Goal: Information Seeking & Learning: Learn about a topic

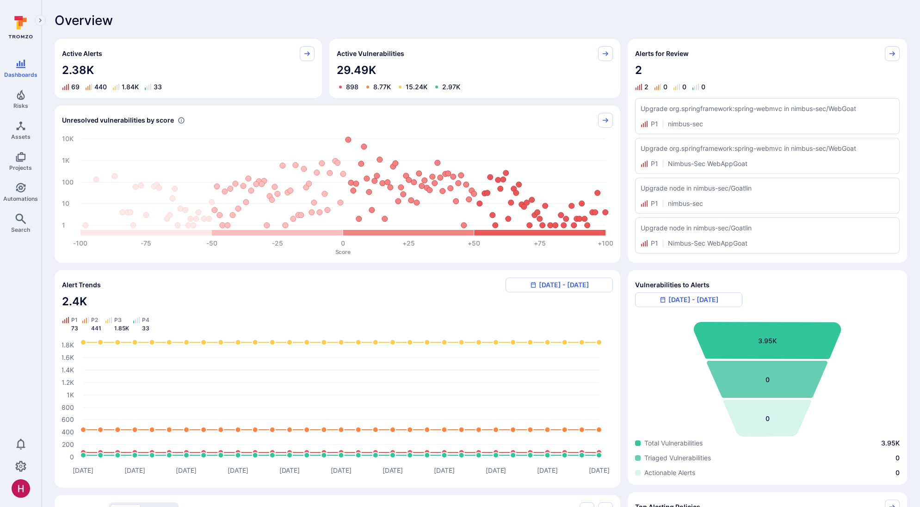
click at [549, 25] on div "Overview" at bounding box center [481, 20] width 853 height 15
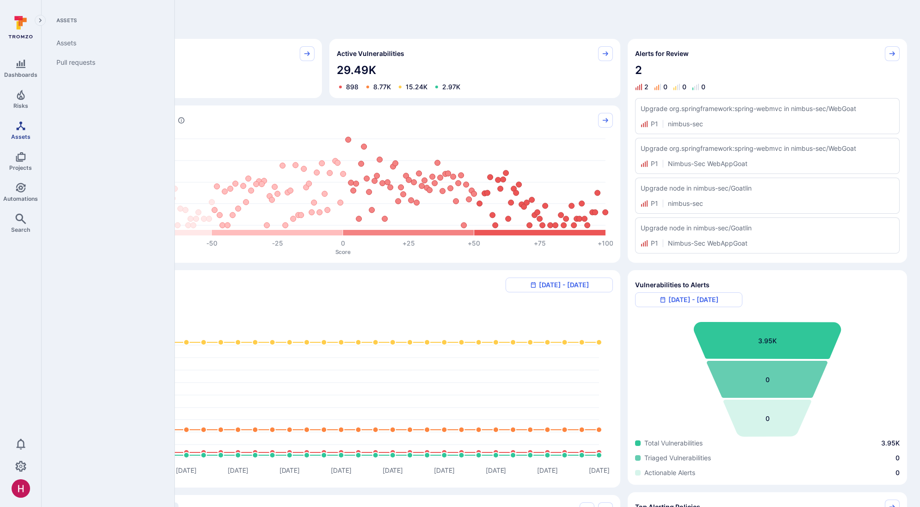
click at [20, 126] on icon "Assets" at bounding box center [20, 125] width 9 height 9
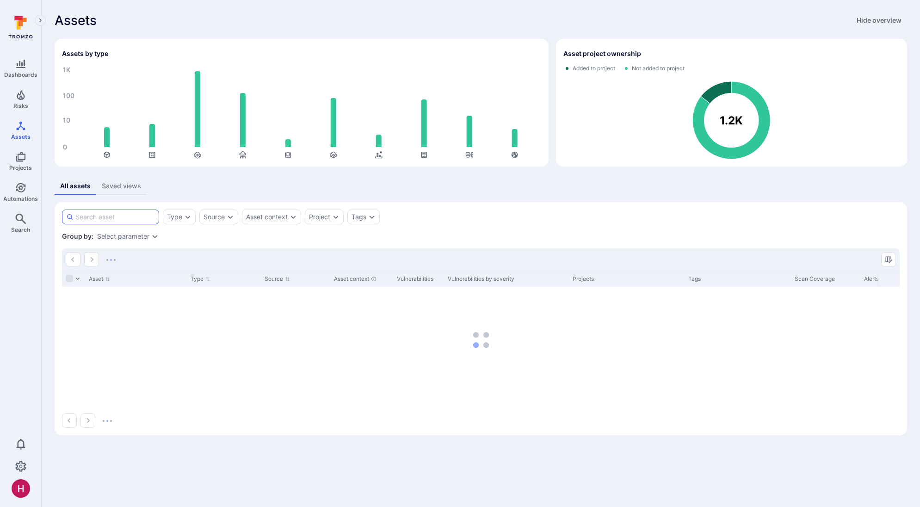
click at [128, 215] on input at bounding box center [115, 216] width 80 height 9
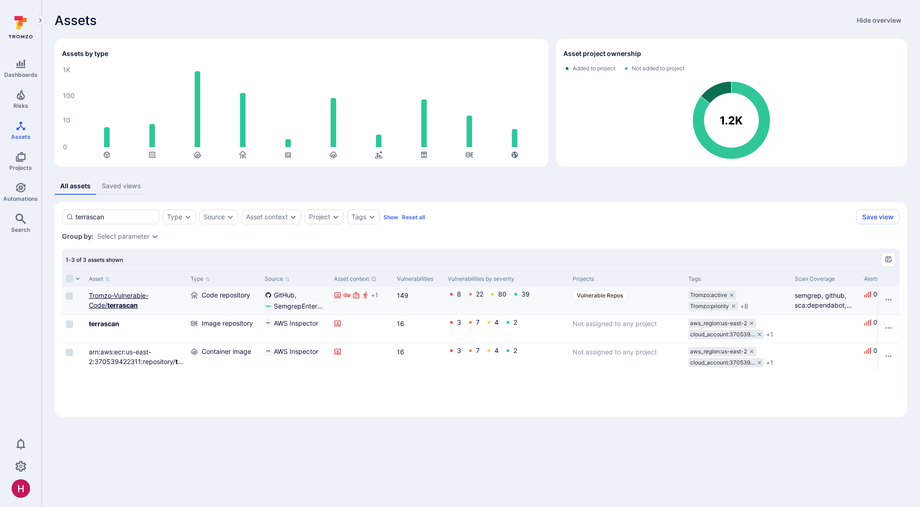
type input "terrascan"
click at [124, 303] on b "terrascan" at bounding box center [122, 305] width 31 height 8
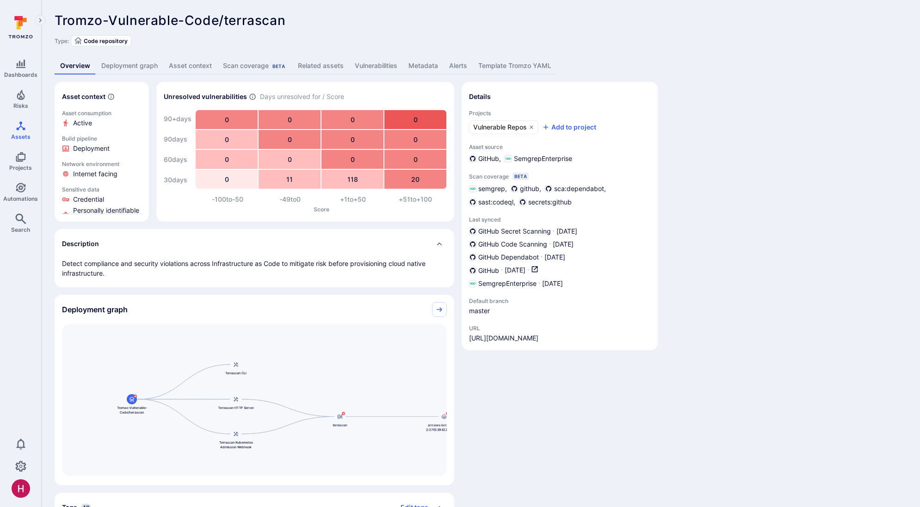
drag, startPoint x: 308, startPoint y: 361, endPoint x: 186, endPoint y: 366, distance: 122.7
click at [186, 366] on div "terrascan arn:aws:ecr:us-east-2:370539422311:repository/terrascan/sha256:99fb44…" at bounding box center [254, 400] width 385 height 152
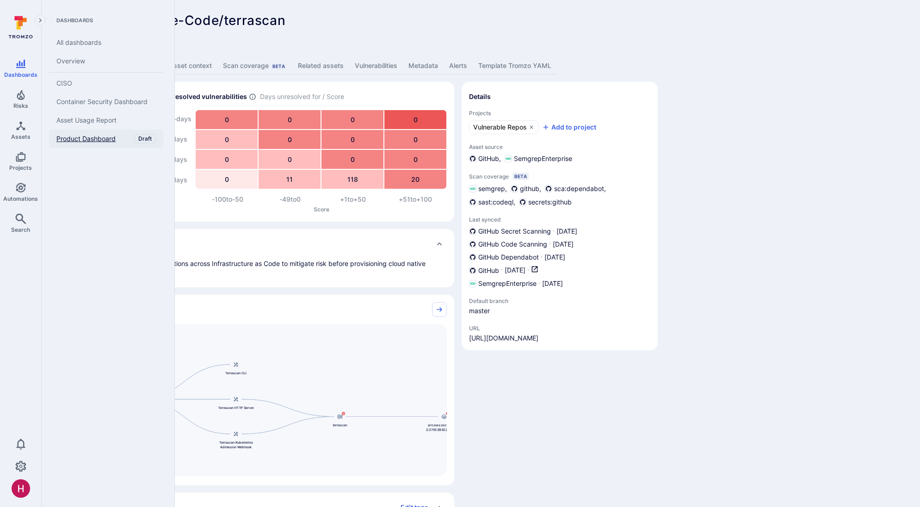
click at [87, 140] on span "Product Dashboard" at bounding box center [85, 139] width 59 height 8
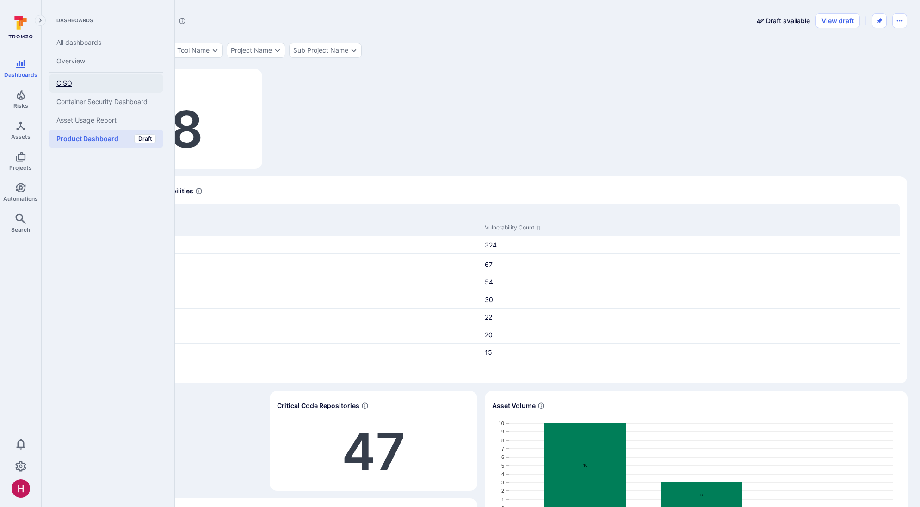
click at [72, 86] on span "CISO" at bounding box center [64, 83] width 16 height 8
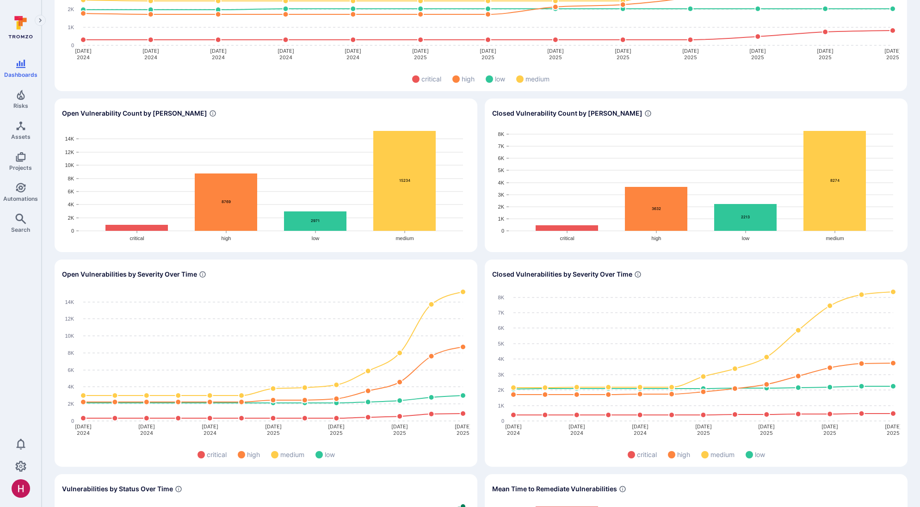
scroll to position [87, 0]
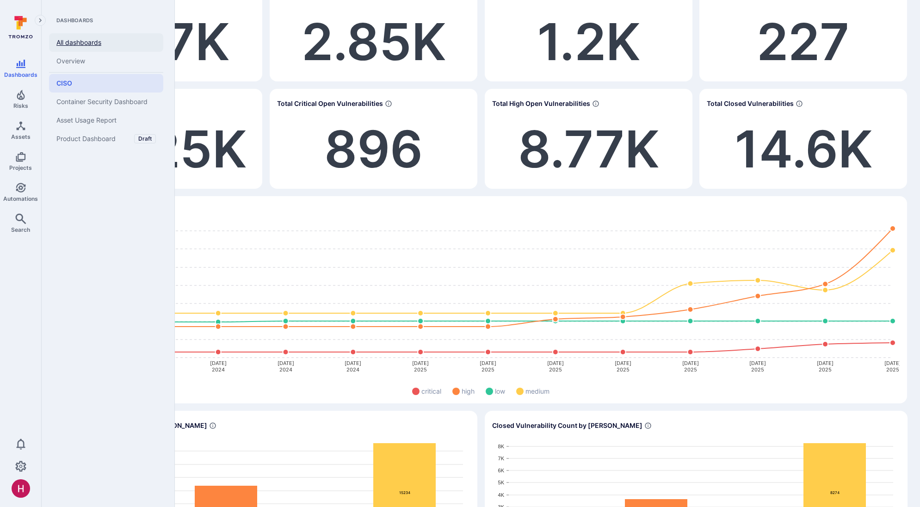
click at [82, 42] on link "All dashboards" at bounding box center [106, 42] width 114 height 19
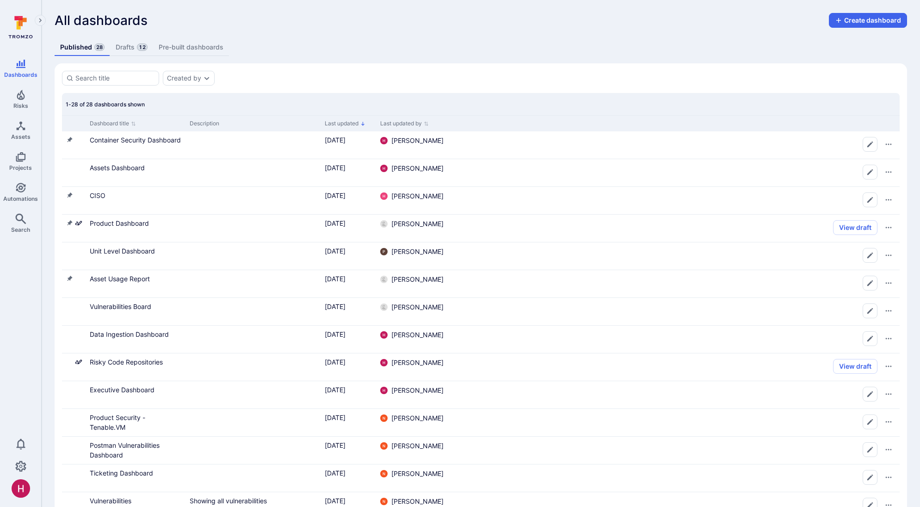
click at [212, 49] on link "Pre-built dashboards" at bounding box center [191, 47] width 76 height 17
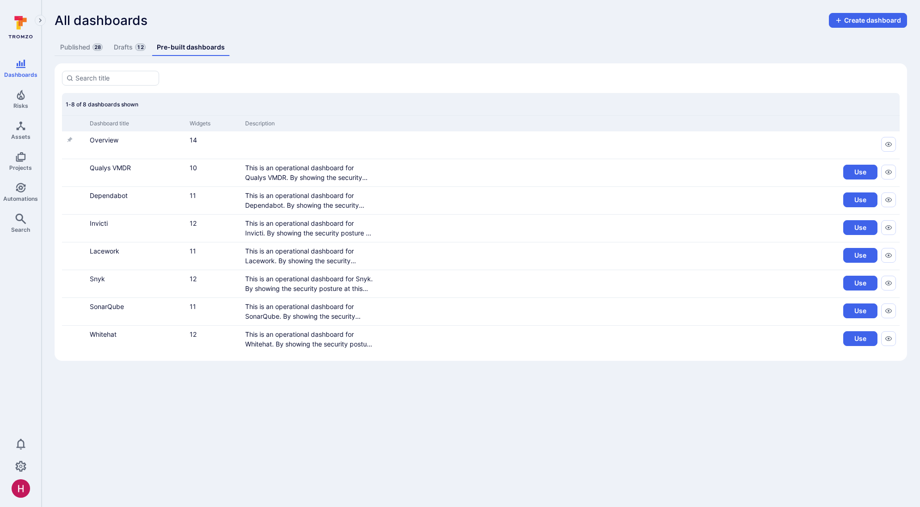
click at [126, 51] on link "Drafts 12" at bounding box center [129, 47] width 43 height 17
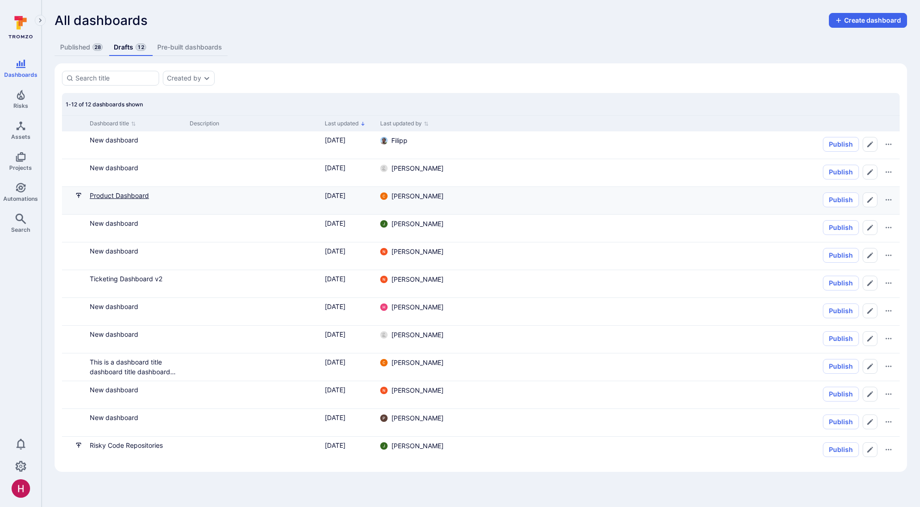
click at [127, 195] on link "Product Dashboard" at bounding box center [119, 196] width 59 height 8
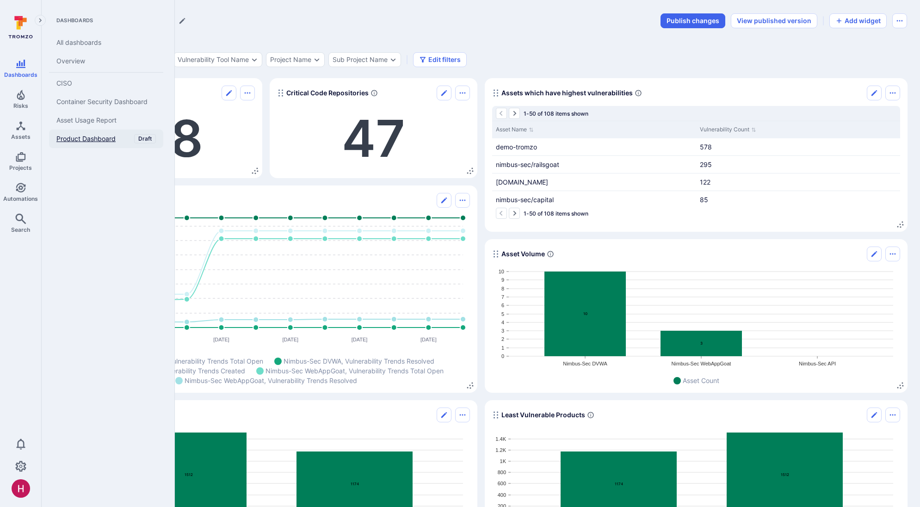
click at [98, 139] on span "Product Dashboard" at bounding box center [85, 139] width 59 height 8
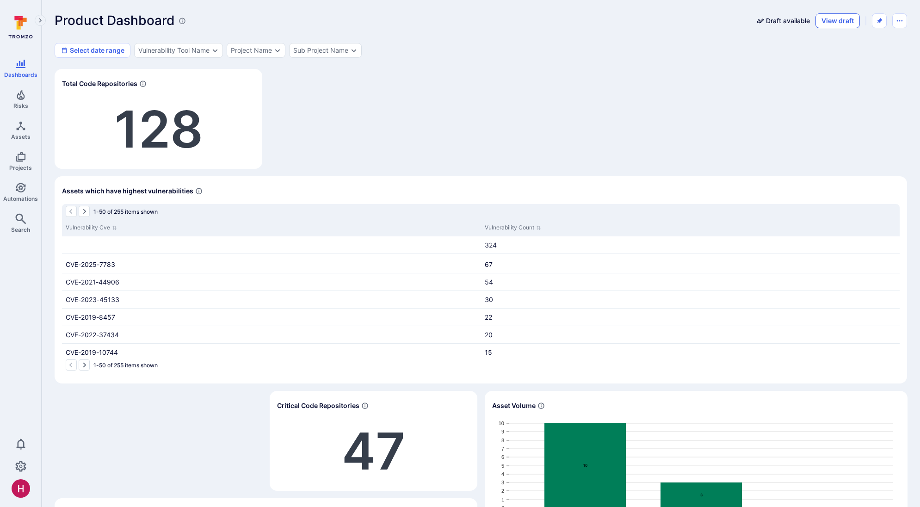
click at [827, 22] on button "View draft" at bounding box center [838, 20] width 44 height 15
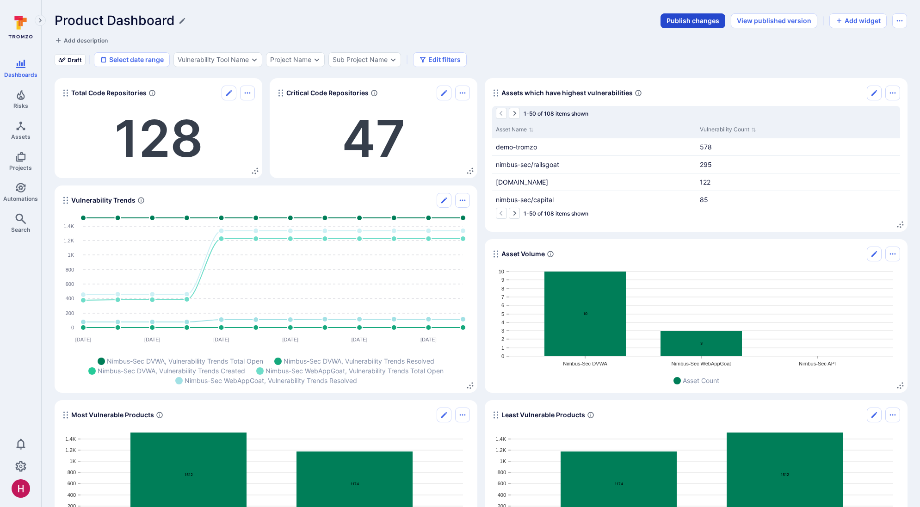
click at [704, 17] on button "Publish changes" at bounding box center [693, 20] width 65 height 15
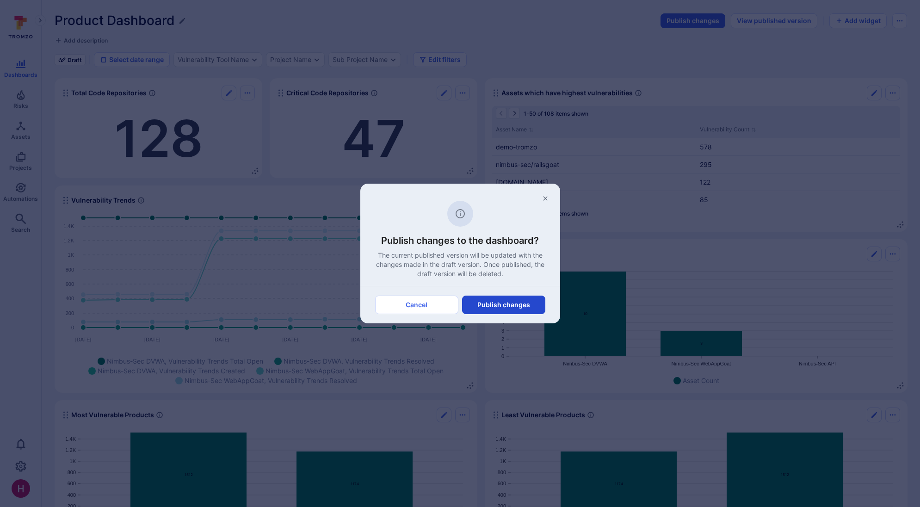
drag, startPoint x: 517, startPoint y: 304, endPoint x: 514, endPoint y: 297, distance: 8.1
click at [517, 304] on button "Publish changes" at bounding box center [503, 305] width 83 height 19
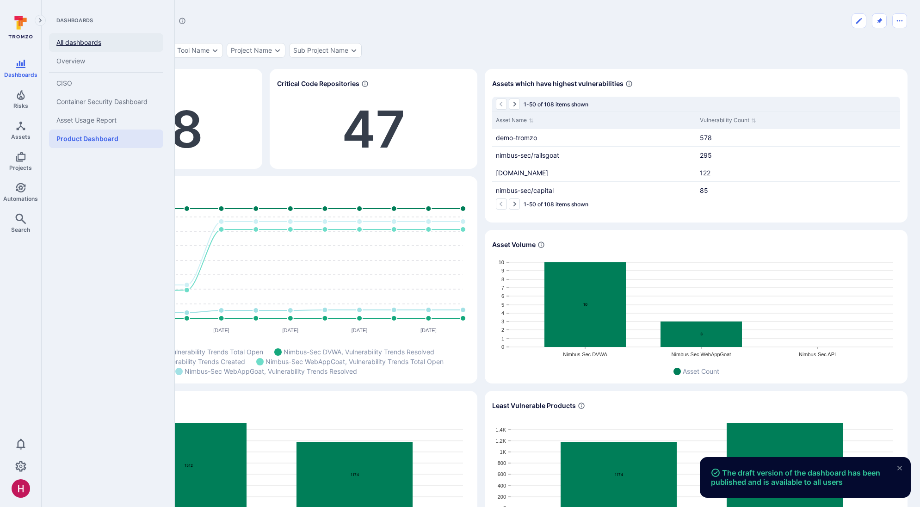
click at [83, 38] on link "All dashboards" at bounding box center [106, 42] width 114 height 19
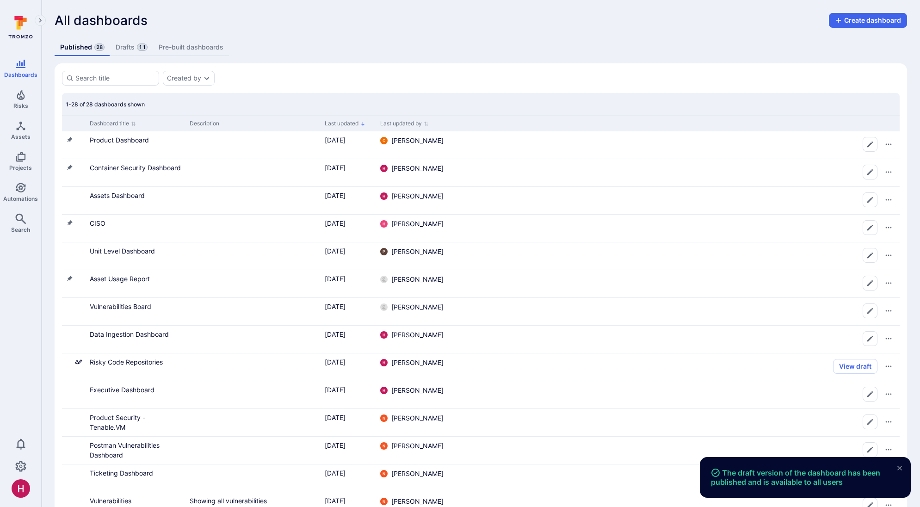
click at [134, 46] on link "Drafts 11" at bounding box center [131, 47] width 43 height 17
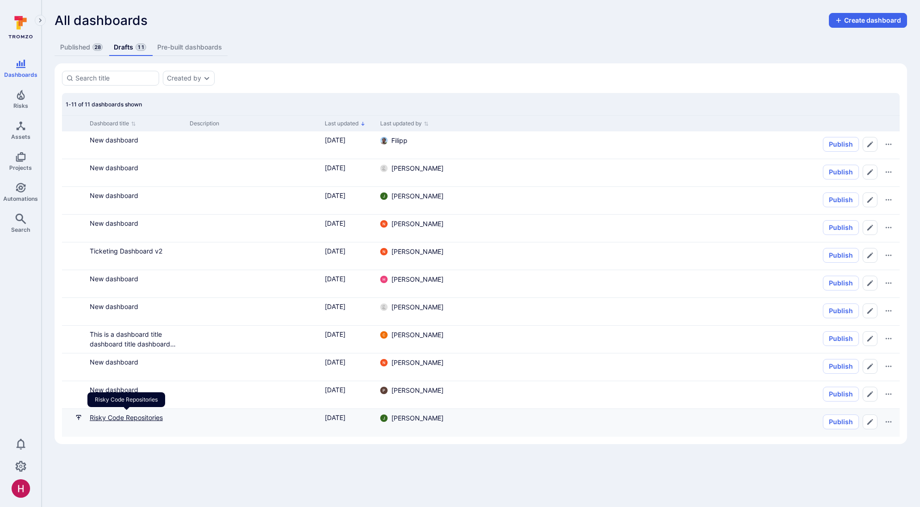
click at [134, 415] on link "Risky Code Repositories" at bounding box center [126, 418] width 73 height 8
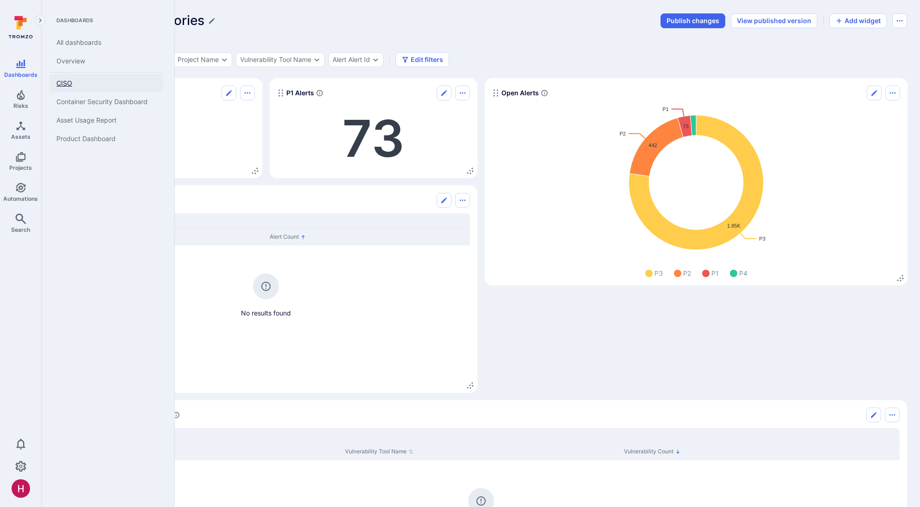
click at [62, 82] on span "CISO" at bounding box center [64, 83] width 16 height 8
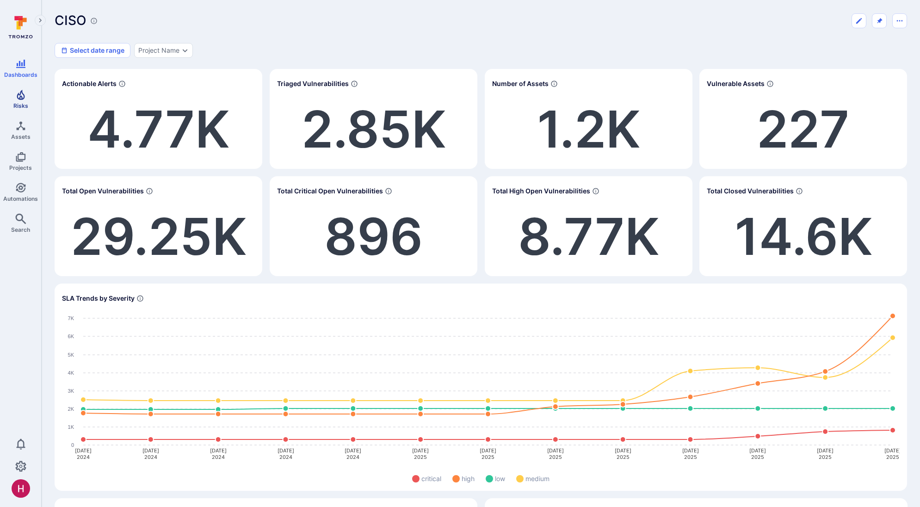
click at [22, 94] on icon "Risks" at bounding box center [20, 94] width 11 height 11
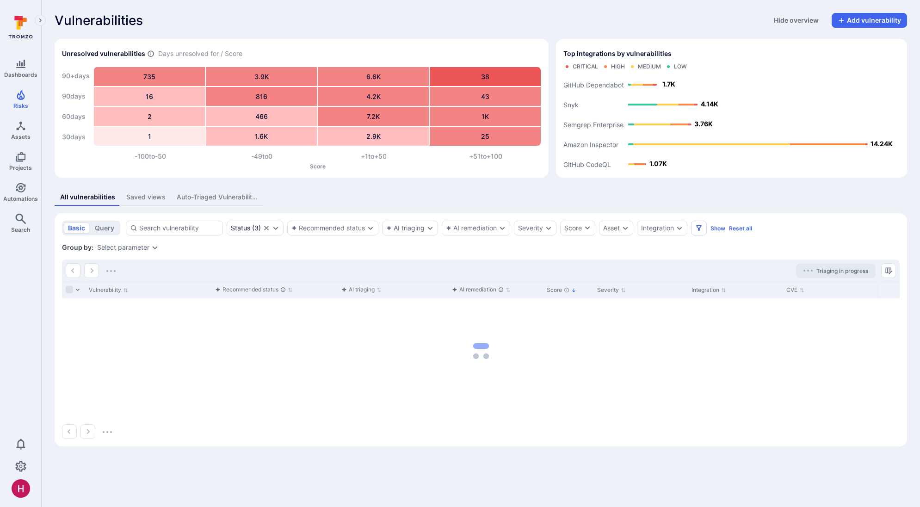
click at [210, 196] on div "Auto-Triaged Vulnerabilities" at bounding box center [217, 196] width 81 height 9
click at [138, 198] on div "Saved views" at bounding box center [141, 196] width 39 height 9
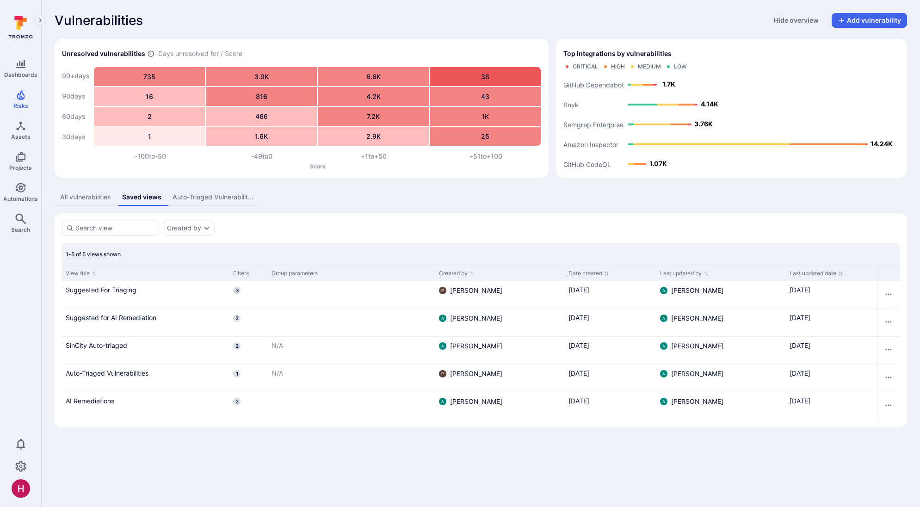
click at [87, 195] on div "All vulnerabilities" at bounding box center [85, 196] width 51 height 9
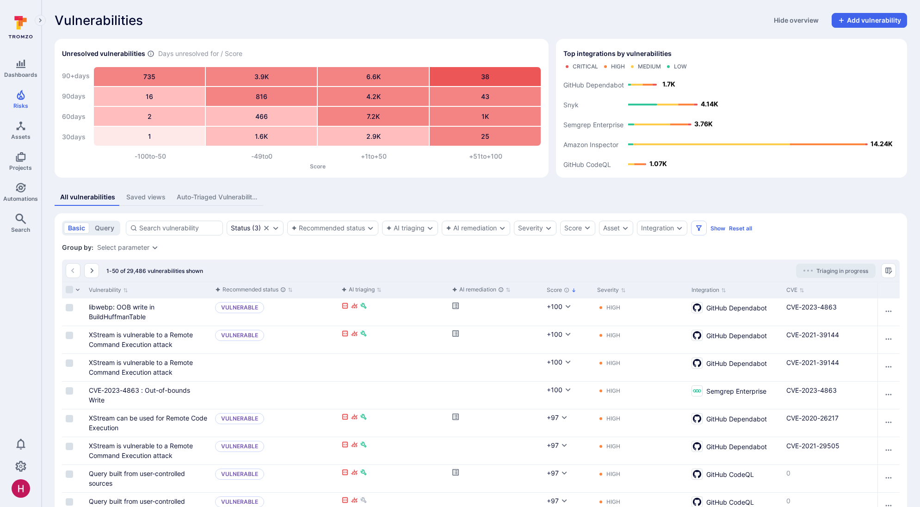
click at [128, 247] on div "Select parameter" at bounding box center [123, 247] width 52 height 7
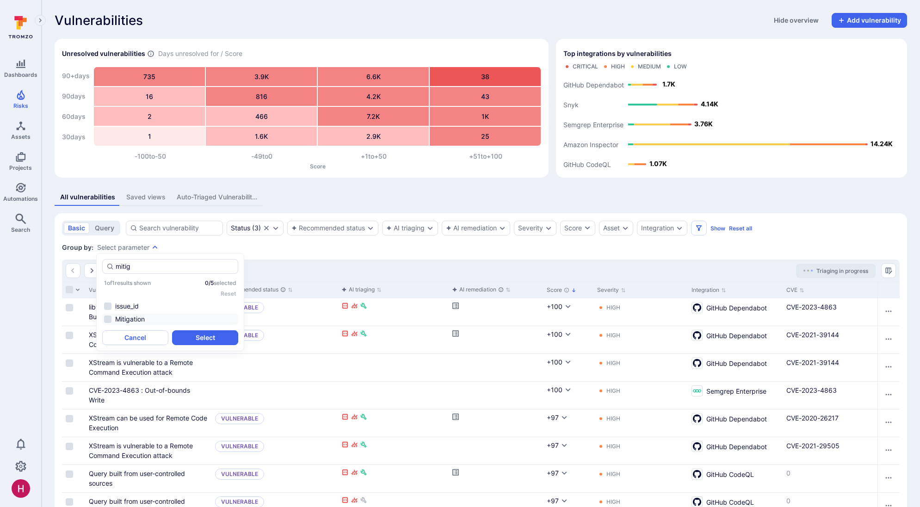
click at [119, 315] on li "Mitigation" at bounding box center [170, 319] width 136 height 11
type input "mitig"
click at [205, 334] on button "Select" at bounding box center [205, 337] width 66 height 15
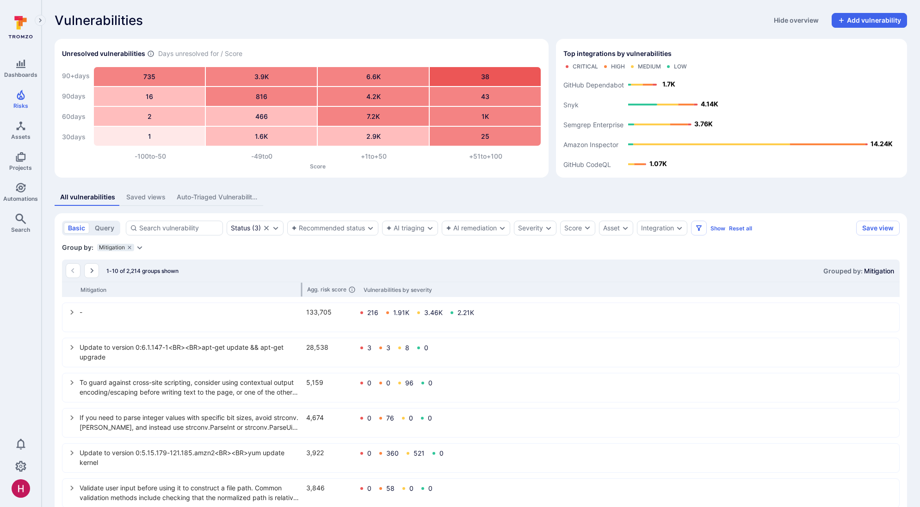
drag, startPoint x: 168, startPoint y: 288, endPoint x: 301, endPoint y: 287, distance: 133.3
click at [301, 287] on div at bounding box center [301, 290] width 1 height 14
click at [705, 230] on button "Filters" at bounding box center [699, 228] width 16 height 15
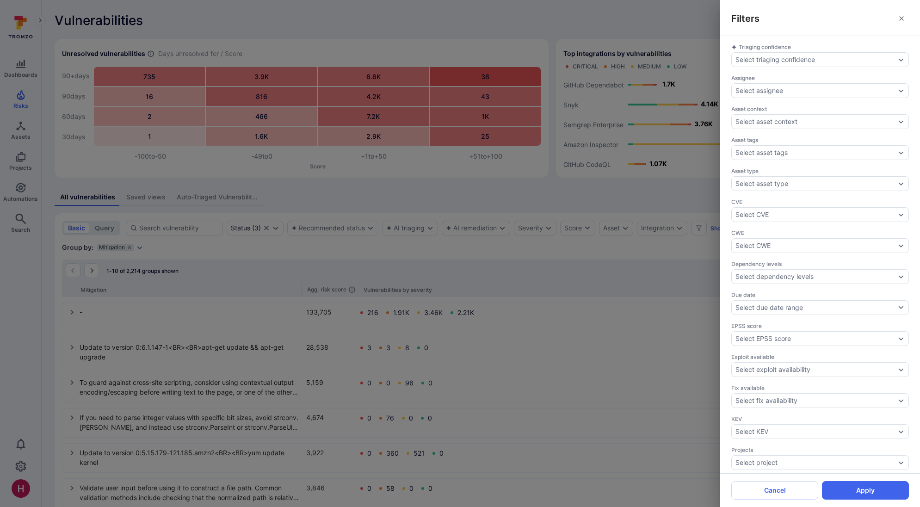
click at [236, 259] on div "Filters Triaging confidence Select triaging confidence Assignee Select assignee…" at bounding box center [460, 253] width 920 height 507
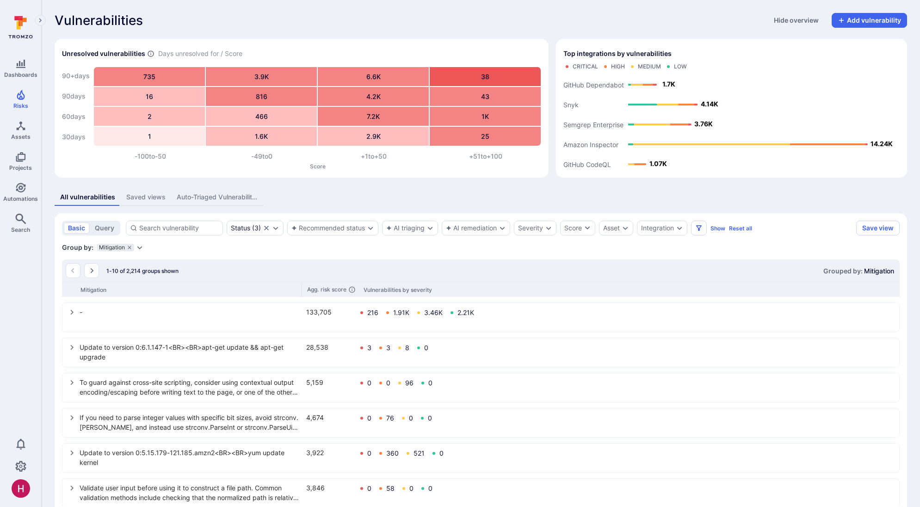
click at [104, 226] on button "query" at bounding box center [105, 228] width 28 height 11
click at [176, 226] on textarea "Intelligence Graph search area" at bounding box center [493, 227] width 704 height 9
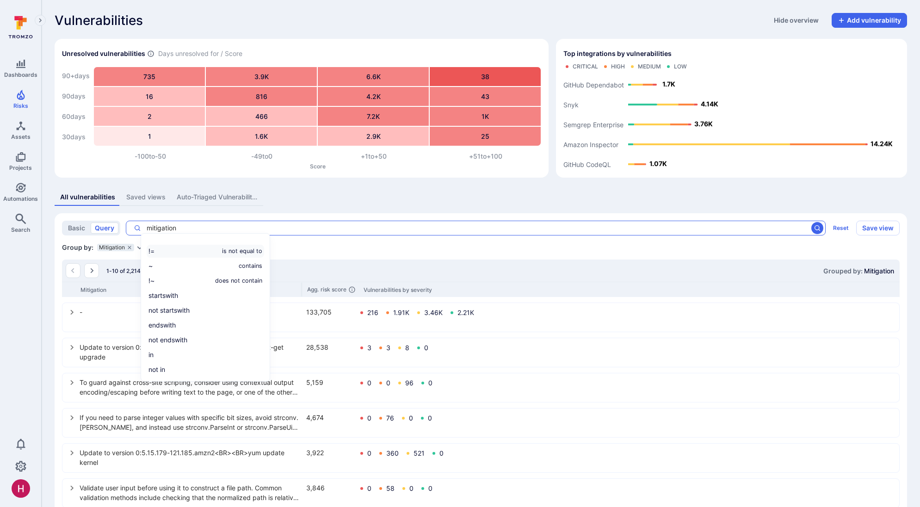
scroll to position [10, 0]
click at [188, 253] on li "!= is not equal to" at bounding box center [206, 250] width 118 height 13
type textarea "mitigation != """
click at [820, 228] on icon "search" at bounding box center [817, 227] width 7 height 7
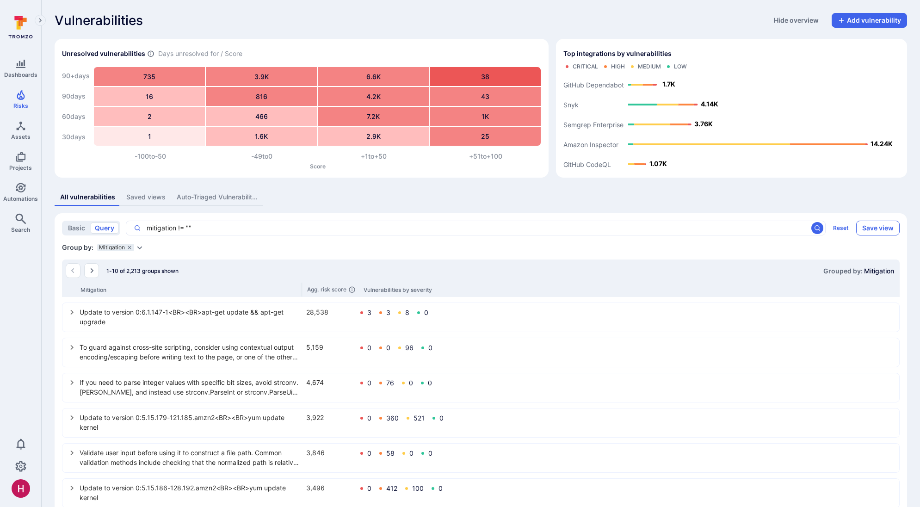
click at [879, 226] on button "Save view" at bounding box center [877, 228] width 43 height 15
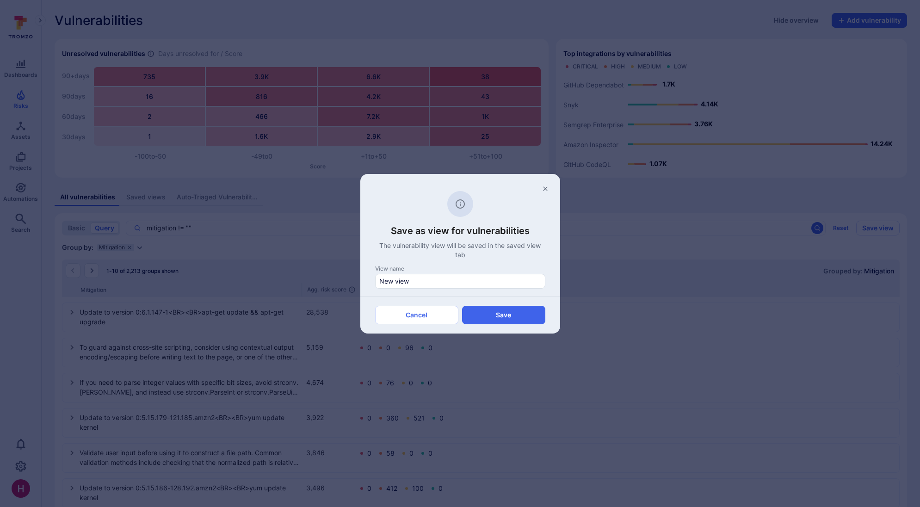
drag, startPoint x: 428, startPoint y: 281, endPoint x: 350, endPoint y: 279, distance: 78.2
click at [350, 279] on div "Save as view for vulnerabilities The vulnerability view will be saved in the sa…" at bounding box center [460, 253] width 920 height 507
type input "Top Mitigations"
click at [527, 317] on button "Save" at bounding box center [503, 315] width 83 height 19
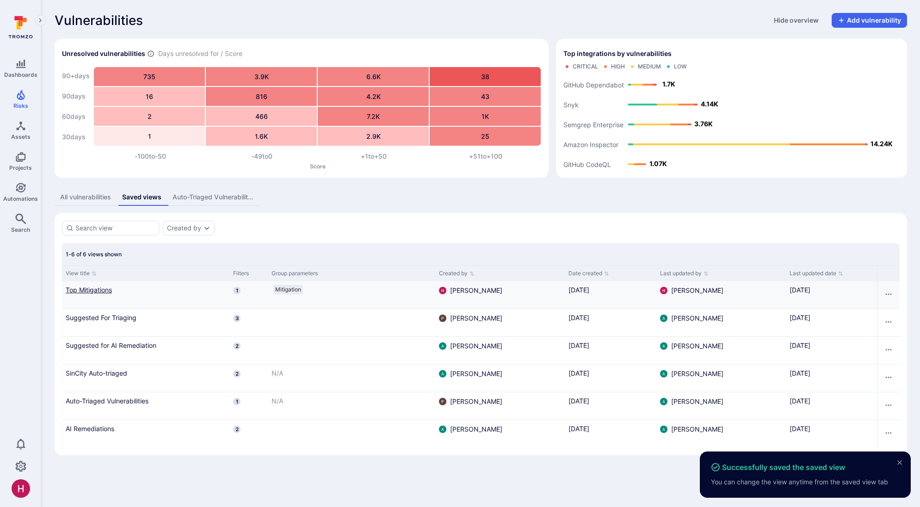
click at [105, 288] on link "Top Mitigations" at bounding box center [146, 290] width 160 height 10
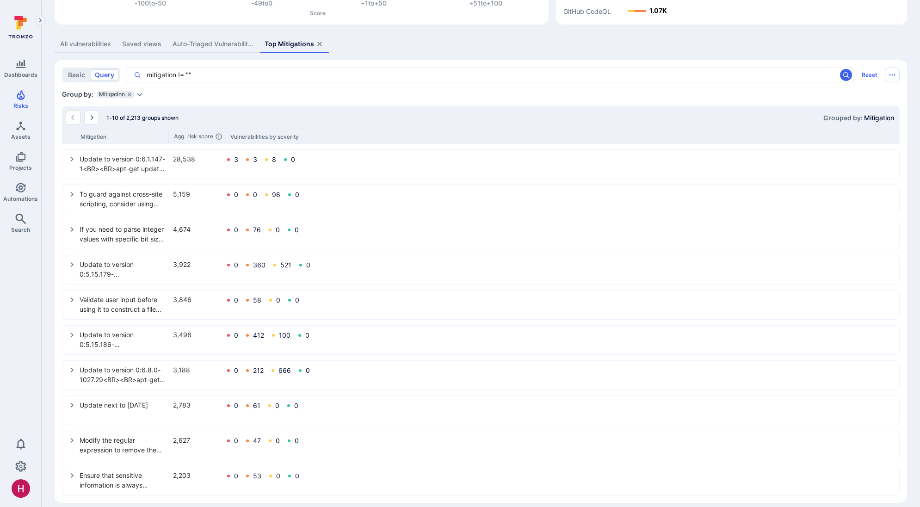
scroll to position [162, 0]
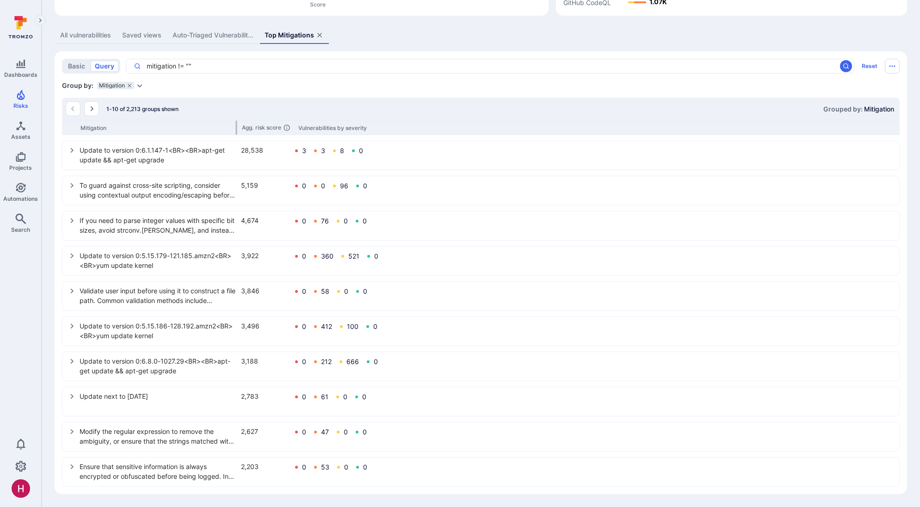
drag, startPoint x: 168, startPoint y: 126, endPoint x: 236, endPoint y: 132, distance: 68.3
click at [236, 131] on div at bounding box center [236, 128] width 1 height 14
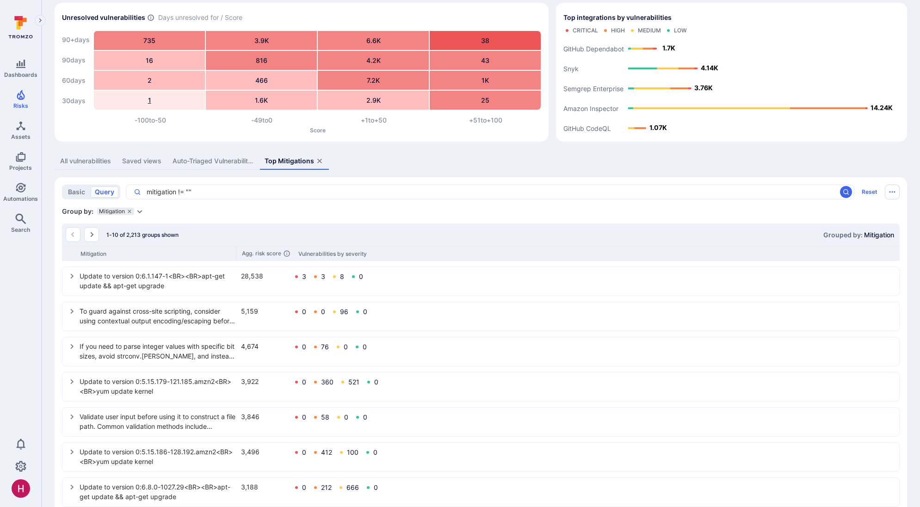
scroll to position [0, 0]
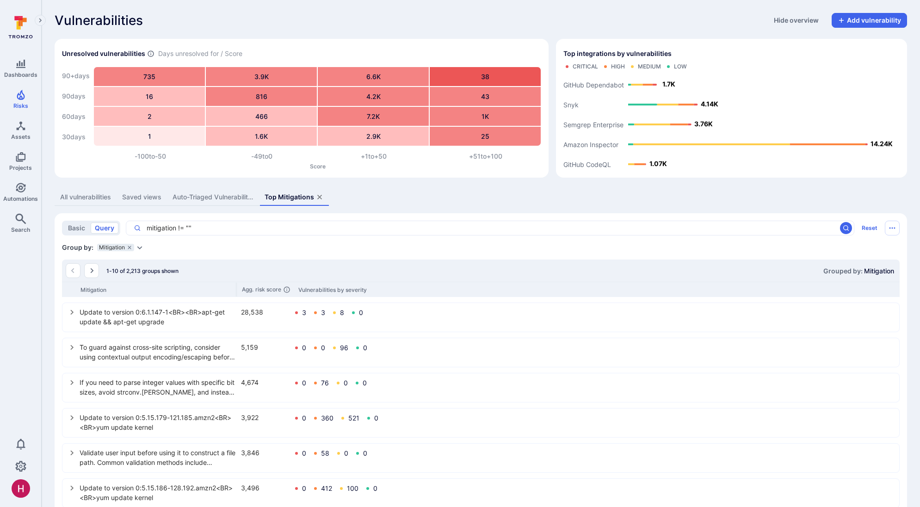
click at [83, 200] on div "All vulnerabilities" at bounding box center [85, 196] width 51 height 9
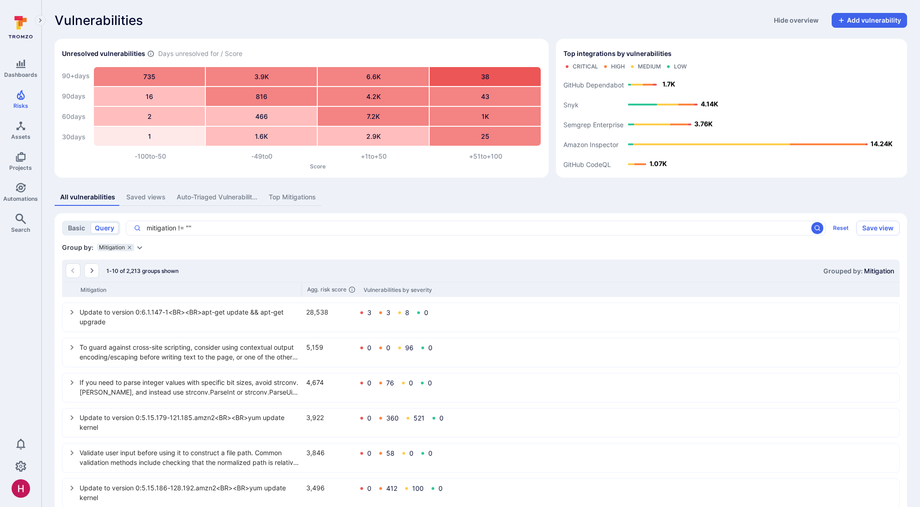
click at [74, 234] on div "basic query" at bounding box center [91, 228] width 58 height 15
click at [77, 224] on button "basic" at bounding box center [76, 228] width 25 height 11
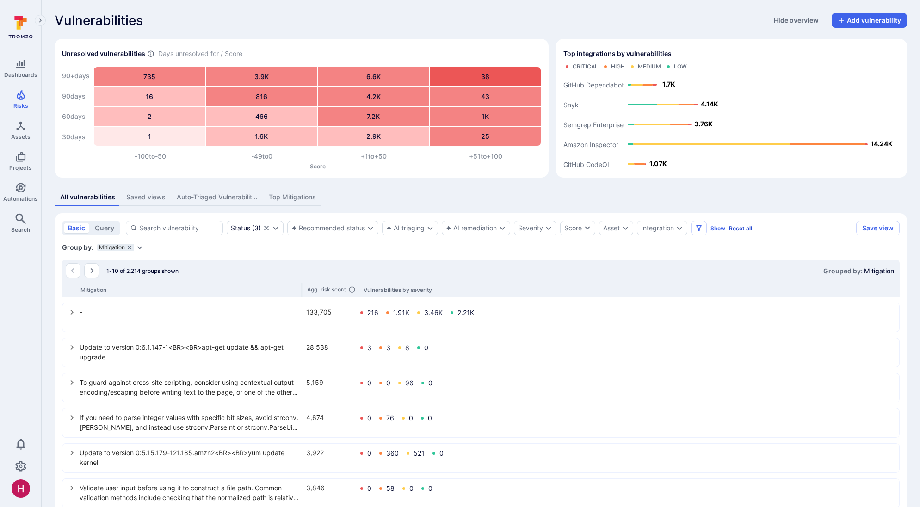
click at [743, 228] on button "Reset all" at bounding box center [740, 228] width 23 height 7
click at [128, 246] on icon "grouping parameters" at bounding box center [129, 247] width 3 height 3
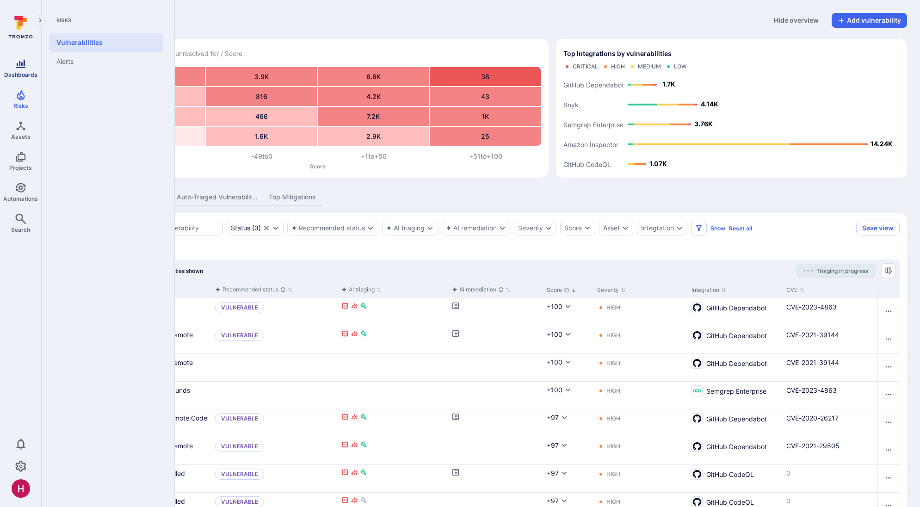
click at [25, 73] on span "Dashboards" at bounding box center [20, 74] width 33 height 7
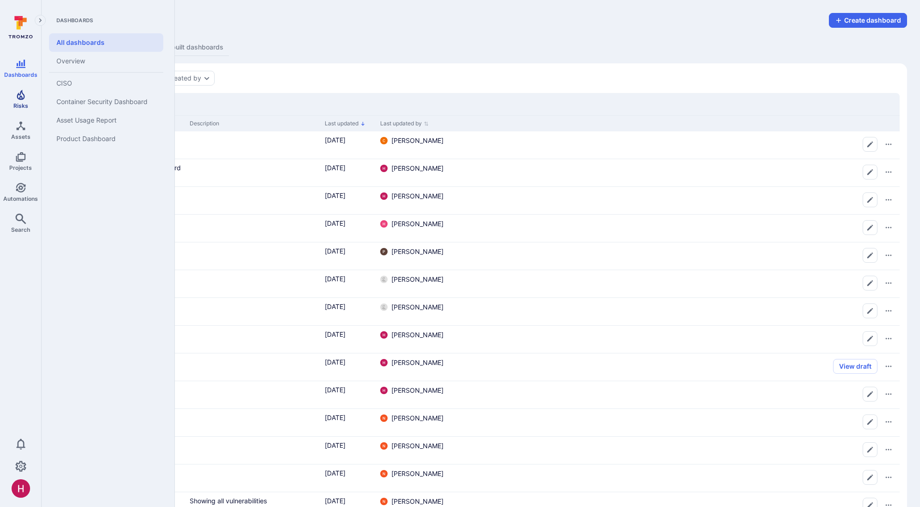
click at [17, 103] on span "Risks" at bounding box center [20, 105] width 15 height 7
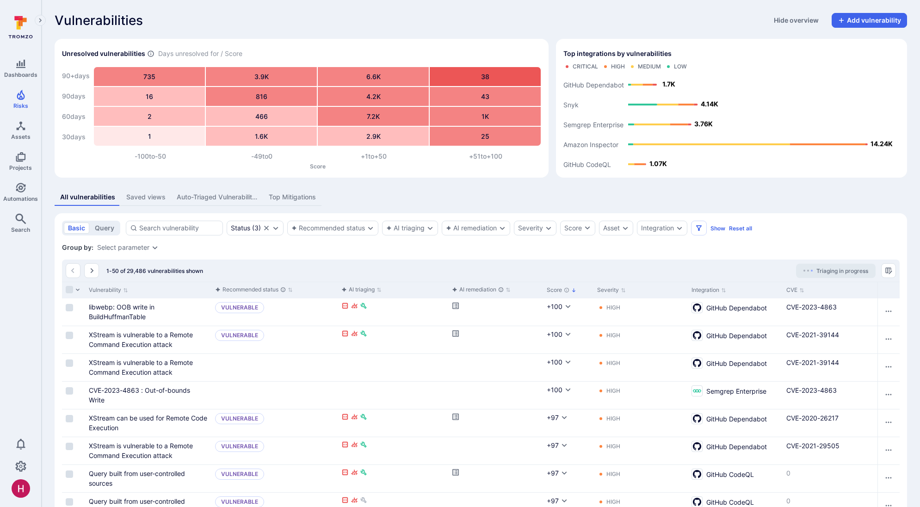
click at [151, 246] on icon "Expand dropdown" at bounding box center [154, 247] width 7 height 7
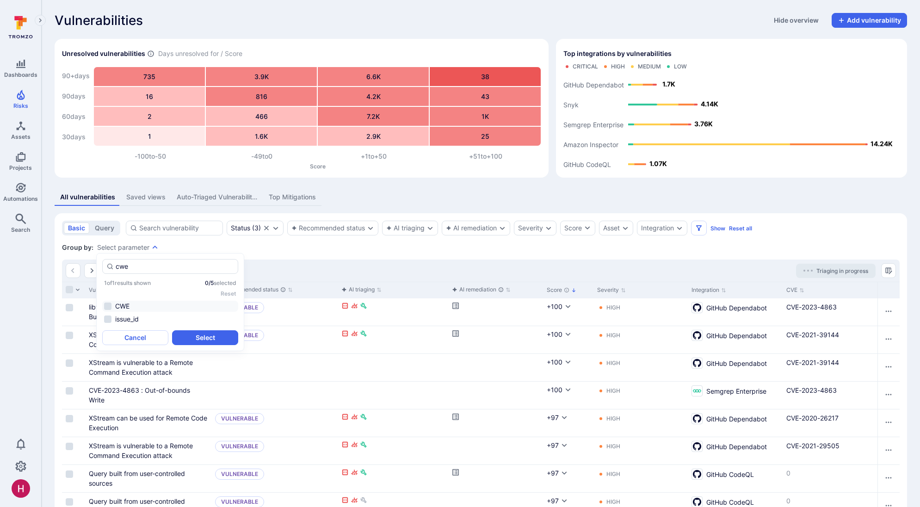
click at [123, 308] on li "CWE" at bounding box center [170, 306] width 136 height 11
type input "cwe"
click at [196, 339] on button "Select" at bounding box center [205, 337] width 66 height 15
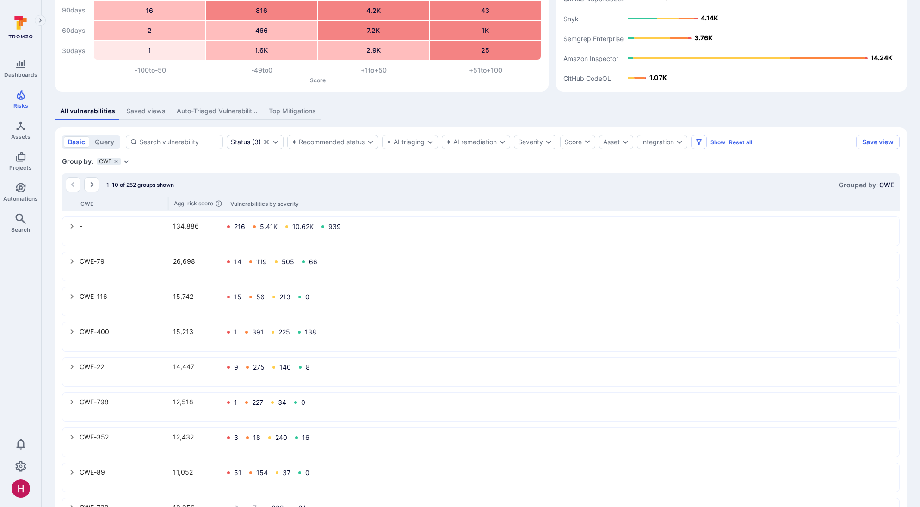
scroll to position [112, 0]
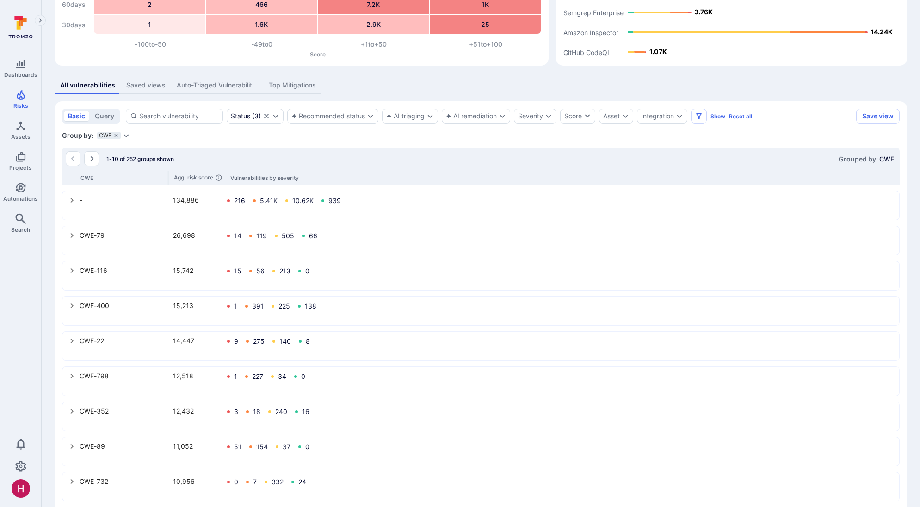
click at [73, 234] on icon "select group" at bounding box center [71, 235] width 7 height 7
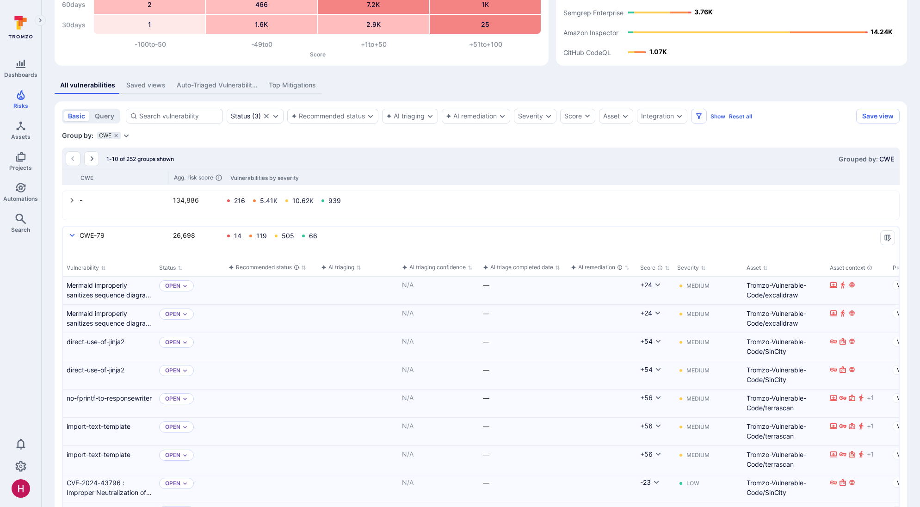
click at [73, 234] on icon "select group" at bounding box center [71, 235] width 7 height 7
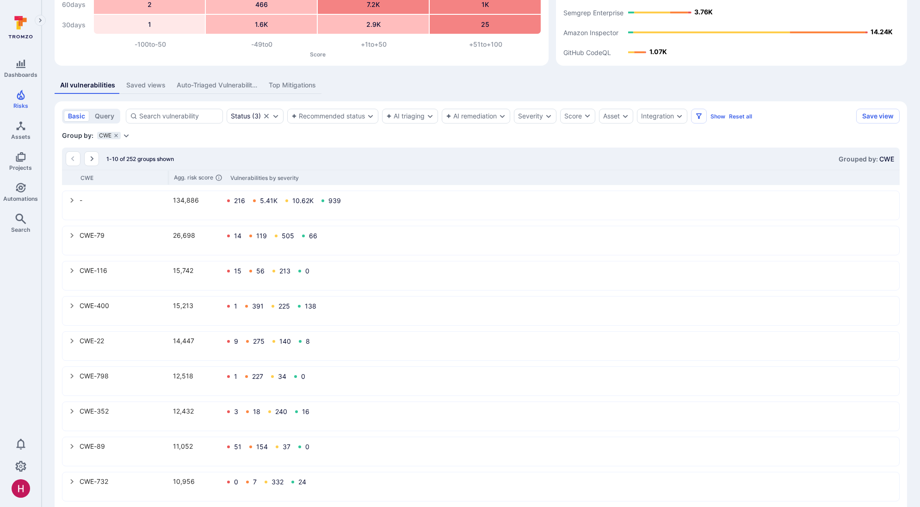
click at [130, 132] on div "Group by: CWE Select parameter" at bounding box center [481, 135] width 838 height 9
click at [128, 134] on icon "Expand dropdown" at bounding box center [126, 135] width 7 height 7
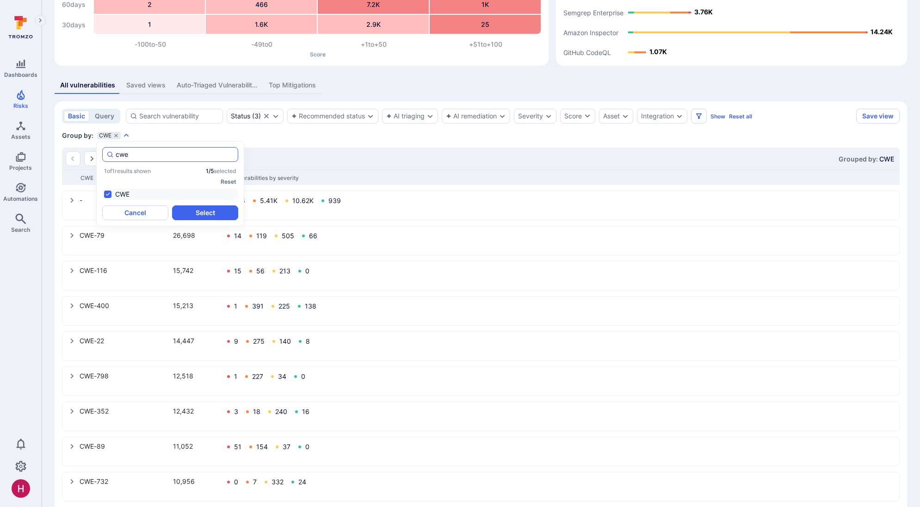
drag, startPoint x: 131, startPoint y: 154, endPoint x: 111, endPoint y: 154, distance: 19.9
click at [111, 154] on div "cwe" at bounding box center [170, 154] width 136 height 15
click at [112, 191] on li "Project" at bounding box center [170, 194] width 136 height 11
type input "proj"
click at [145, 213] on button "Cancel" at bounding box center [135, 212] width 66 height 15
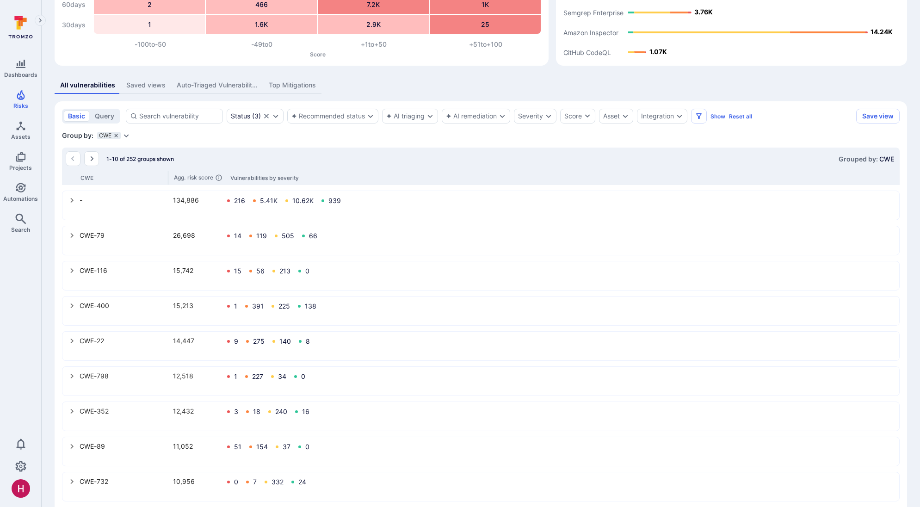
click at [116, 135] on icon "grouping parameters" at bounding box center [116, 136] width 6 height 6
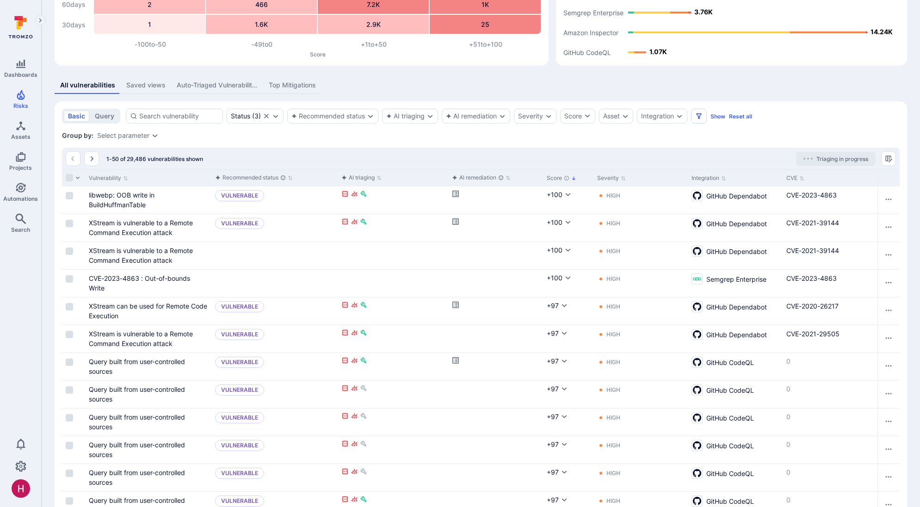
click at [117, 136] on div "Select parameter" at bounding box center [123, 135] width 52 height 7
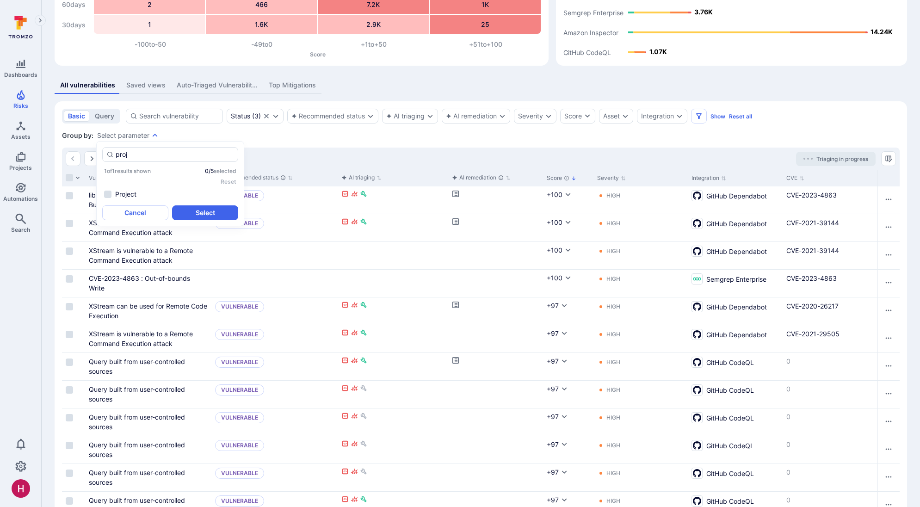
click at [127, 188] on div "1 of 1 results shown 0 / 5 selected Reset Project" at bounding box center [170, 183] width 136 height 32
click at [128, 192] on li "Project" at bounding box center [170, 194] width 136 height 11
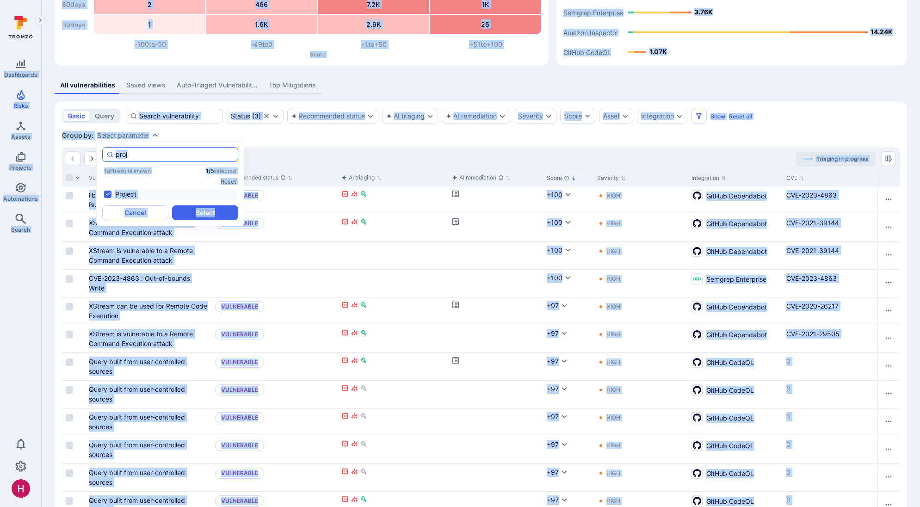
click at [173, 158] on input "proj" at bounding box center [175, 154] width 118 height 9
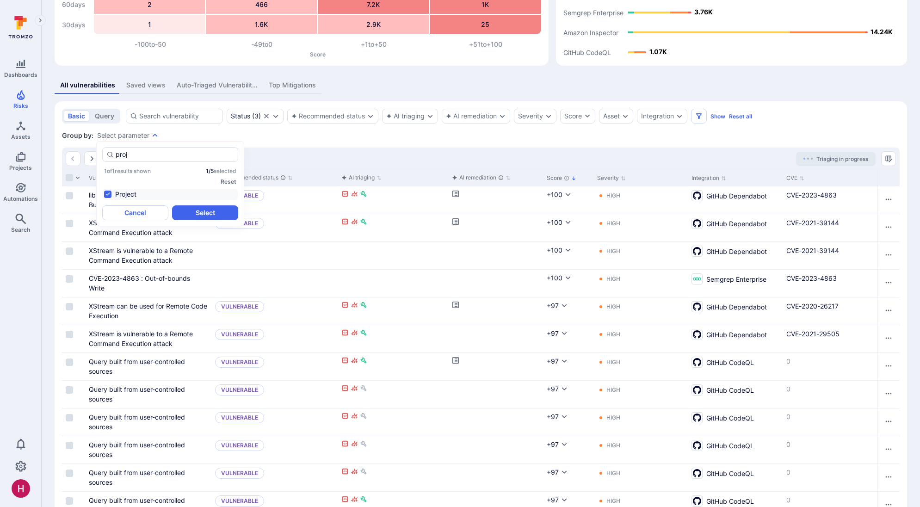
drag, startPoint x: 167, startPoint y: 155, endPoint x: 100, endPoint y: 154, distance: 66.6
click at [100, 155] on div "proj 1 of 1 results shown 1 / 5 selected Reset Project Cancel Select" at bounding box center [170, 183] width 148 height 85
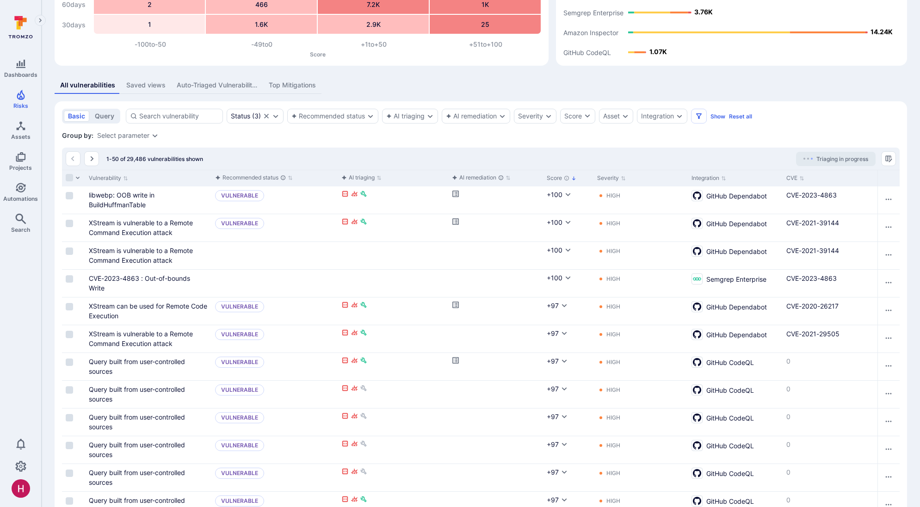
click at [152, 134] on icon "Expand dropdown" at bounding box center [154, 135] width 7 height 7
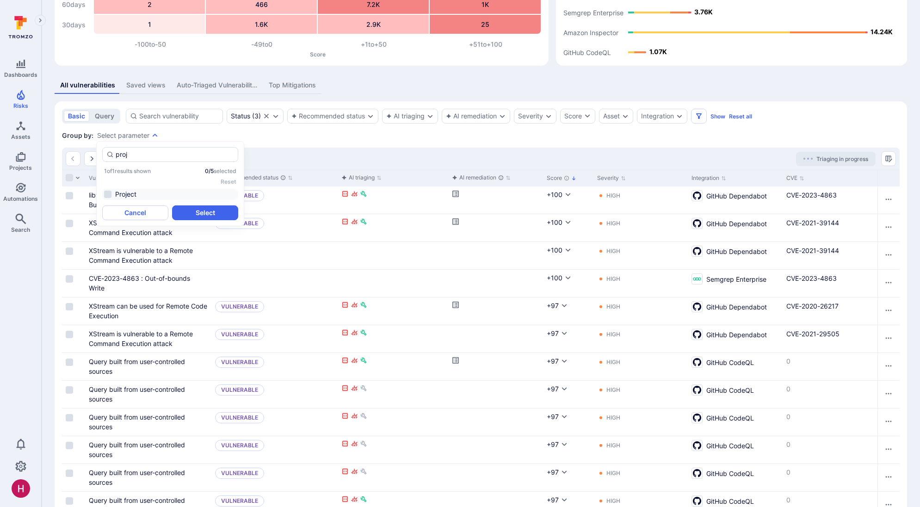
click at [127, 193] on li "Project" at bounding box center [170, 194] width 136 height 11
click at [191, 212] on button "Select" at bounding box center [205, 212] width 66 height 15
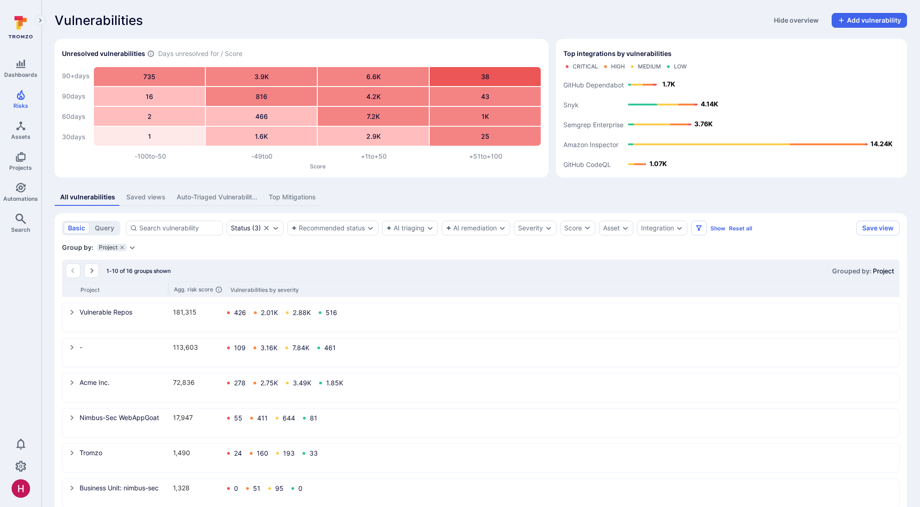
click at [131, 252] on div "Group by: Project Select parameter" at bounding box center [481, 247] width 838 height 9
click at [133, 248] on icon "Expand dropdown" at bounding box center [132, 247] width 7 height 7
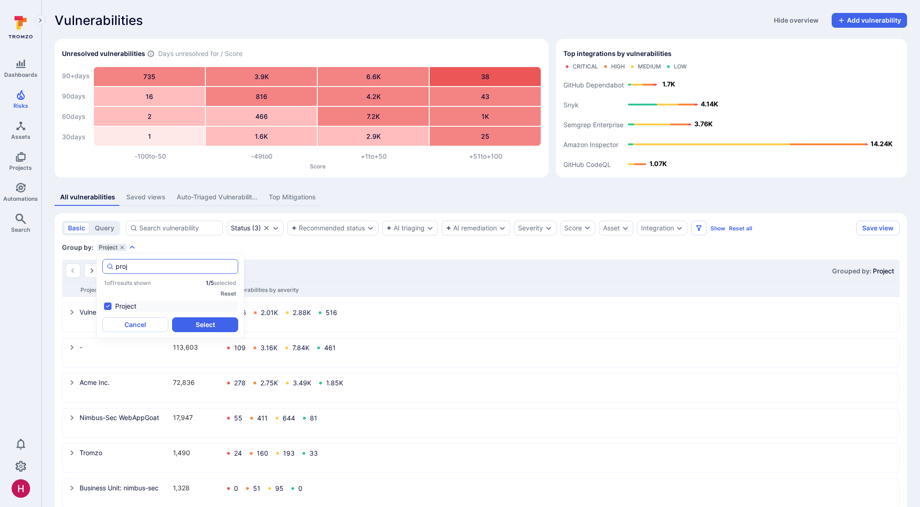
drag, startPoint x: 131, startPoint y: 266, endPoint x: 104, endPoint y: 265, distance: 26.8
click at [104, 265] on div "proj" at bounding box center [170, 266] width 136 height 15
drag, startPoint x: 136, startPoint y: 308, endPoint x: 167, endPoint y: 312, distance: 31.3
click at [136, 308] on li "CWE" at bounding box center [170, 306] width 136 height 11
type input "cwe"
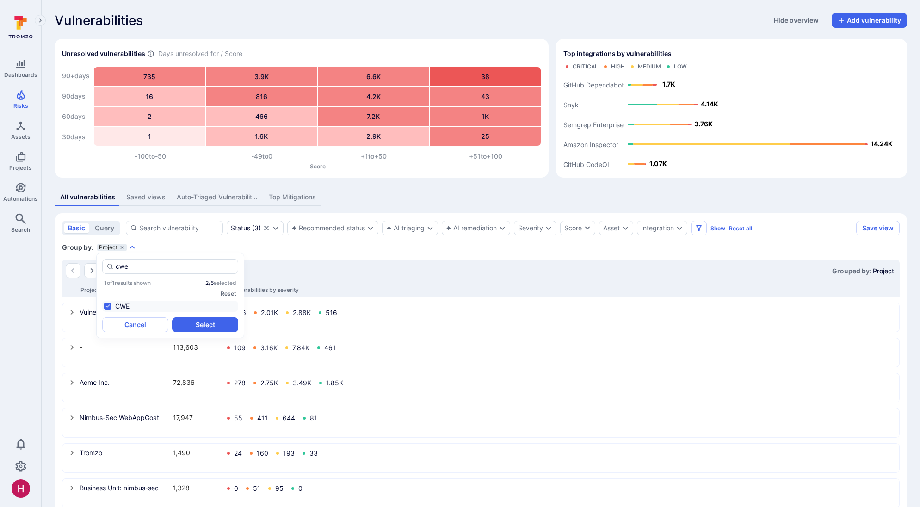
click at [195, 321] on button "Select" at bounding box center [205, 324] width 66 height 15
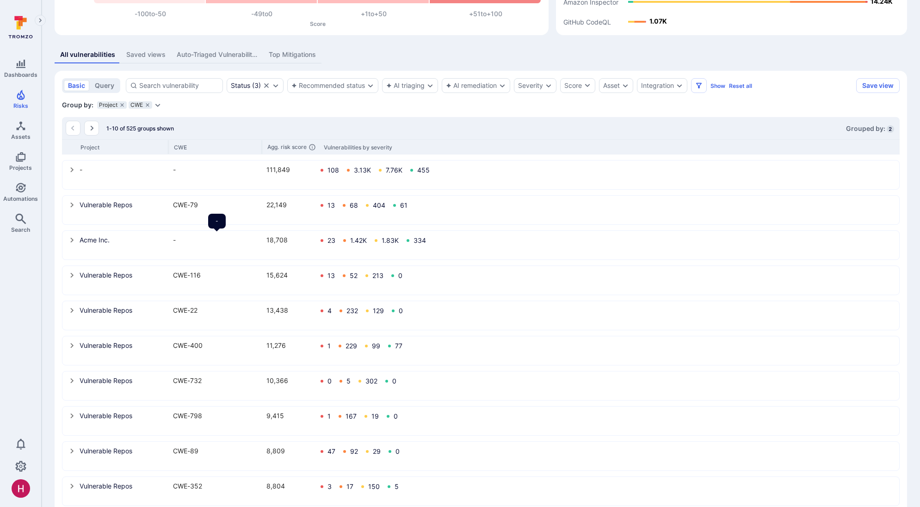
scroll to position [162, 0]
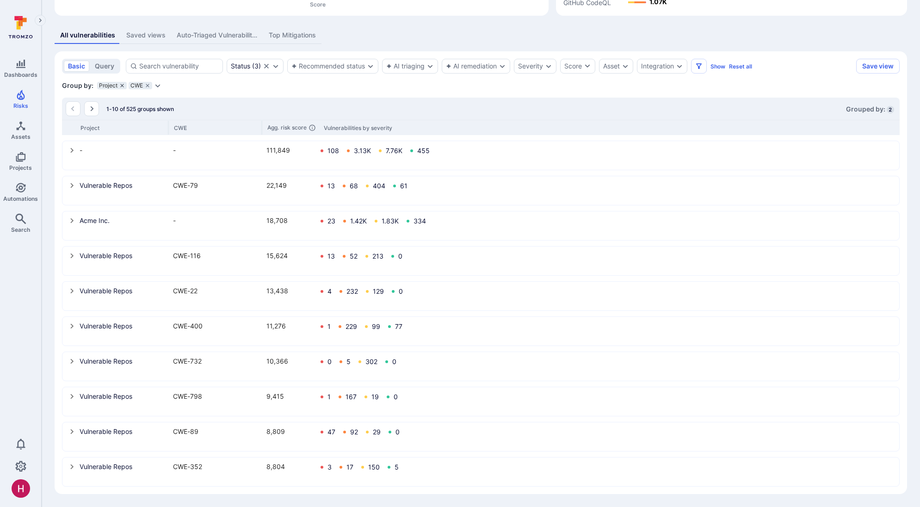
click at [123, 85] on icon "grouping parameters" at bounding box center [122, 86] width 6 height 6
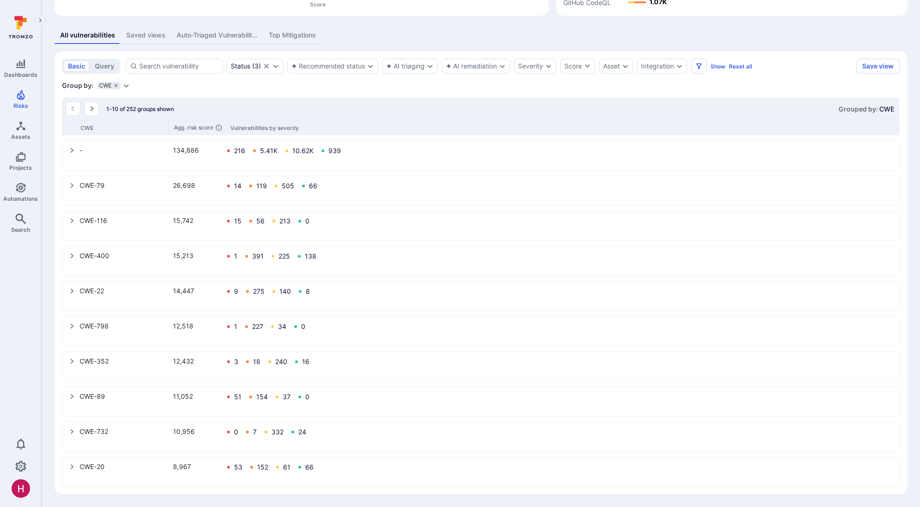
click at [123, 86] on icon "Expand dropdown" at bounding box center [126, 85] width 7 height 7
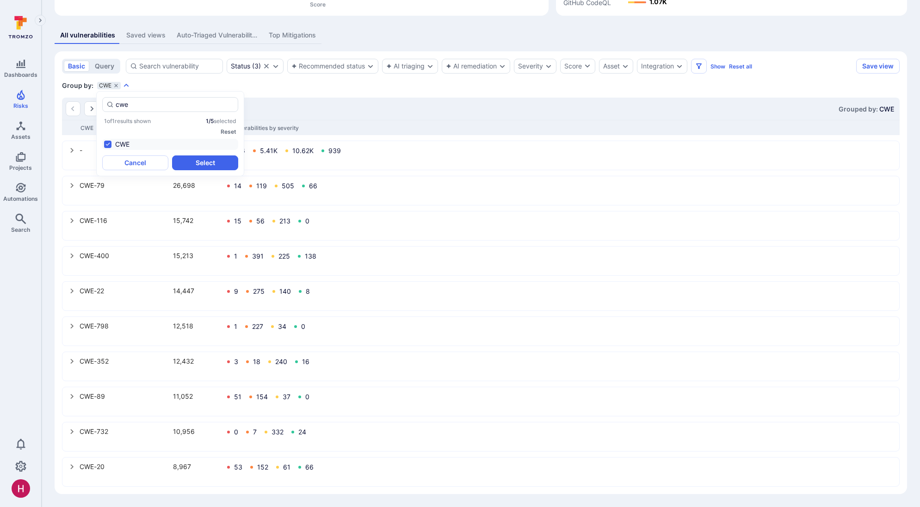
drag, startPoint x: 125, startPoint y: 103, endPoint x: 101, endPoint y: 105, distance: 24.6
click at [101, 105] on div "cwe 1 of 1 results shown 1 / 5 selected Reset CWE Cancel Select" at bounding box center [170, 133] width 148 height 85
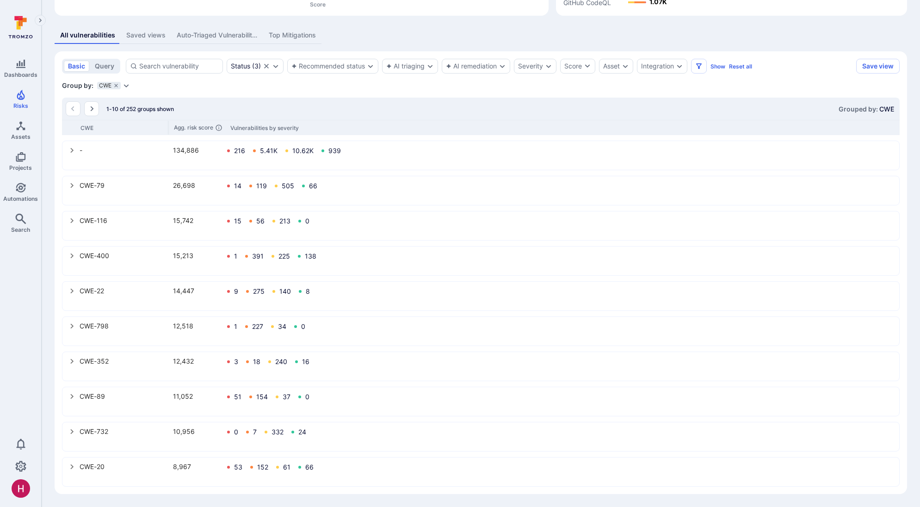
click at [125, 86] on icon "Expand dropdown" at bounding box center [126, 85] width 5 height 3
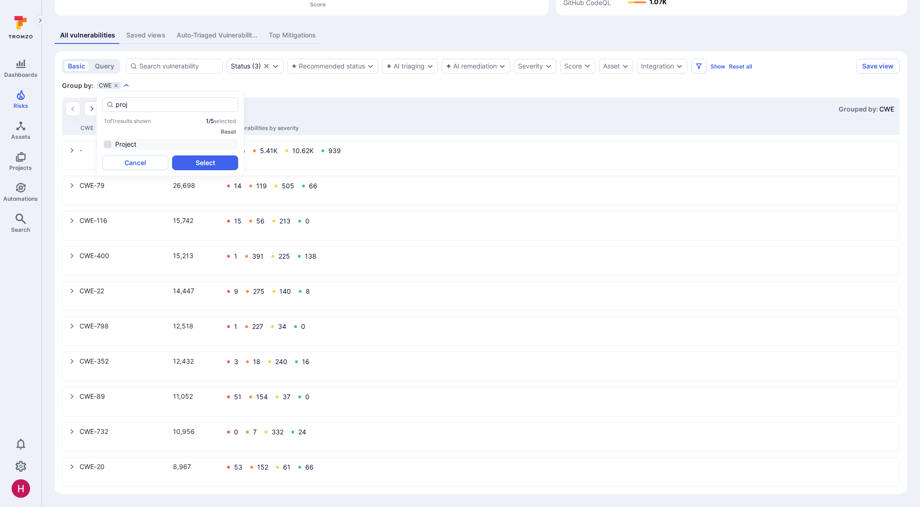
click at [139, 149] on li "Project" at bounding box center [170, 144] width 136 height 11
type input "proj"
click at [203, 169] on button "Select" at bounding box center [205, 162] width 66 height 15
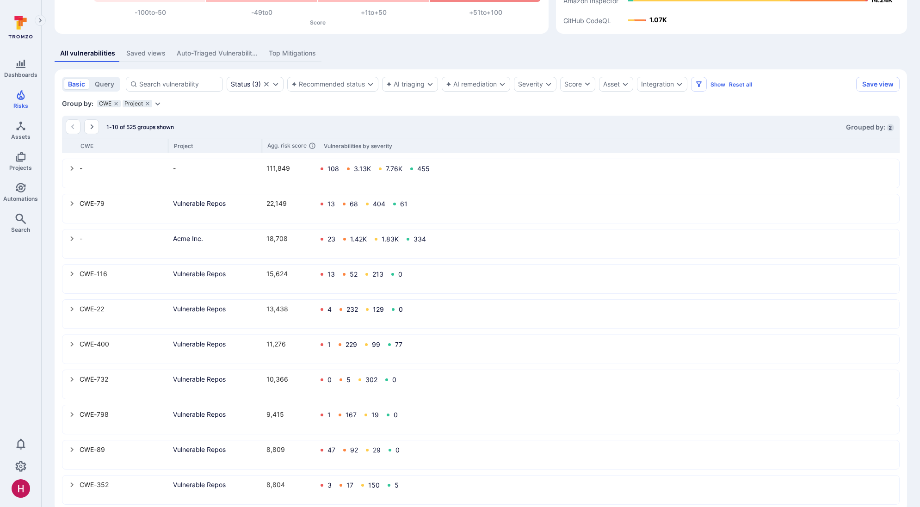
scroll to position [162, 0]
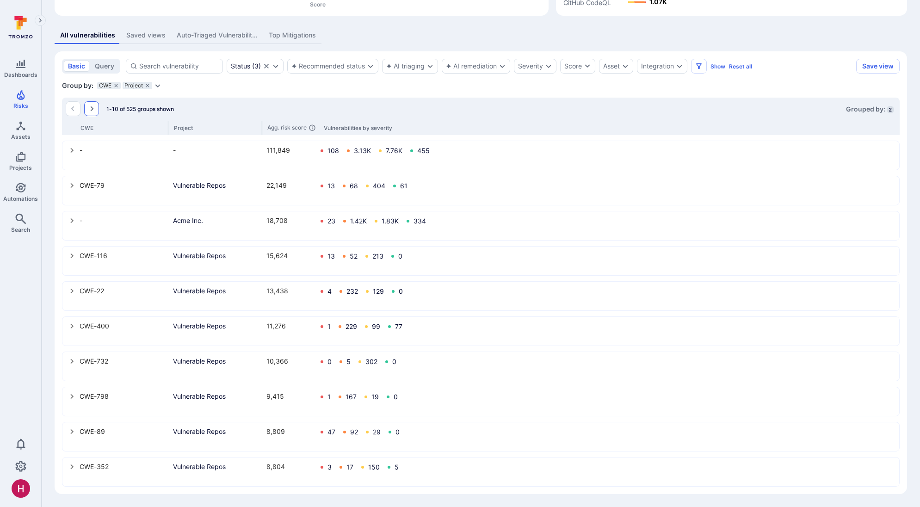
click at [90, 107] on icon "Go to the next page" at bounding box center [91, 108] width 7 height 7
click at [88, 104] on button "Go to the next page" at bounding box center [91, 108] width 15 height 15
click at [106, 66] on button "query" at bounding box center [105, 66] width 28 height 11
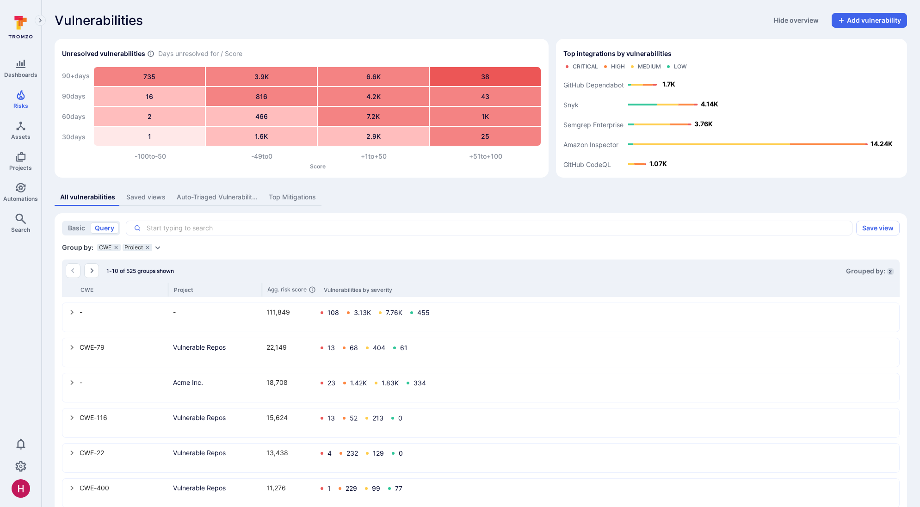
click at [164, 224] on textarea "Intelligence Graph search area" at bounding box center [493, 227] width 704 height 9
click at [168, 237] on body "Dashboards Risks Assets Projects Automations Search 0 Risks Vulnerabilities Ale…" at bounding box center [460, 253] width 920 height 507
click at [170, 227] on textarea "cwe" at bounding box center [474, 227] width 667 height 9
click at [173, 246] on li "cwe _name" at bounding box center [206, 245] width 118 height 13
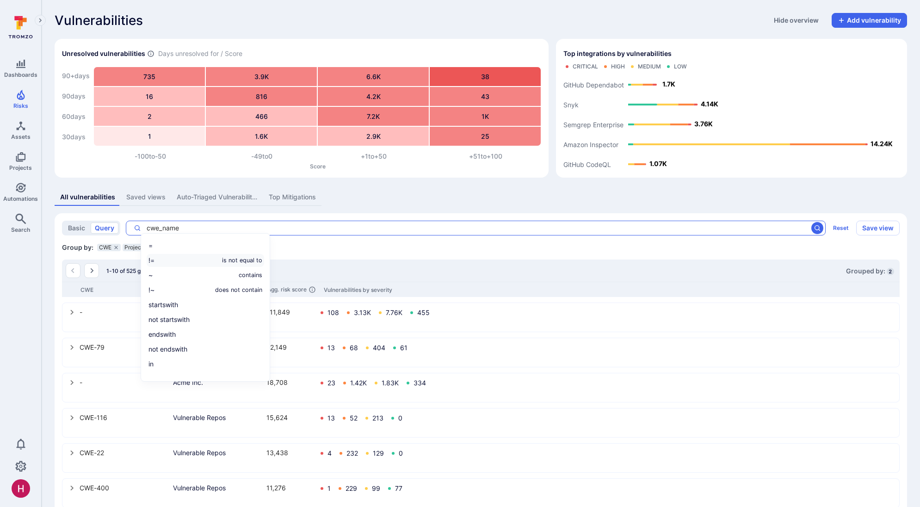
click at [173, 255] on li "!= is not equal to" at bounding box center [206, 260] width 118 height 13
click at [819, 229] on icon "search" at bounding box center [817, 227] width 7 height 7
click at [207, 228] on textarea "cwe_name != """ at bounding box center [474, 227] width 667 height 9
drag, startPoint x: 207, startPoint y: 227, endPoint x: 138, endPoint y: 226, distance: 68.9
click at [138, 226] on div "cwe_name != "" x ​" at bounding box center [476, 228] width 700 height 15
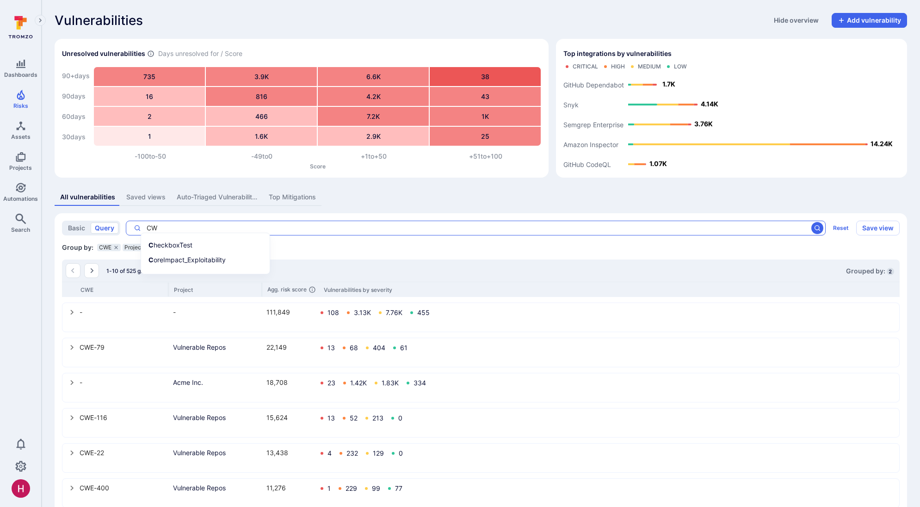
type textarea "CWE"
click at [159, 244] on b "cwe" at bounding box center [155, 245] width 13 height 8
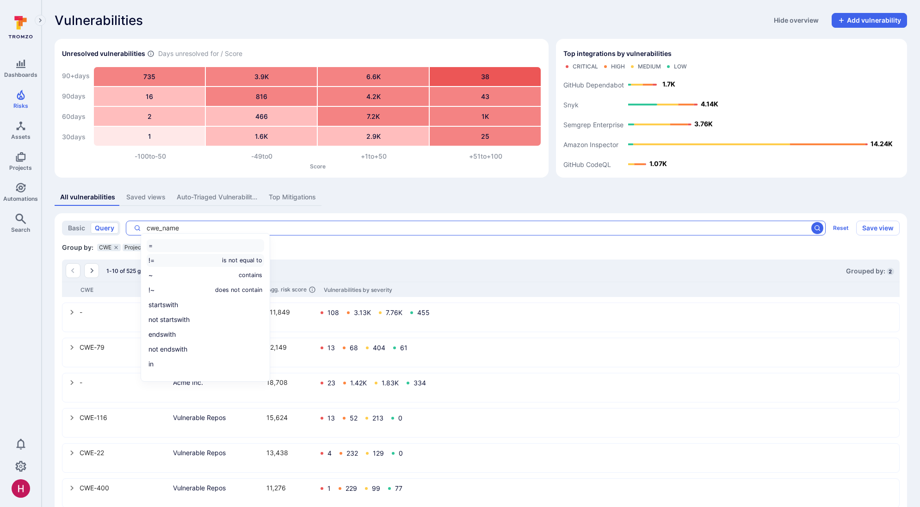
click at [168, 261] on li "!= is not equal to" at bounding box center [206, 260] width 118 height 13
click at [818, 228] on icon "search" at bounding box center [817, 227] width 7 height 7
drag, startPoint x: 191, startPoint y: 227, endPoint x: 263, endPoint y: 201, distance: 76.7
click at [191, 227] on textarea "cwe_name != "-"" at bounding box center [474, 227] width 667 height 9
click at [818, 227] on icon "search" at bounding box center [817, 227] width 7 height 7
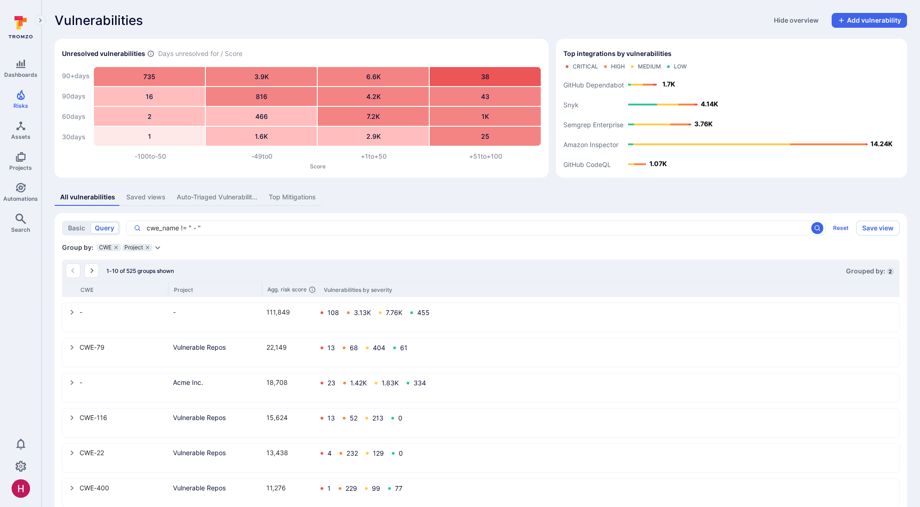
click at [204, 229] on textarea "cwe_name != " - "" at bounding box center [474, 227] width 667 height 9
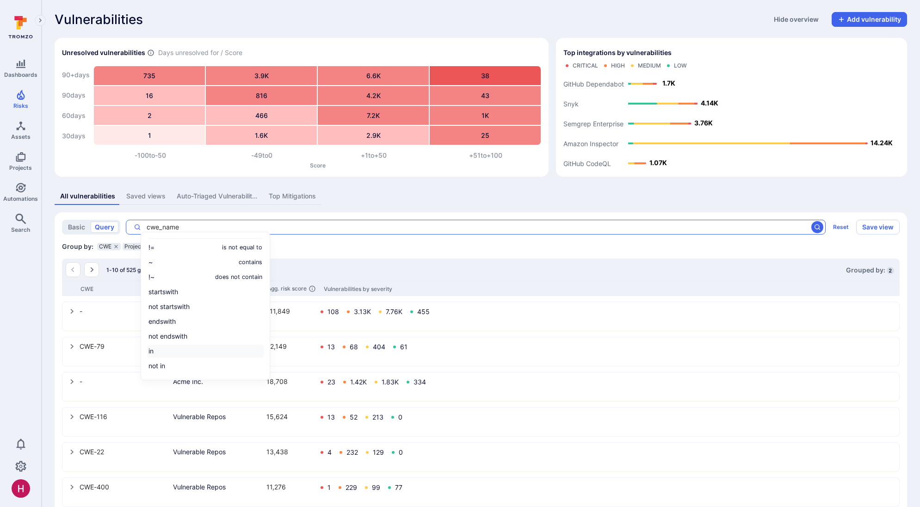
scroll to position [2, 0]
click at [184, 363] on li "not in" at bounding box center [206, 365] width 118 height 13
click at [191, 247] on li "!= is not equal to" at bounding box center [206, 246] width 118 height 13
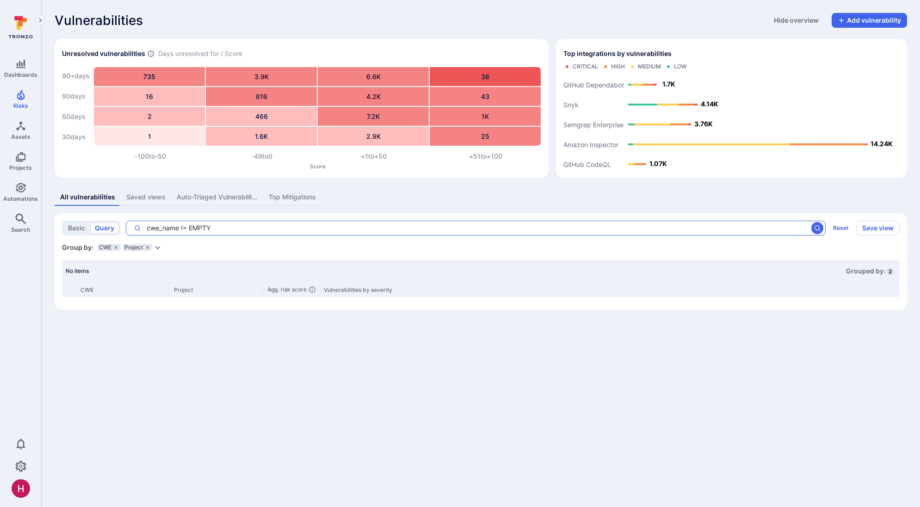
drag, startPoint x: 188, startPoint y: 227, endPoint x: 224, endPoint y: 227, distance: 36.1
click at [224, 227] on textarea "cwe_name != EMPTY" at bounding box center [474, 227] width 667 height 9
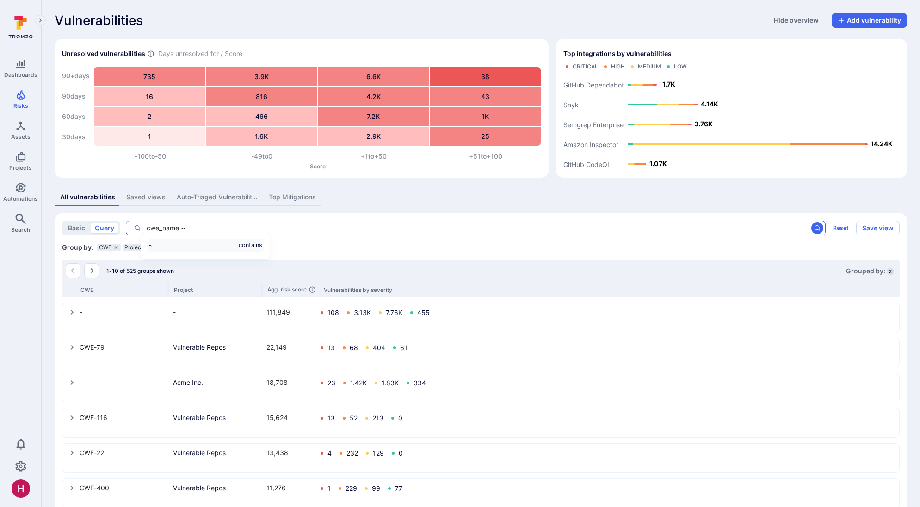
click at [226, 243] on li "~ contains" at bounding box center [206, 245] width 118 height 13
click at [816, 228] on icon "search" at bounding box center [817, 227] width 7 height 7
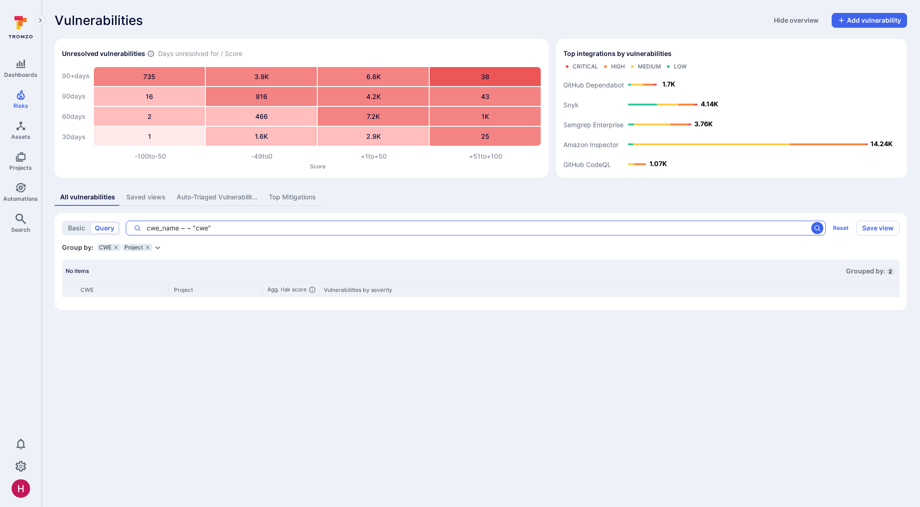
click at [198, 229] on textarea "cwe_name ~ ~ "cwe"" at bounding box center [474, 227] width 667 height 9
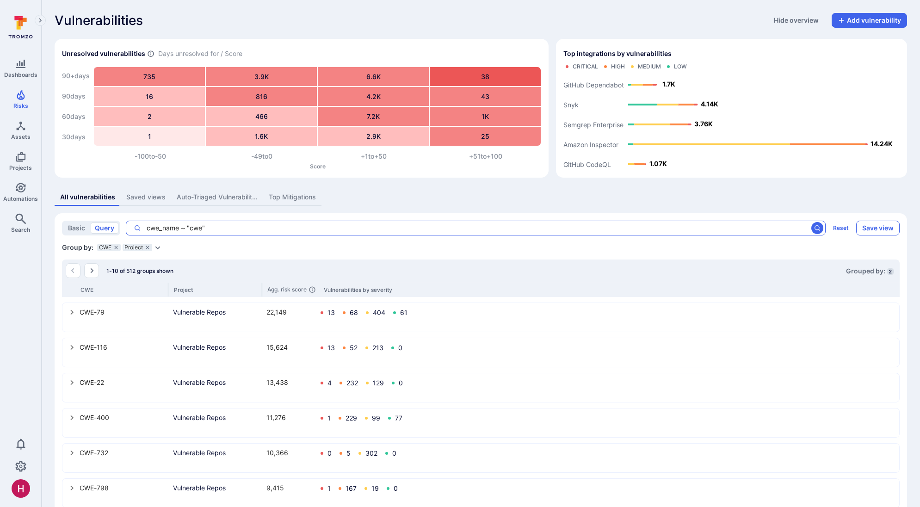
type textarea "cwe_name ~ "cwe""
click at [874, 228] on button "Save view" at bounding box center [877, 228] width 43 height 15
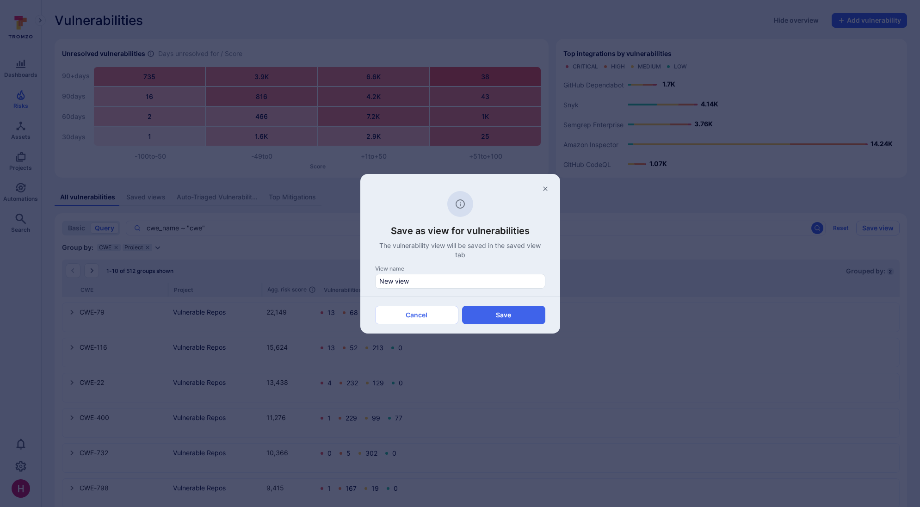
drag, startPoint x: 432, startPoint y: 281, endPoint x: 345, endPoint y: 279, distance: 86.6
click at [345, 283] on div "Save as view for vulnerabilities The vulnerability view will be saved in the sa…" at bounding box center [460, 253] width 920 height 507
type input "Top CWE By Team"
click at [511, 315] on button "Save" at bounding box center [503, 315] width 83 height 19
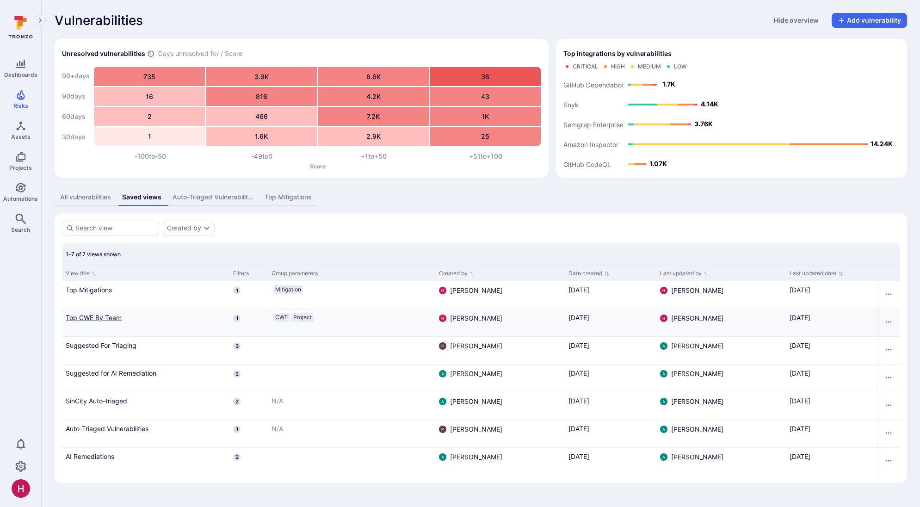
click at [104, 322] on link "Top CWE By Team" at bounding box center [146, 318] width 160 height 10
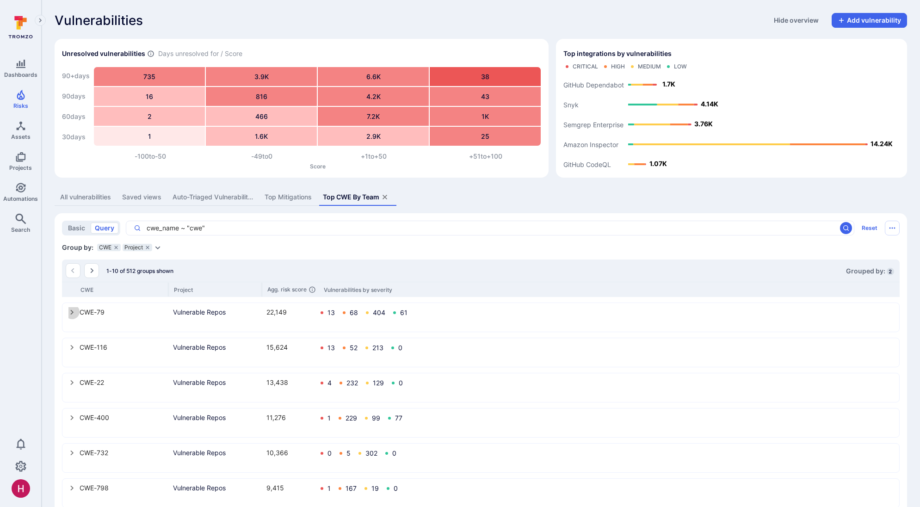
click at [73, 310] on icon "select group" at bounding box center [71, 312] width 7 height 7
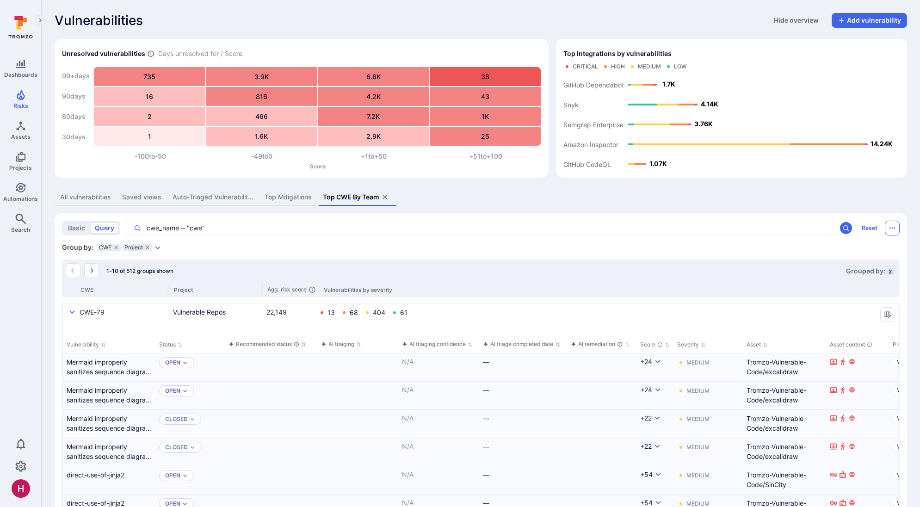
click at [891, 227] on icon "Saved view menu" at bounding box center [892, 227] width 7 height 7
click at [766, 256] on div at bounding box center [460, 253] width 920 height 507
click at [17, 23] on icon at bounding box center [19, 25] width 4 height 8
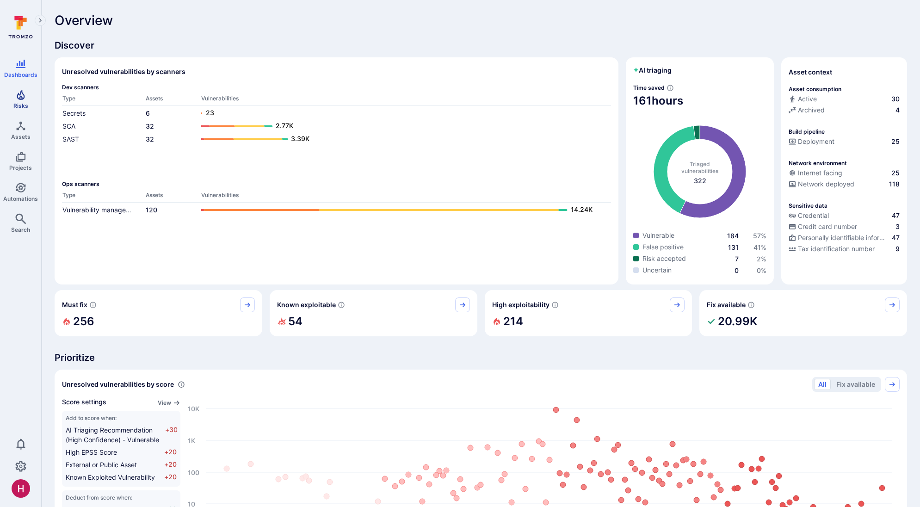
click at [19, 95] on icon "Risks" at bounding box center [21, 95] width 8 height 10
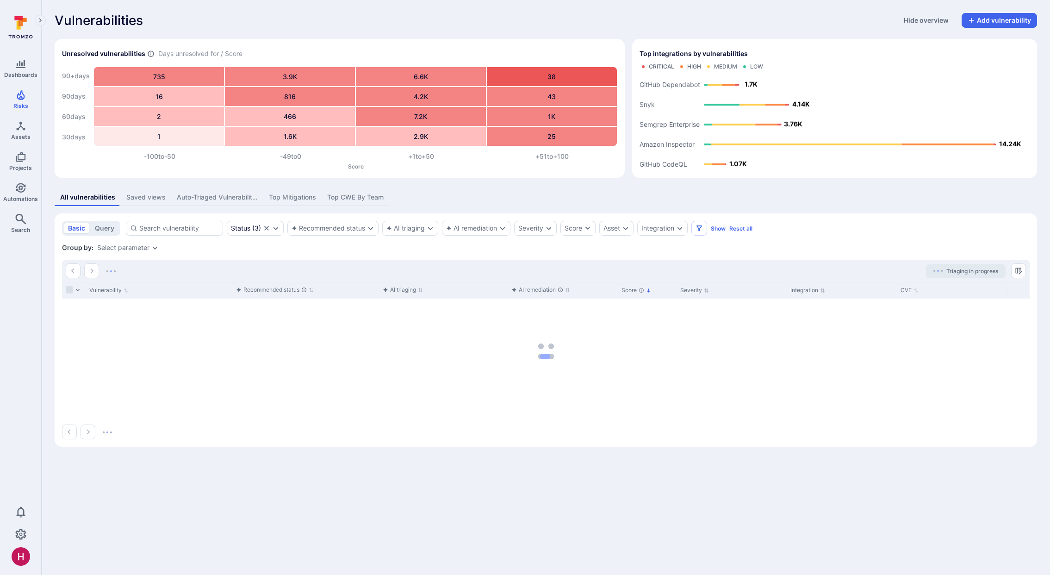
click at [804, 238] on section "basic query Status ( 3 ) Recommended status AI triaging AI remediation Severity…" at bounding box center [546, 329] width 982 height 233
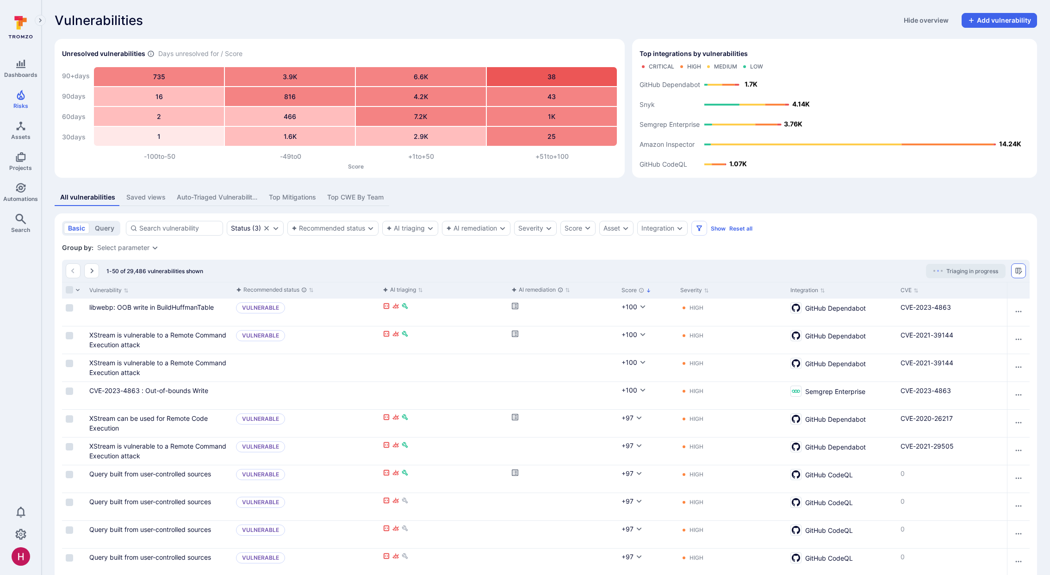
click at [920, 271] on icon "Manage columns" at bounding box center [1018, 270] width 7 height 7
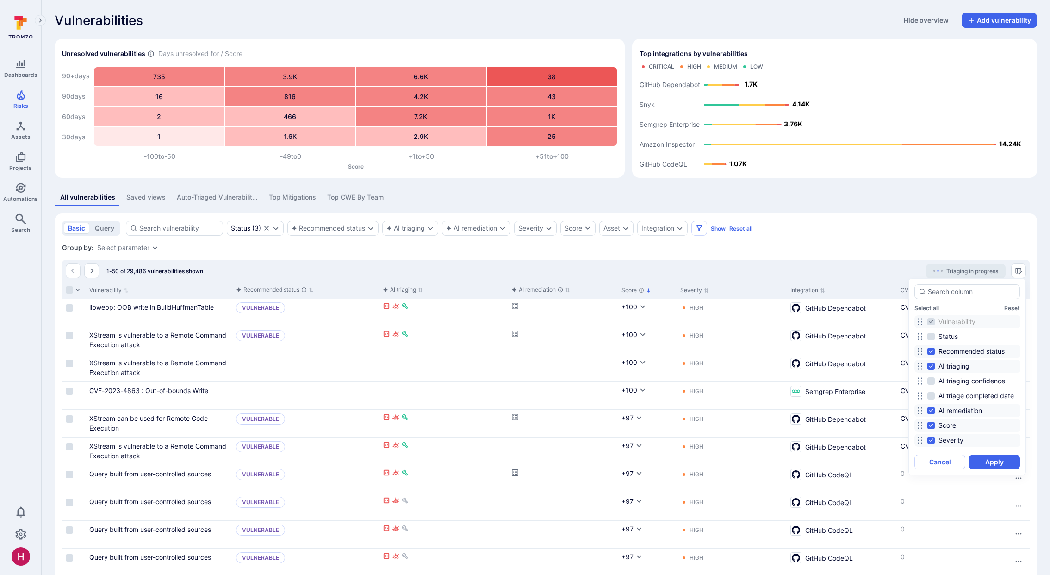
click at [920, 353] on span "Recommended status" at bounding box center [971, 351] width 66 height 9
click at [920, 353] on input "Recommended status" at bounding box center [930, 350] width 7 height 7
checkbox input "false"
click at [920, 367] on span "AI triaging" at bounding box center [953, 365] width 31 height 9
click at [920, 367] on input "AI triaging" at bounding box center [930, 365] width 7 height 7
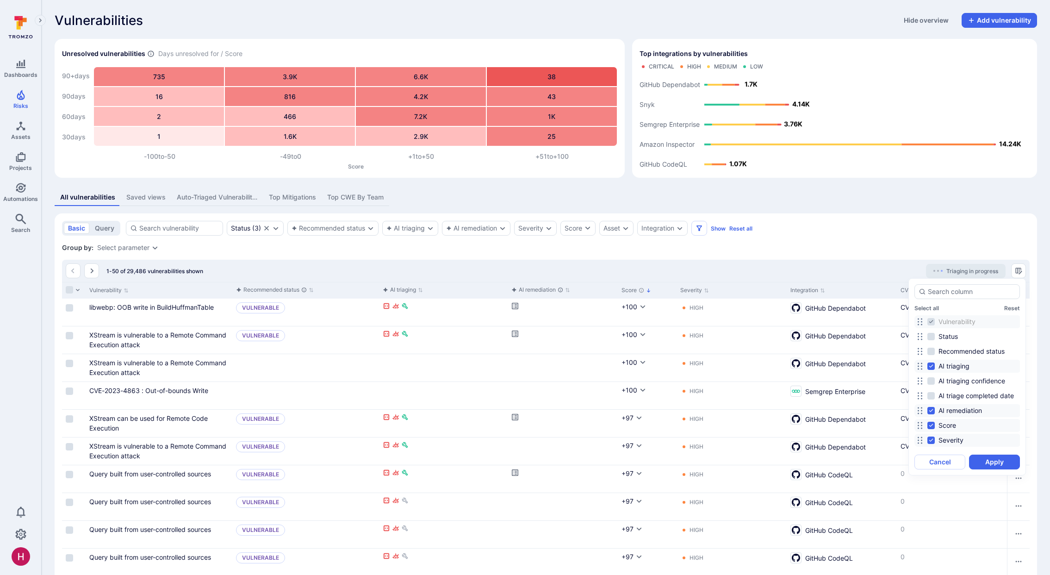
checkbox input "false"
drag, startPoint x: 967, startPoint y: 410, endPoint x: 965, endPoint y: 422, distance: 11.8
click at [920, 410] on span "AI remediation" at bounding box center [959, 410] width 43 height 9
click at [920, 410] on input "AI remediation" at bounding box center [930, 410] width 7 height 7
checkbox input "false"
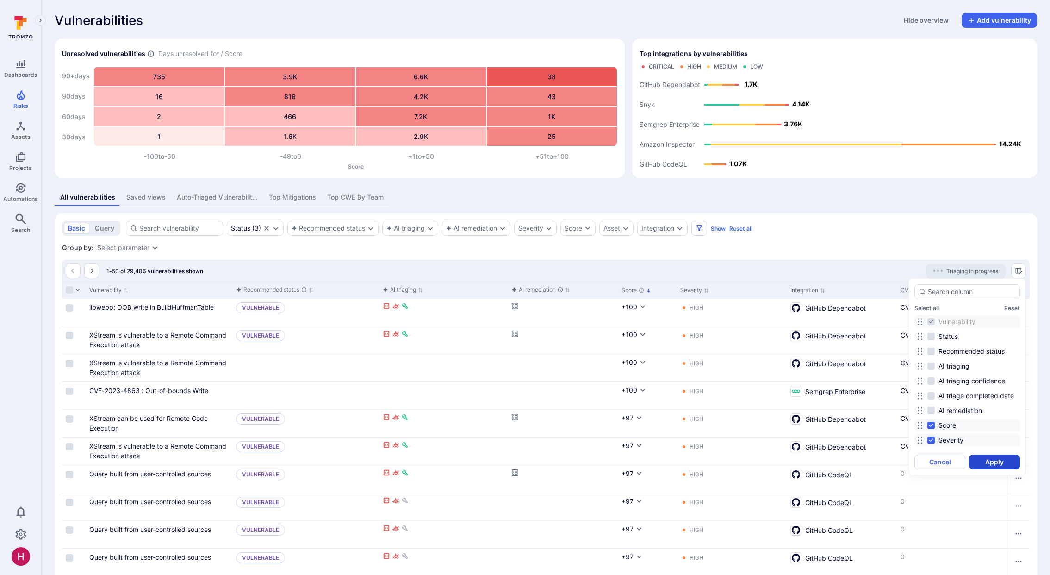
click at [920, 460] on button "Apply" at bounding box center [994, 461] width 51 height 15
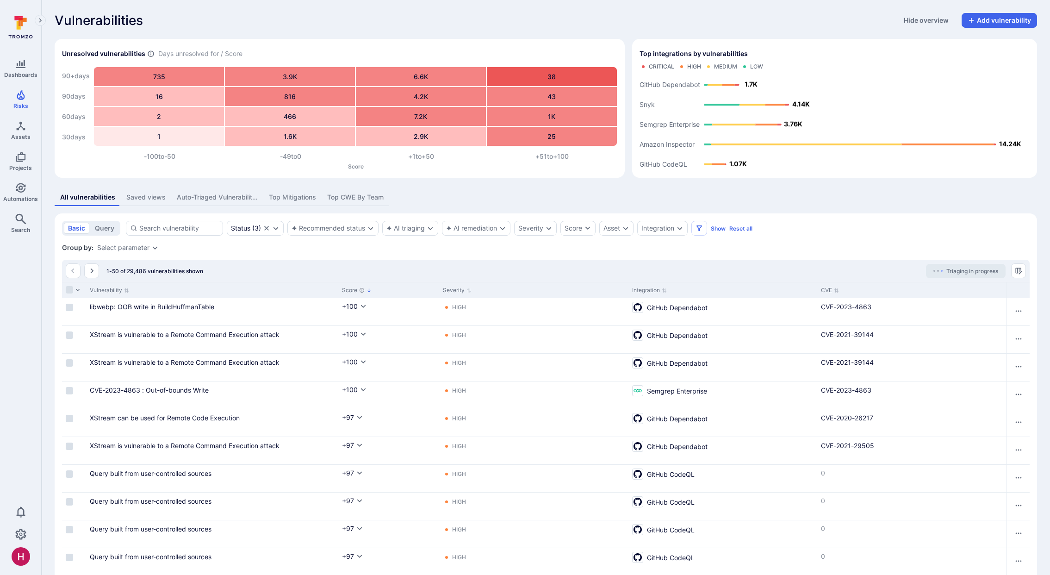
click at [341, 197] on div "Top CWE By Team" at bounding box center [355, 196] width 56 height 9
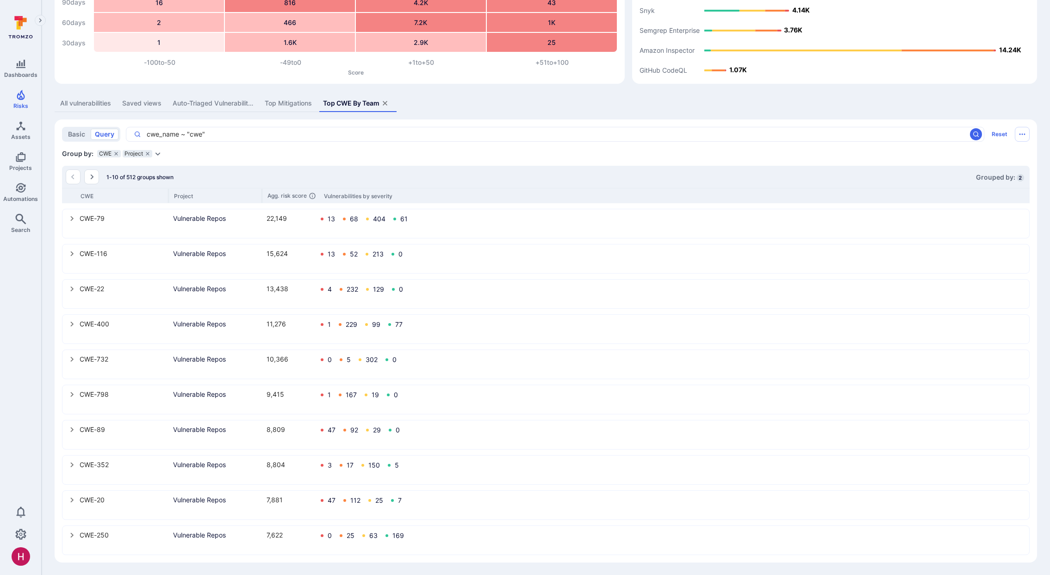
scroll to position [94, 0]
click at [93, 178] on icon "Go to the next page" at bounding box center [91, 176] width 7 height 7
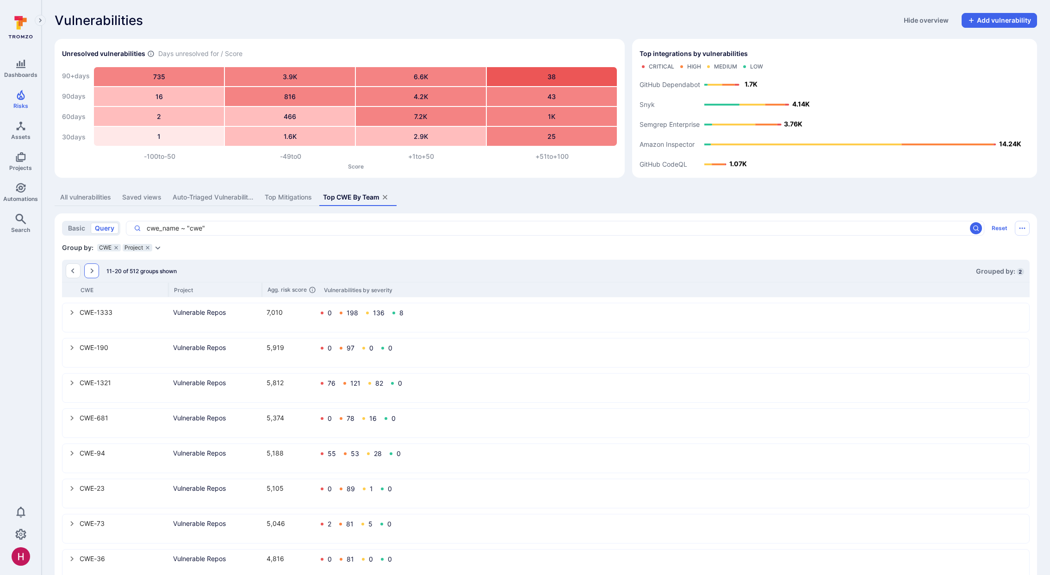
click at [95, 268] on button "Go to the next page" at bounding box center [91, 270] width 15 height 15
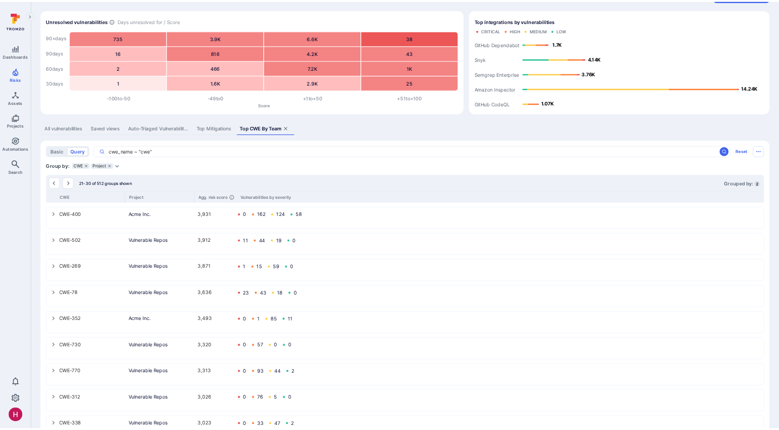
scroll to position [38, 0]
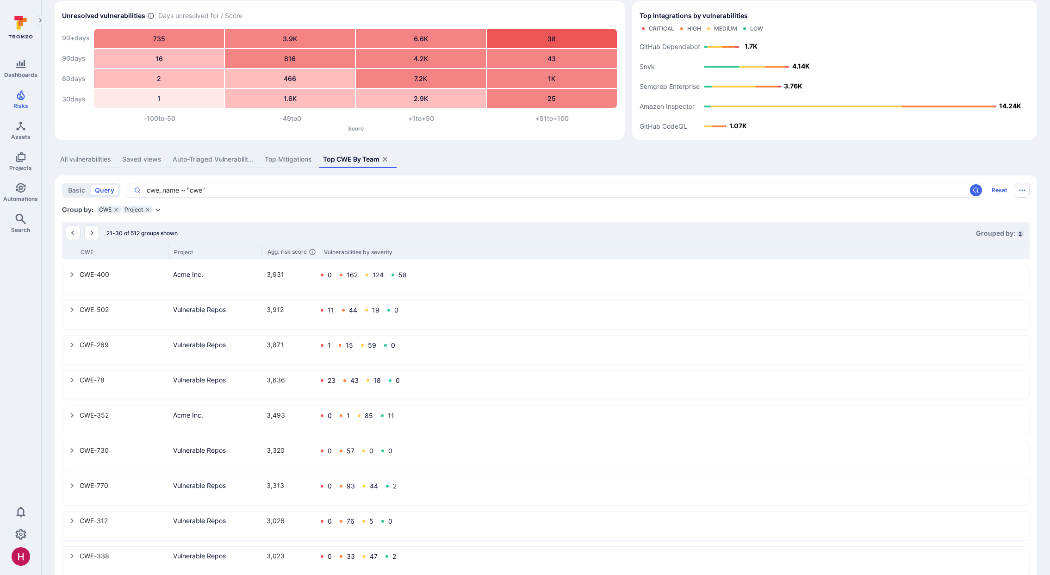
click at [106, 162] on div "All vulnerabilities" at bounding box center [85, 159] width 51 height 9
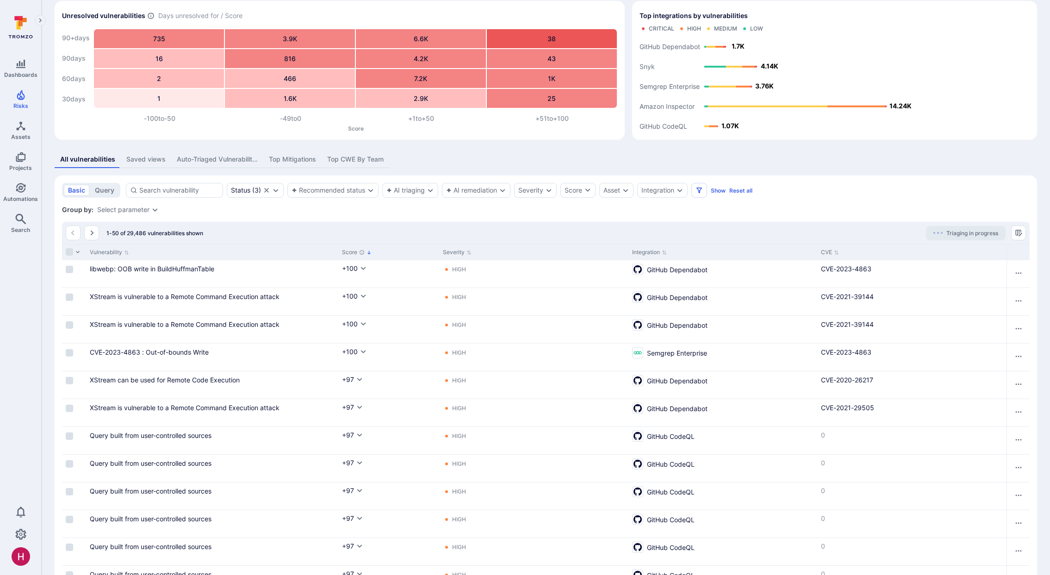
click at [12, 12] on icon at bounding box center [20, 27] width 41 height 32
click at [10, 12] on icon at bounding box center [20, 27] width 41 height 32
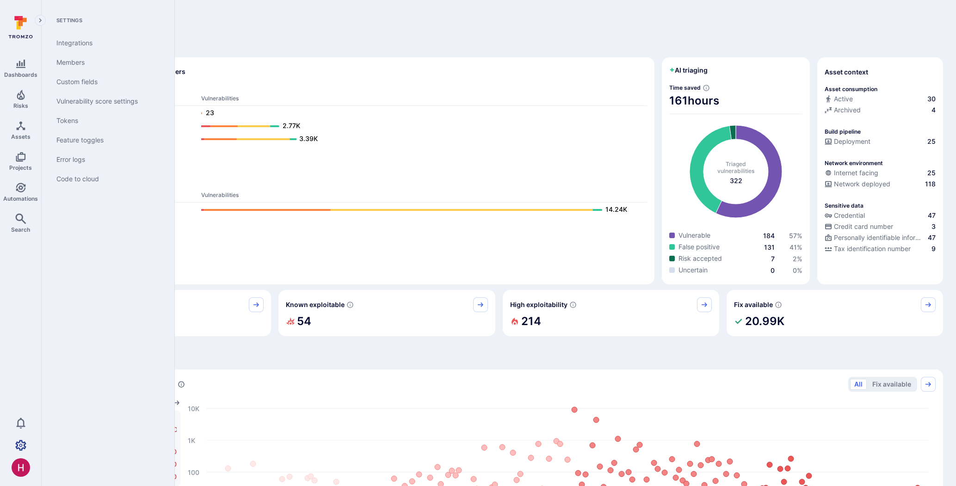
click at [21, 442] on icon "Settings" at bounding box center [20, 445] width 11 height 11
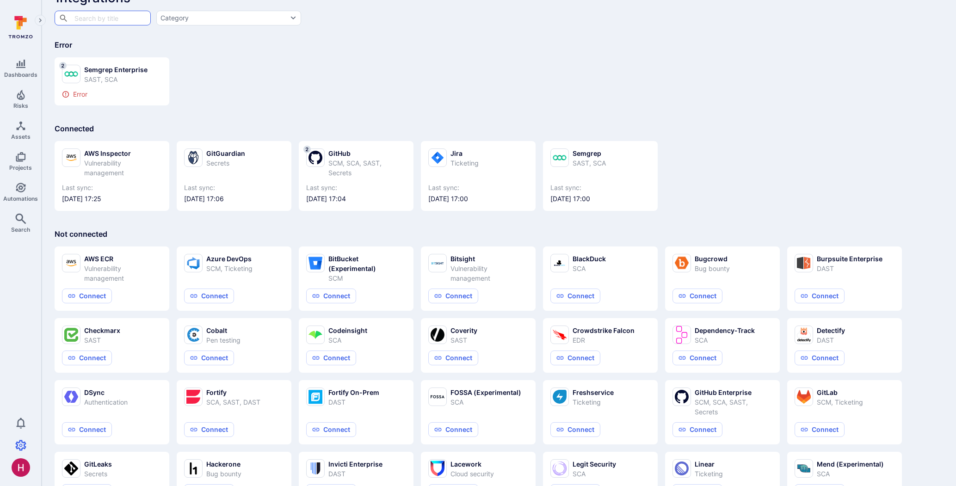
scroll to position [32, 0]
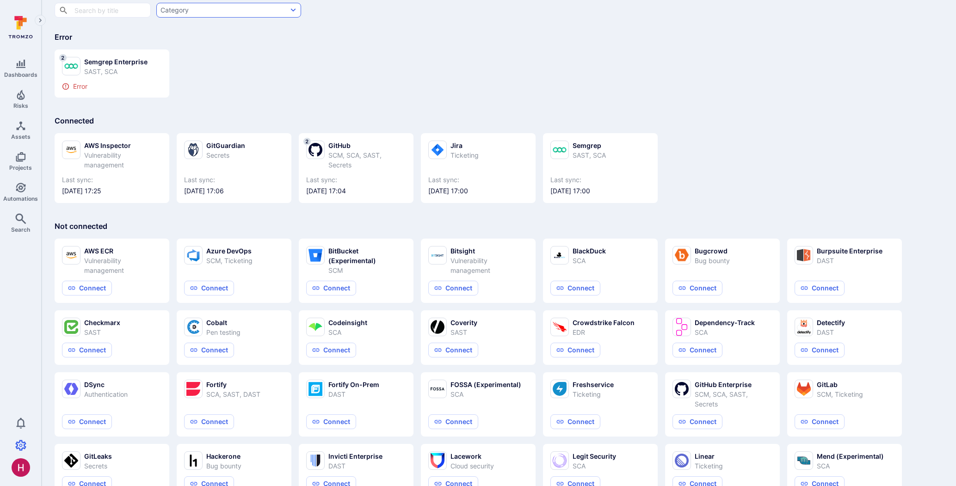
click at [242, 12] on button "Category" at bounding box center [228, 10] width 145 height 15
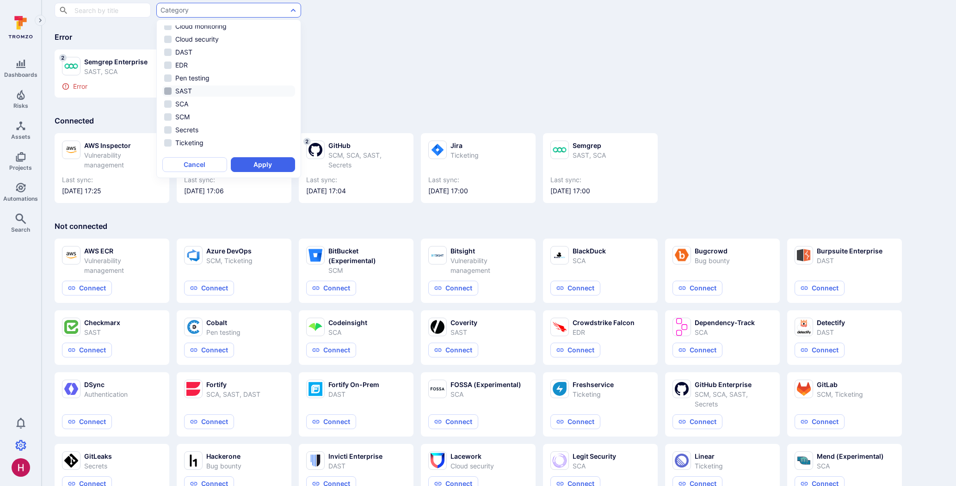
scroll to position [49, 0]
click at [399, 95] on div at bounding box center [478, 243] width 956 height 486
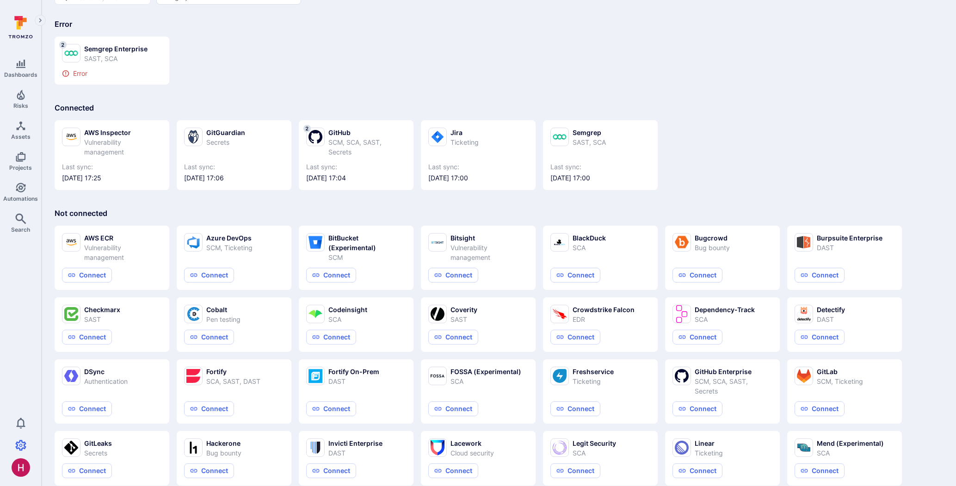
scroll to position [46, 0]
click at [578, 278] on button "Connect" at bounding box center [576, 274] width 50 height 15
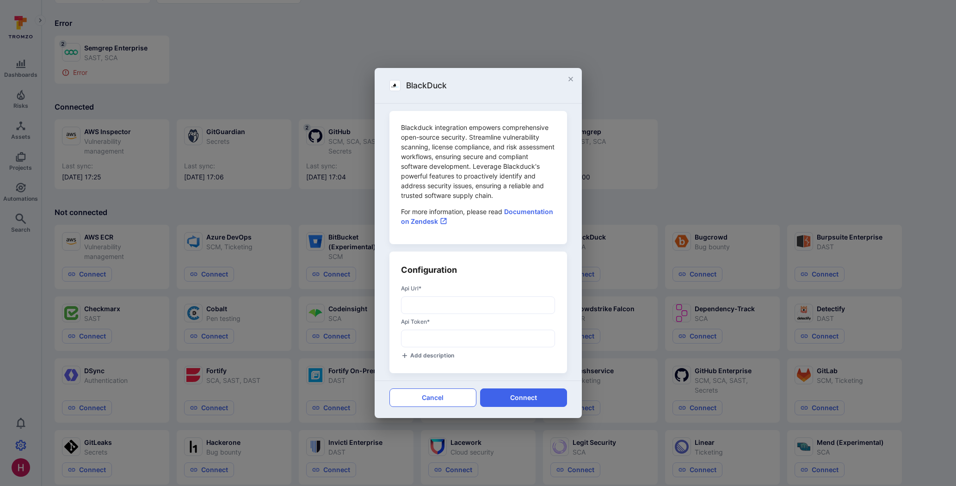
click at [428, 399] on button "Cancel" at bounding box center [433, 398] width 87 height 19
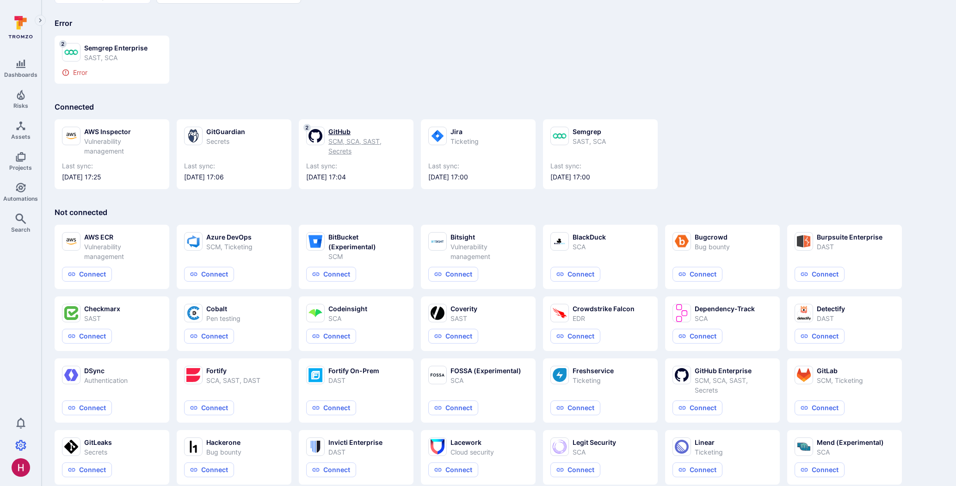
click at [344, 130] on div "GitHub" at bounding box center [368, 132] width 78 height 10
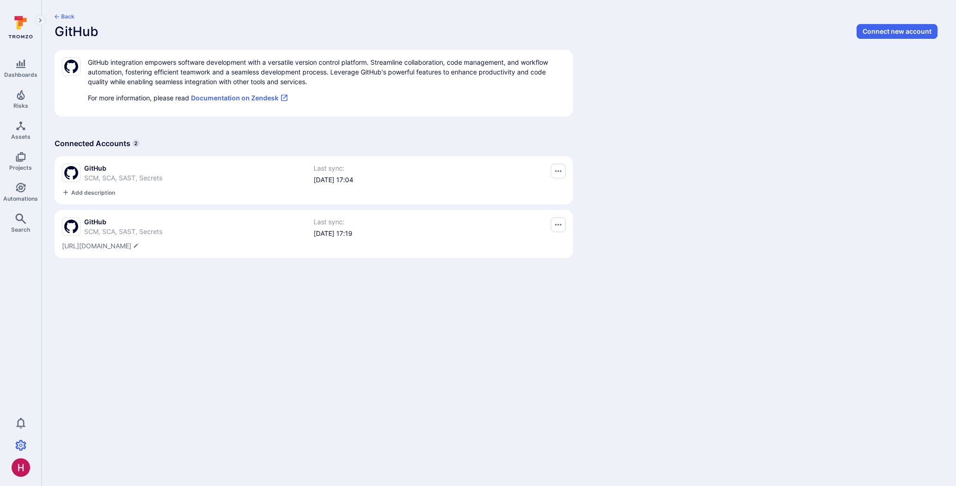
click at [73, 16] on button "Back" at bounding box center [65, 16] width 20 height 7
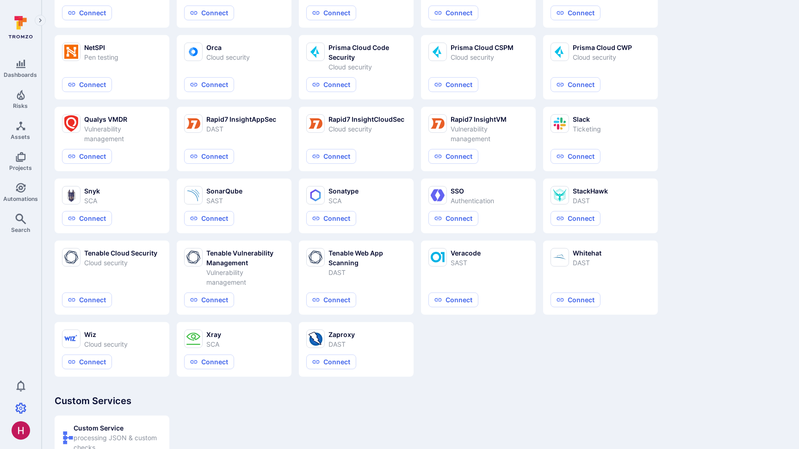
scroll to position [664, 0]
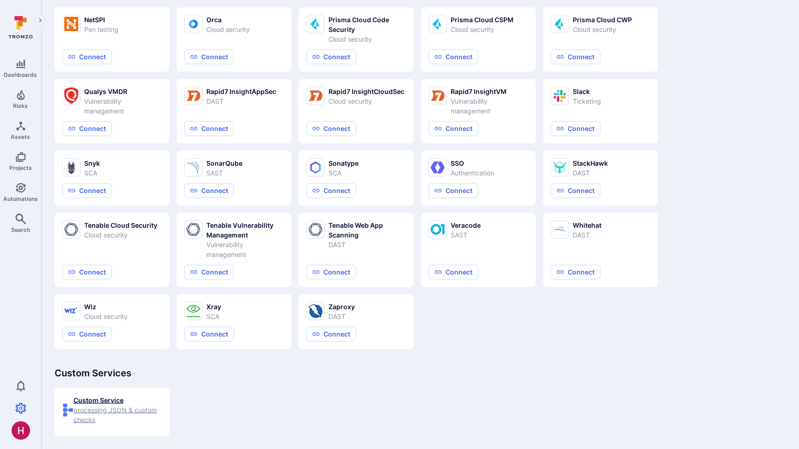
click at [123, 407] on div "processing JSON & custom checks" at bounding box center [118, 414] width 88 height 19
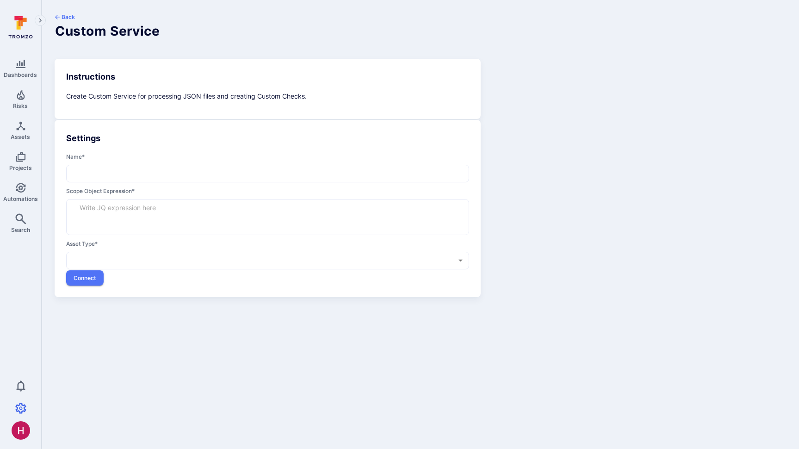
click at [110, 214] on textarea "scope object expression *" at bounding box center [267, 216] width 387 height 35
click at [84, 243] on label "asset type *" at bounding box center [267, 244] width 403 height 8
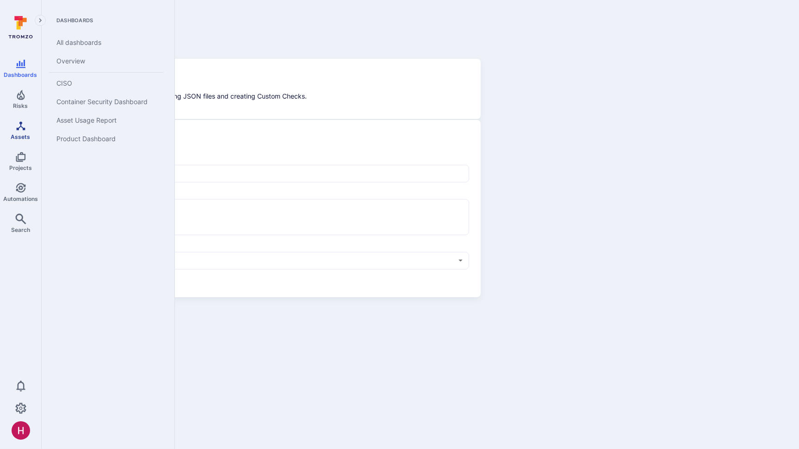
click at [22, 130] on icon "Assets" at bounding box center [20, 125] width 11 height 11
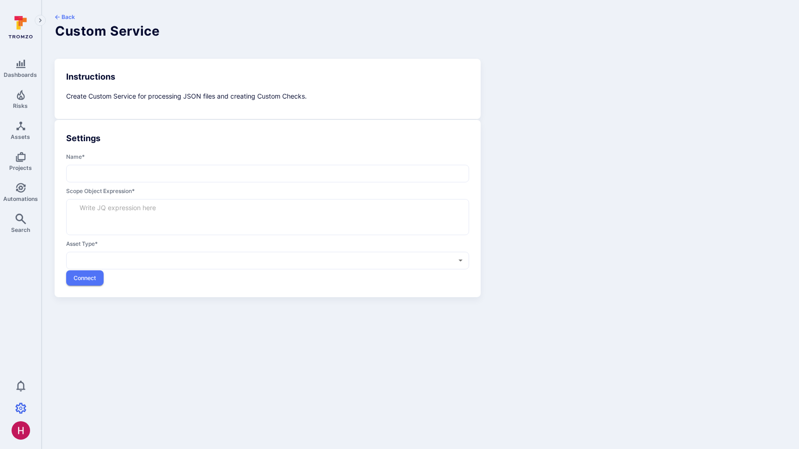
click at [102, 258] on body "Dashboards Risks Assets Projects Automations Search 0 Settings Integrations Mem…" at bounding box center [399, 224] width 799 height 449
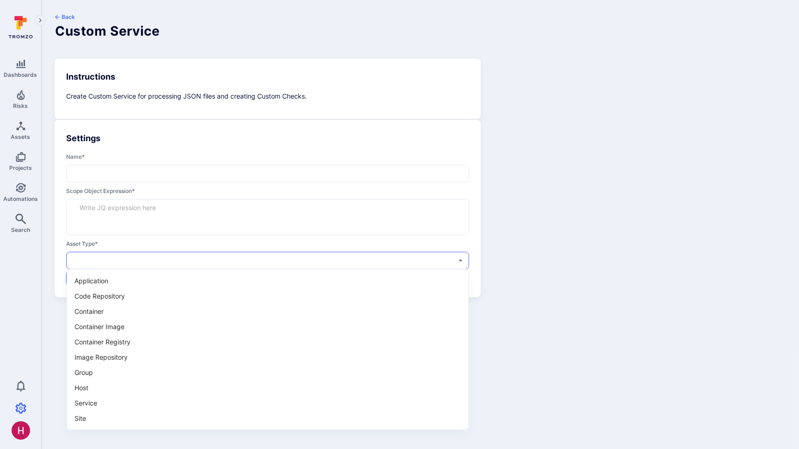
click at [603, 311] on div at bounding box center [399, 224] width 799 height 449
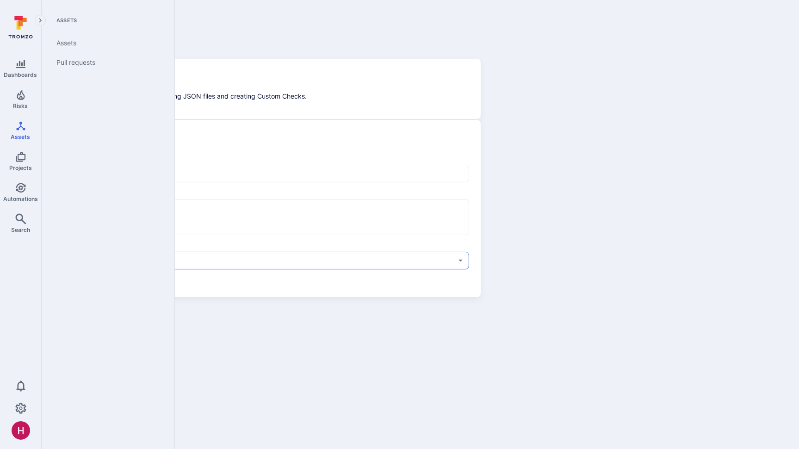
click at [30, 130] on link "Assets" at bounding box center [20, 130] width 41 height 27
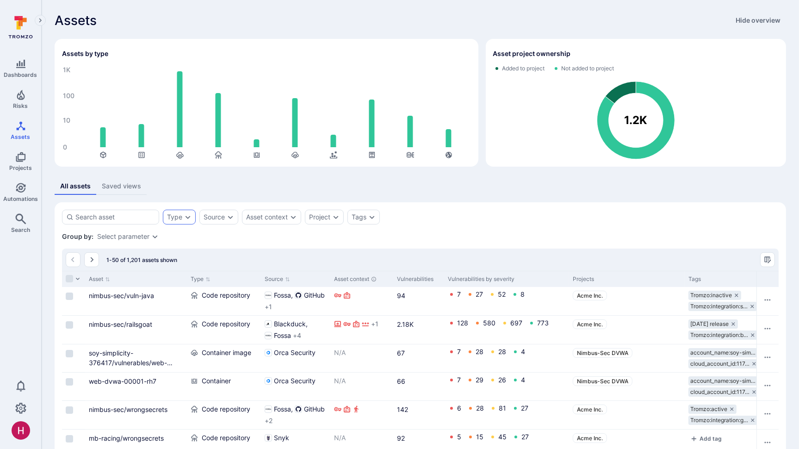
click at [174, 215] on div "Type" at bounding box center [174, 216] width 15 height 7
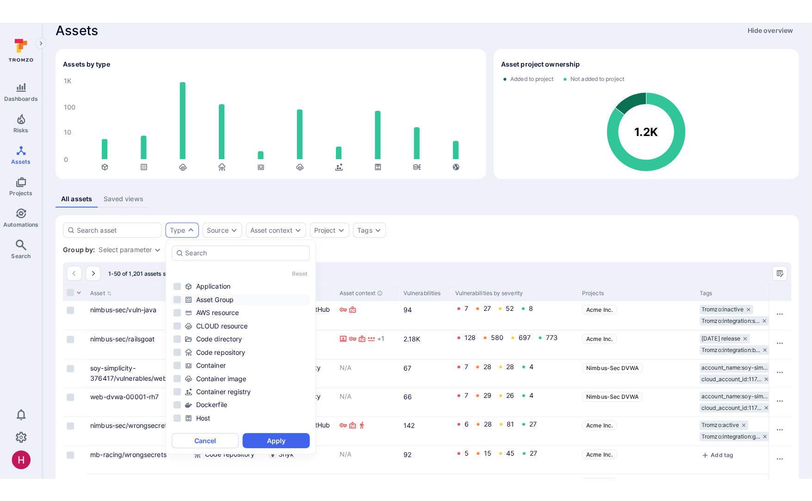
scroll to position [14, 0]
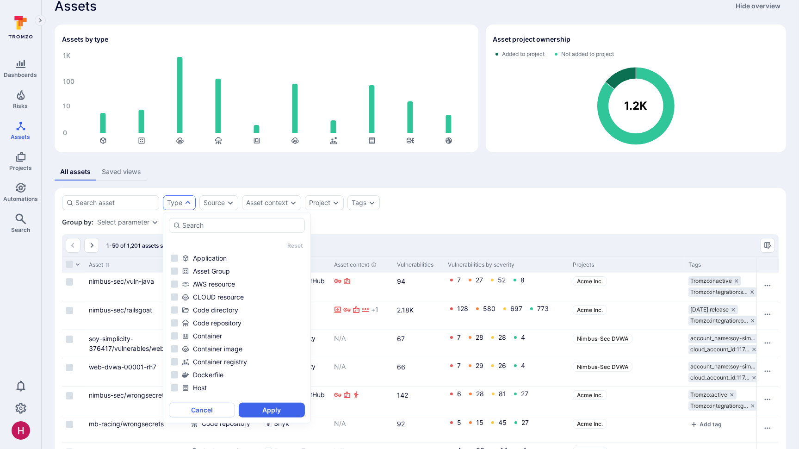
click at [466, 217] on div "Group by: Select parameter" at bounding box center [420, 221] width 717 height 9
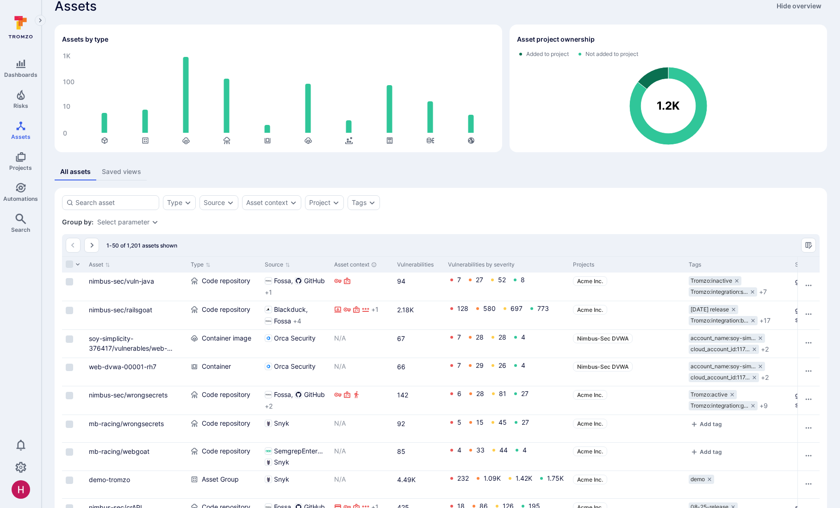
click at [144, 309] on link "nimbus-sec/railsgoat" at bounding box center [120, 310] width 63 height 8
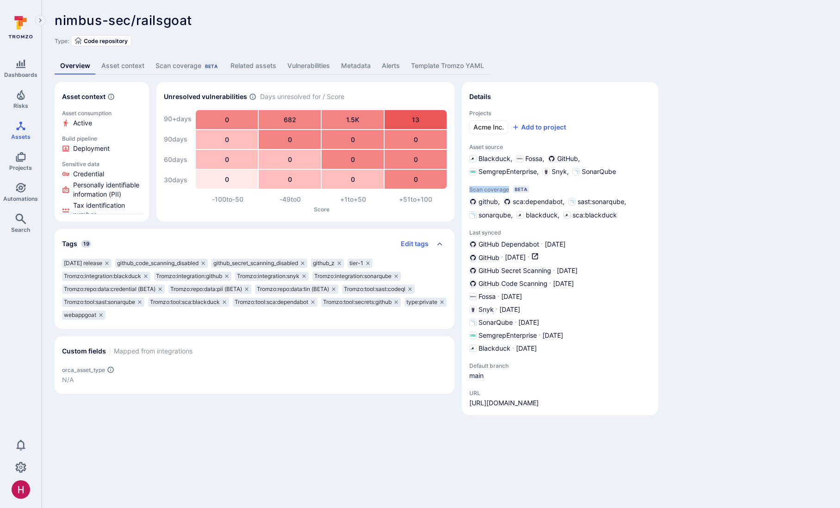
drag, startPoint x: 469, startPoint y: 190, endPoint x: 507, endPoint y: 190, distance: 37.9
click at [507, 190] on span "Scan coverage" at bounding box center [489, 189] width 40 height 7
click at [174, 67] on div "Scan coverage Beta" at bounding box center [187, 65] width 64 height 9
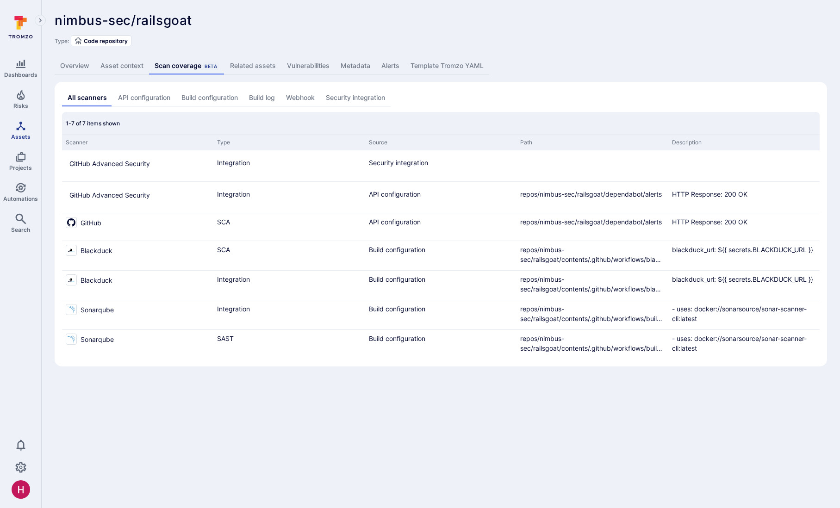
click at [22, 134] on span "Assets" at bounding box center [20, 136] width 19 height 7
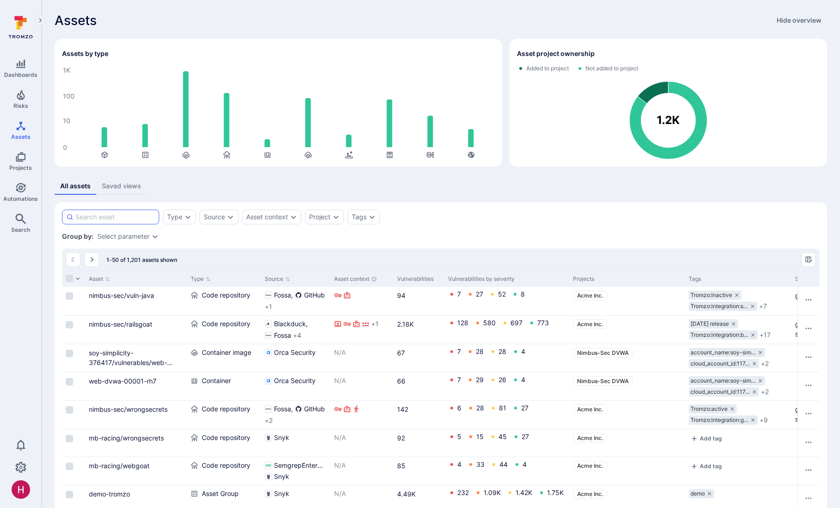
click at [135, 217] on input at bounding box center [115, 216] width 80 height 9
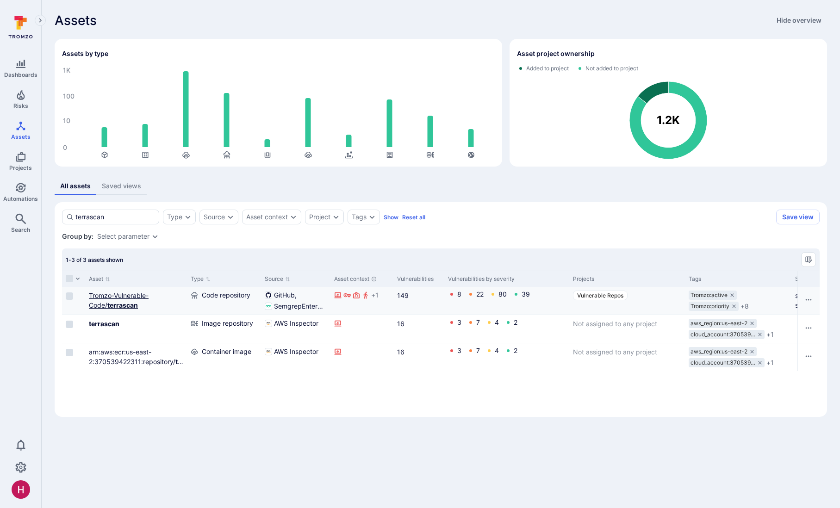
type input "terrascan"
click at [133, 308] on b "terrascan" at bounding box center [122, 305] width 31 height 8
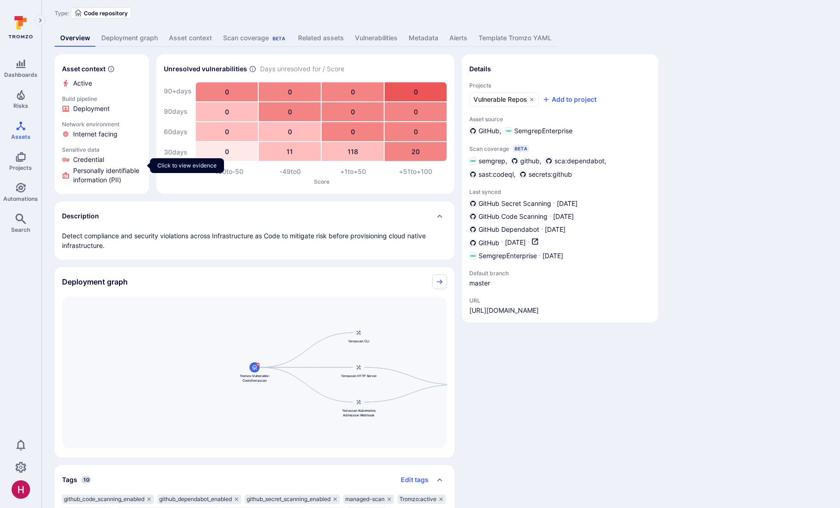
scroll to position [33, 0]
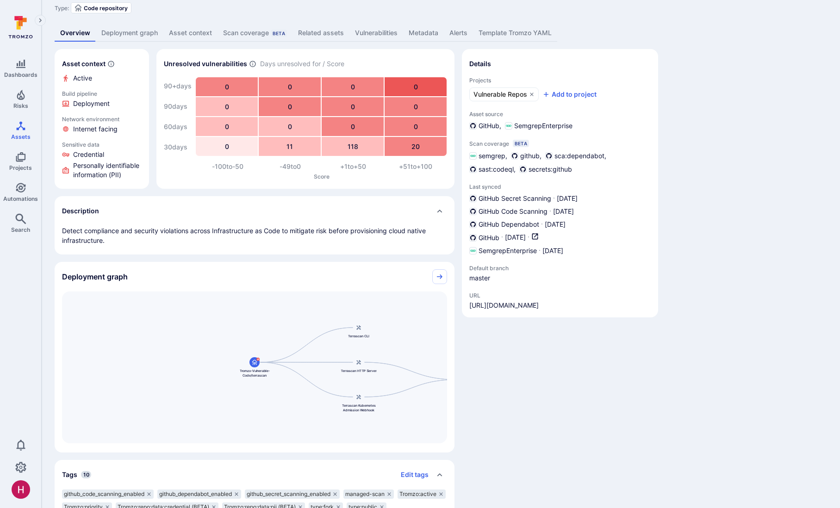
click at [128, 35] on link "Deployment graph" at bounding box center [130, 33] width 68 height 17
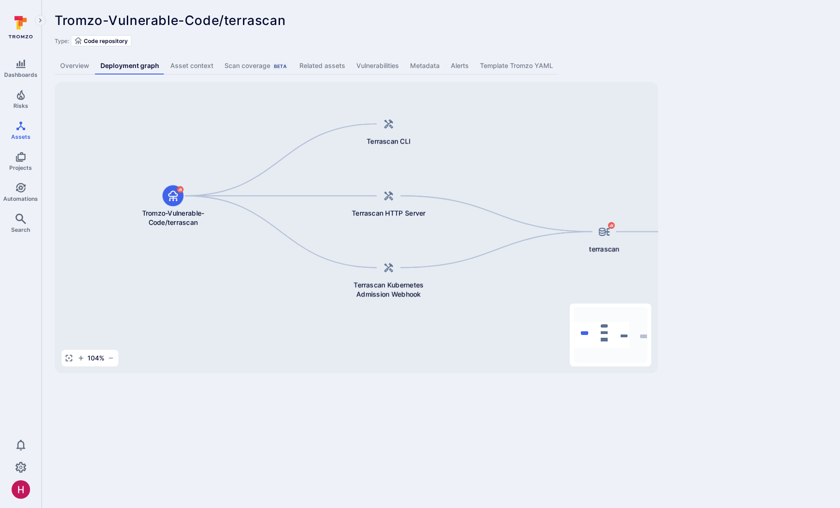
drag, startPoint x: 102, startPoint y: 177, endPoint x: 167, endPoint y: 151, distance: 69.9
click at [167, 151] on div "terrascan arn:aws:ecr:us-east-2:370539422311:repository/terrascan/sha256:99fb44…" at bounding box center [356, 228] width 603 height 292
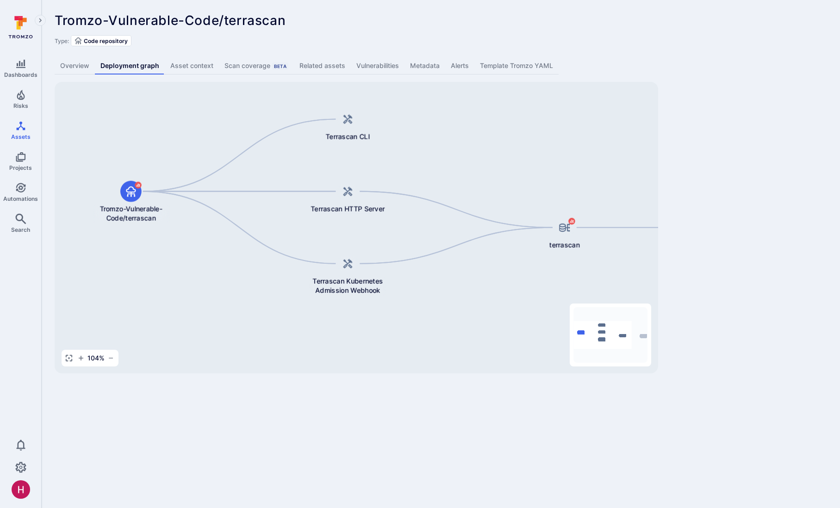
drag, startPoint x: 323, startPoint y: 326, endPoint x: 280, endPoint y: 322, distance: 42.4
click at [280, 322] on div "terrascan arn:aws:ecr:us-east-2:370539422311:repository/terrascan/sha256:99fb44…" at bounding box center [356, 228] width 603 height 292
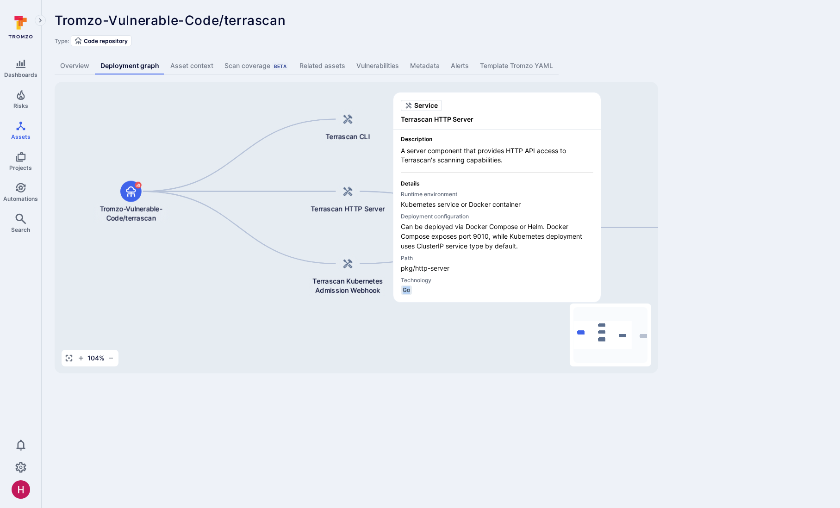
drag, startPoint x: 416, startPoint y: 290, endPoint x: 403, endPoint y: 289, distance: 13.0
click at [403, 289] on div "Go" at bounding box center [497, 289] width 192 height 9
drag, startPoint x: 402, startPoint y: 204, endPoint x: 524, endPoint y: 208, distance: 121.8
click at [524, 208] on p "Kubernetes service or Docker container" at bounding box center [497, 204] width 192 height 10
drag, startPoint x: 518, startPoint y: 249, endPoint x: 399, endPoint y: 225, distance: 121.2
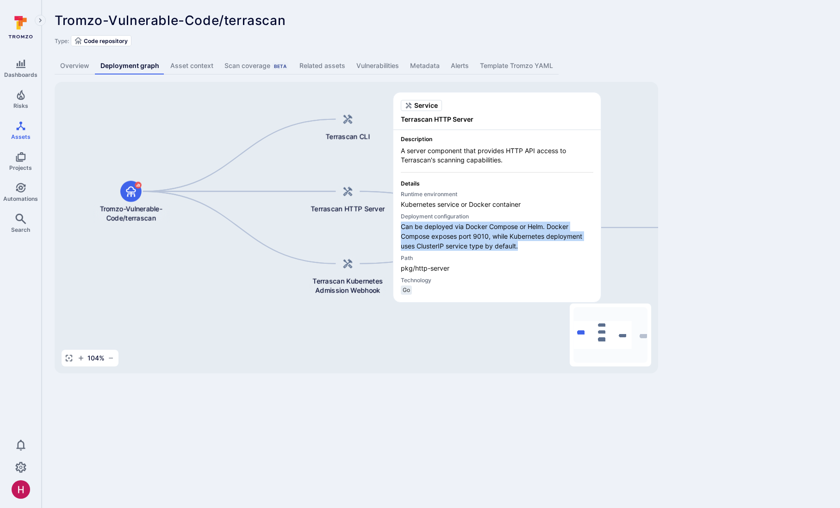
click at [399, 225] on div "Description A server component that provides HTTP API access to Terrascan's sca…" at bounding box center [496, 216] width 207 height 172
click at [430, 230] on p "Can be deployed via Docker Compose or Helm. Docker Compose exposes port 9010, w…" at bounding box center [497, 236] width 192 height 29
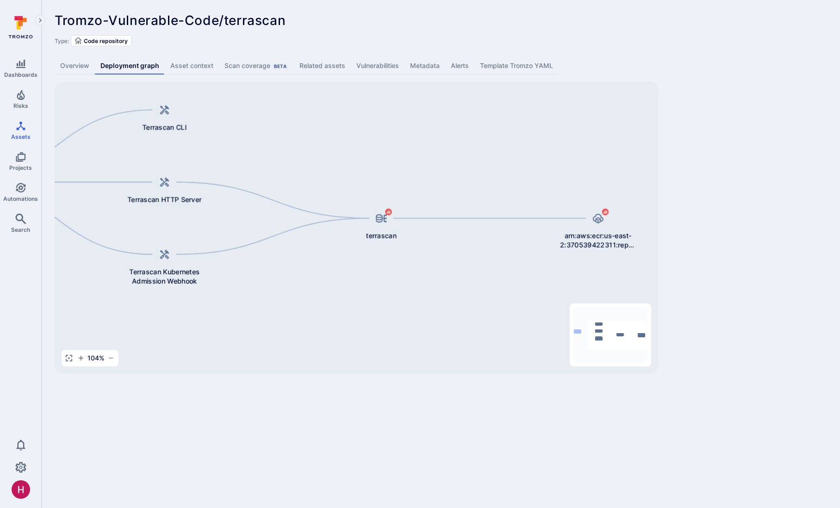
drag, startPoint x: 501, startPoint y: 180, endPoint x: 286, endPoint y: 172, distance: 214.8
click at [286, 172] on div "terrascan arn:aws:ecr:us-east-2:370539422311:repository/terrascan/sha256:99fb44…" at bounding box center [356, 228] width 603 height 292
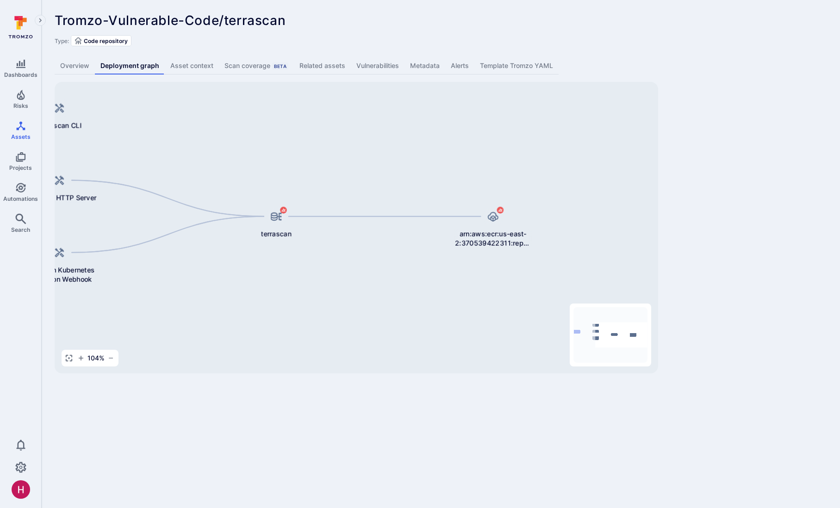
drag, startPoint x: 355, startPoint y: 258, endPoint x: 221, endPoint y: 250, distance: 134.4
click at [221, 250] on div "terrascan arn:aws:ecr:us-east-2:370539422311:repository/terrascan/sha256:99fb44…" at bounding box center [356, 228] width 603 height 292
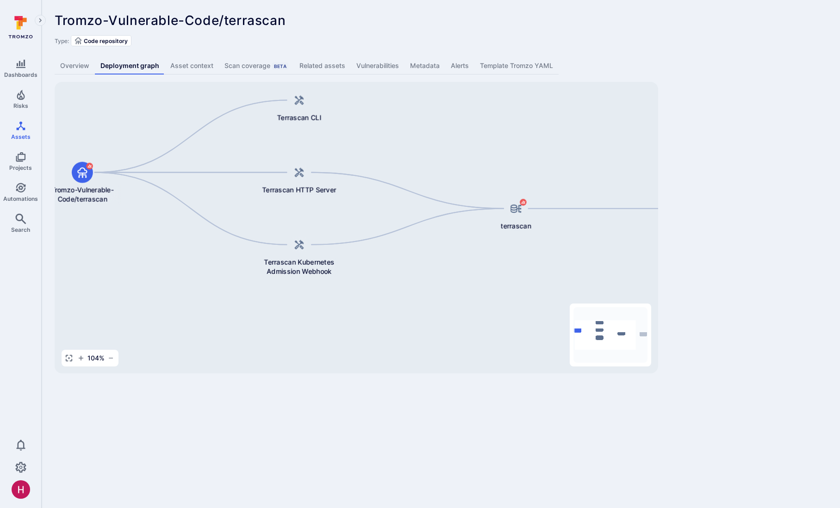
drag, startPoint x: 310, startPoint y: 290, endPoint x: 521, endPoint y: 275, distance: 211.5
click at [527, 277] on div "terrascan arn:aws:ecr:us-east-2:370539422311:repository/terrascan/sha256:99fb44…" at bounding box center [356, 228] width 603 height 292
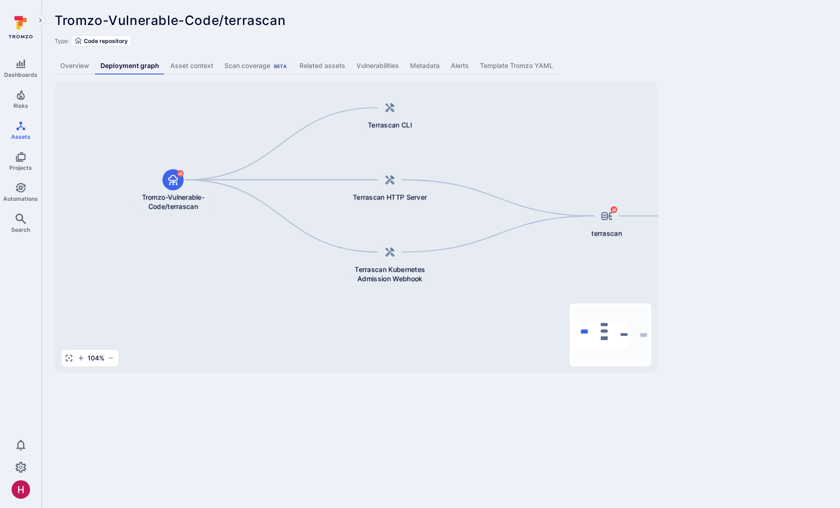
drag, startPoint x: 124, startPoint y: 251, endPoint x: 186, endPoint y: 251, distance: 62.5
click at [186, 251] on div "terrascan arn:aws:ecr:us-east-2:370539422311:repository/terrascan/sha256:99fb44…" at bounding box center [356, 228] width 603 height 292
click at [382, 65] on link "Vulnerabilities" at bounding box center [378, 65] width 54 height 17
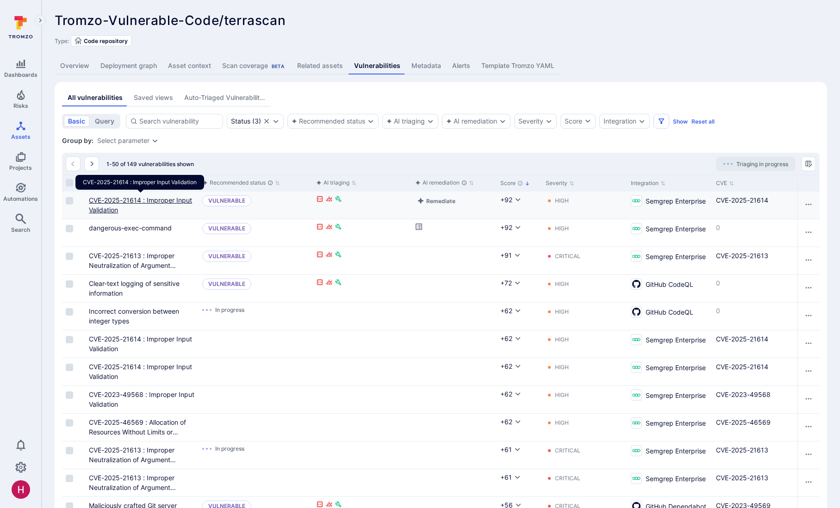
click at [165, 203] on link "CVE-2025-21614 : Improper Input Validation" at bounding box center [140, 205] width 103 height 18
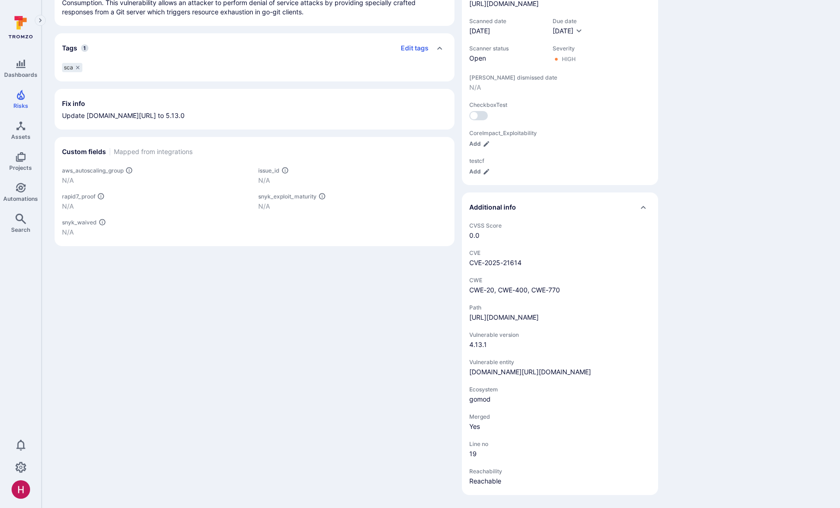
scroll to position [379, 0]
drag, startPoint x: 477, startPoint y: 381, endPoint x: 551, endPoint y: 381, distance: 74.5
click at [551, 377] on span "[DOMAIN_NAME][URL][DOMAIN_NAME]" at bounding box center [559, 371] width 181 height 9
drag, startPoint x: 473, startPoint y: 396, endPoint x: 498, endPoint y: 401, distance: 25.5
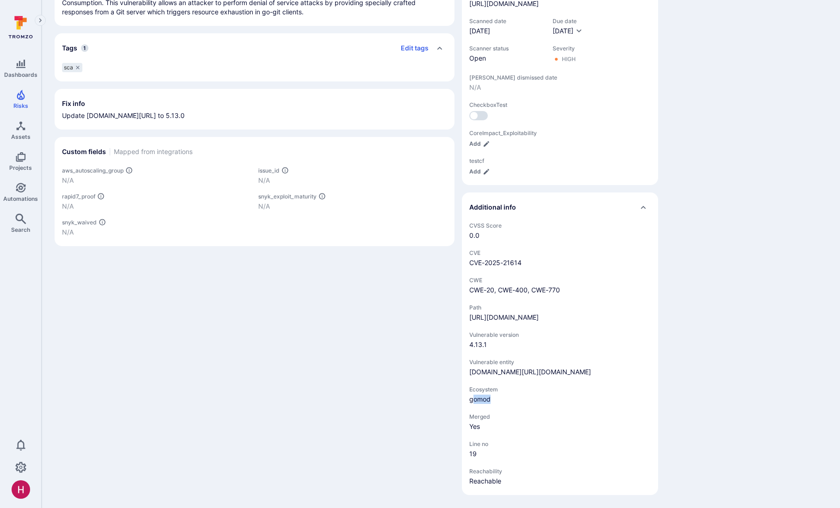
click at [497, 401] on span "gomod" at bounding box center [559, 399] width 181 height 9
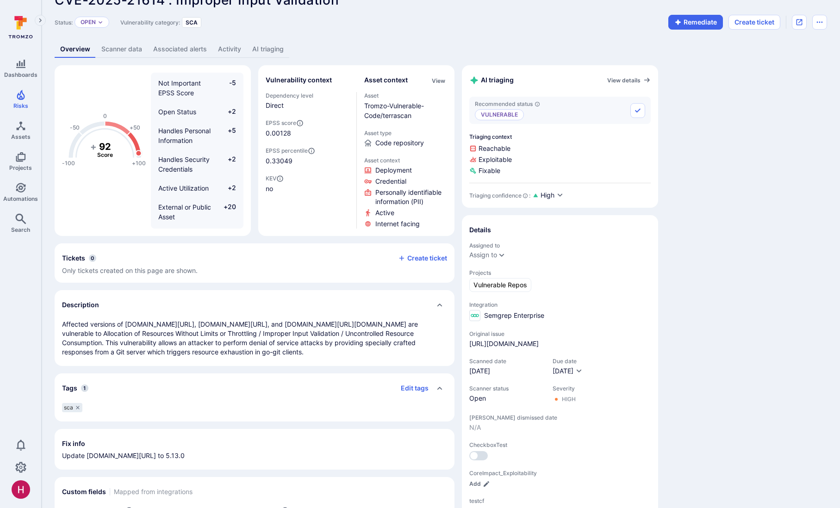
scroll to position [0, 0]
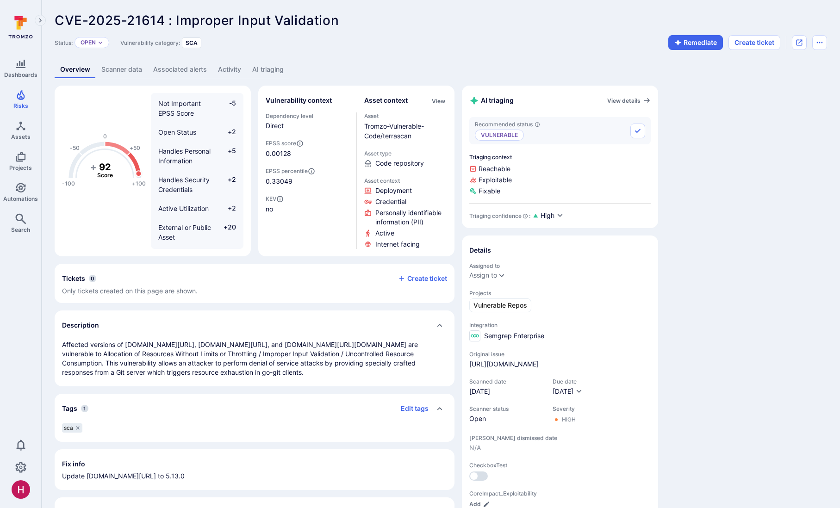
click at [132, 69] on link "Scanner data" at bounding box center [122, 69] width 52 height 17
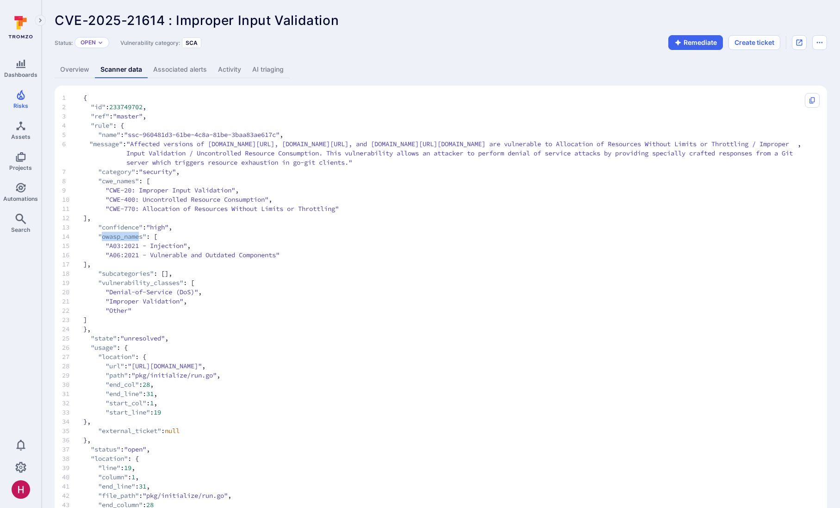
drag, startPoint x: 102, startPoint y: 238, endPoint x: 140, endPoint y: 239, distance: 37.5
click at [140, 239] on span ""owasp_names"" at bounding box center [122, 236] width 48 height 9
click at [74, 72] on link "Overview" at bounding box center [75, 69] width 40 height 17
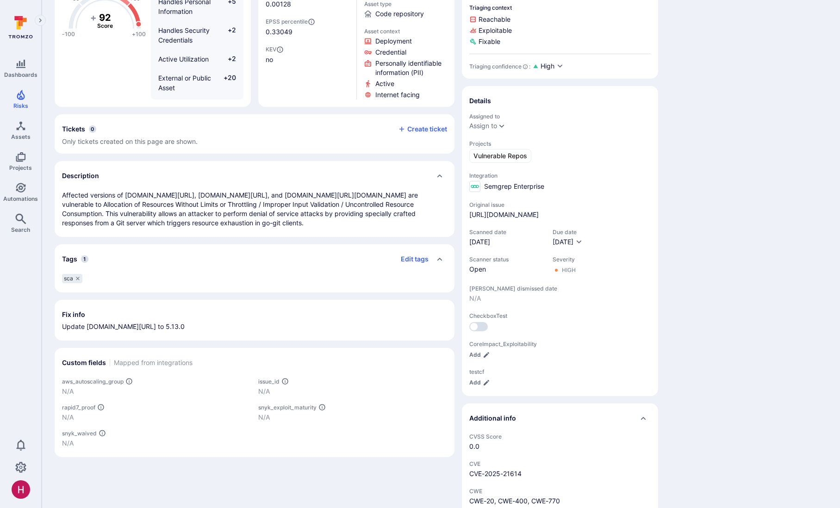
scroll to position [388, 0]
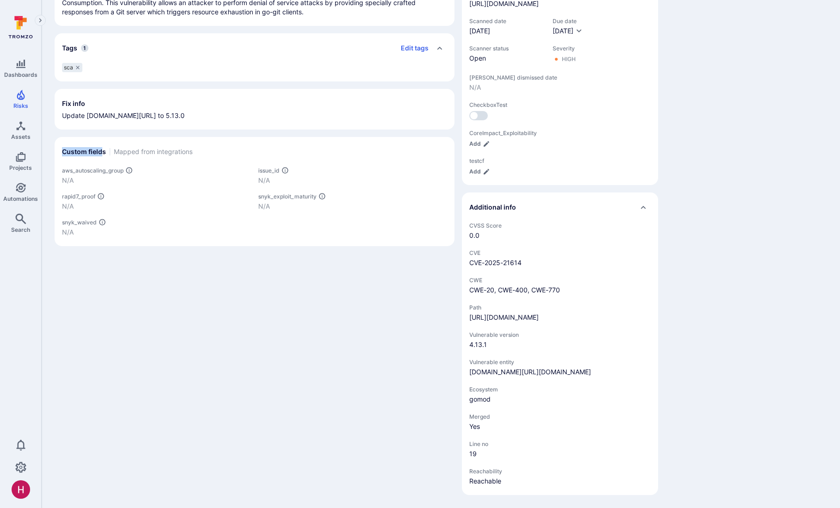
drag, startPoint x: 62, startPoint y: 121, endPoint x: 125, endPoint y: 130, distance: 64.0
click at [102, 147] on h2 "Custom fields" at bounding box center [84, 151] width 44 height 9
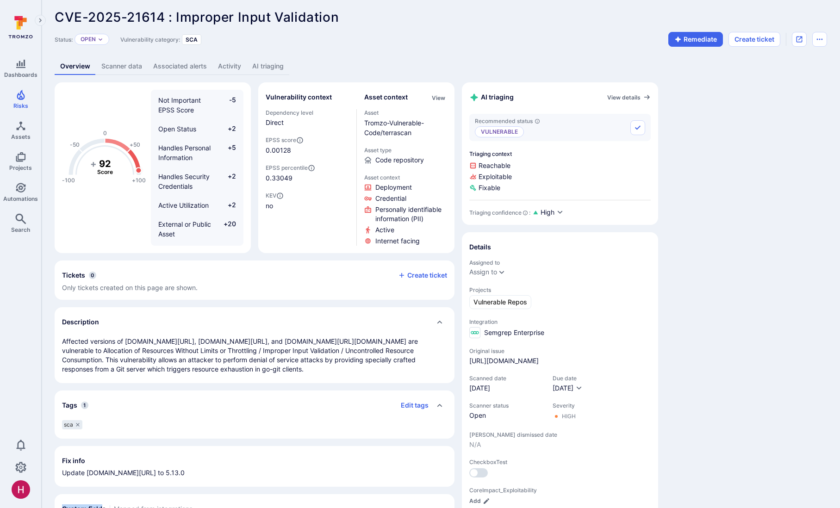
scroll to position [0, 0]
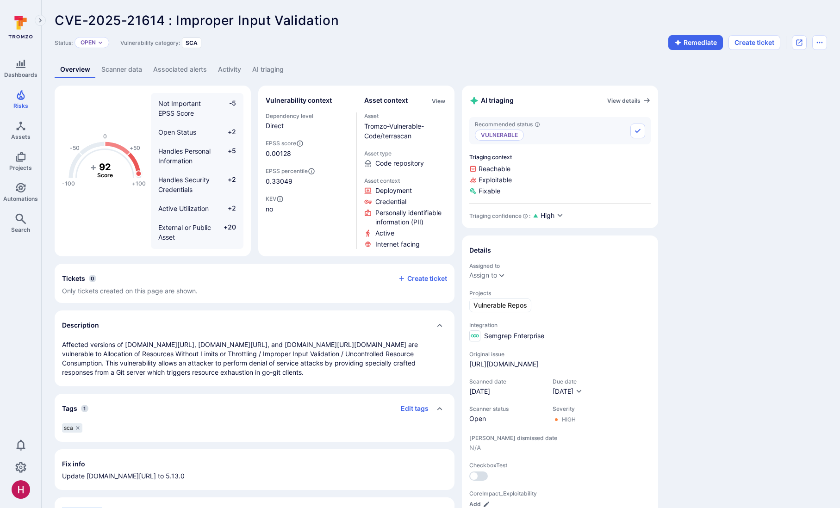
click at [278, 69] on link "AI triaging" at bounding box center [268, 69] width 43 height 17
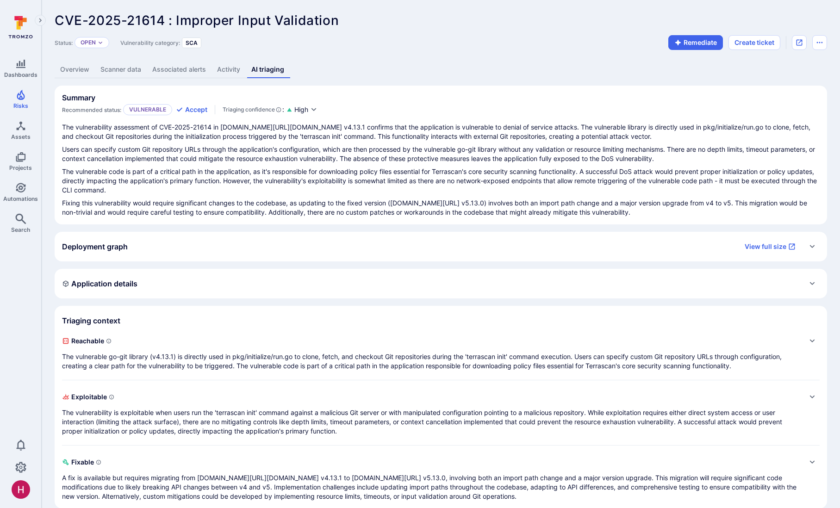
click at [203, 355] on p "The vulnerable go-git library (v4.13.1) is directly used in pkg/initialize/run.…" at bounding box center [431, 361] width 739 height 19
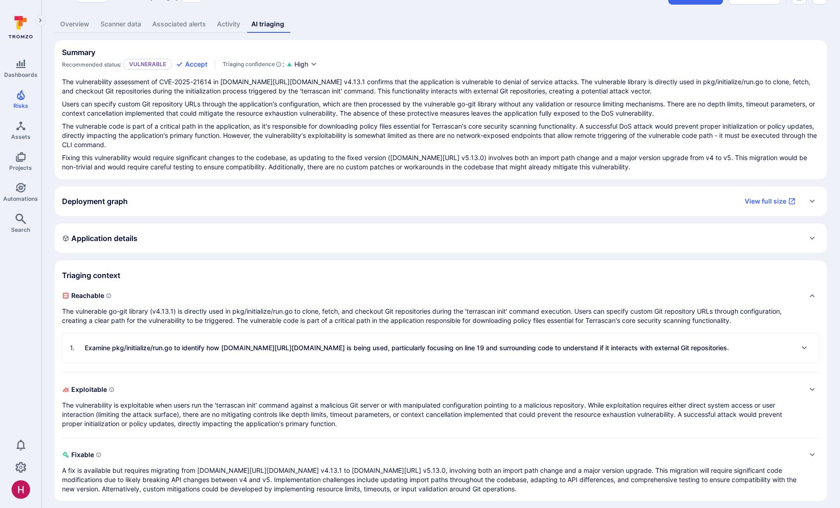
scroll to position [51, 0]
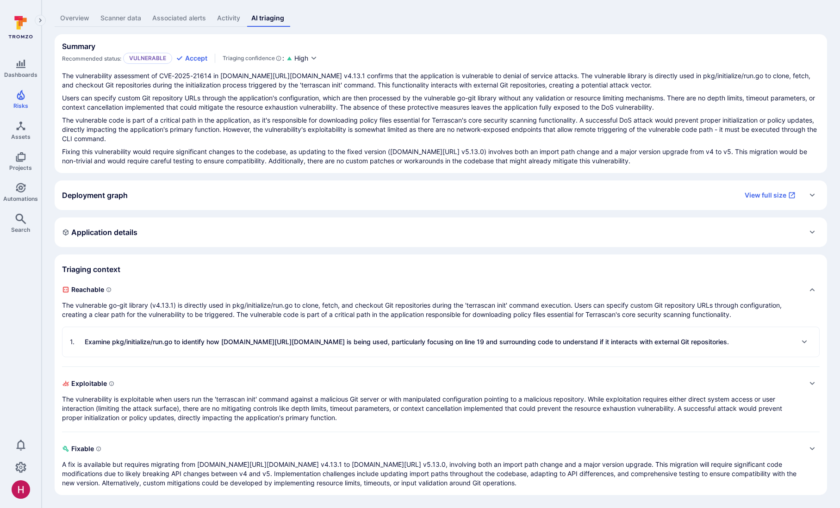
click at [210, 346] on p "Examine pkg/initialize/run.go to identify how [DOMAIN_NAME][URL][DOMAIN_NAME] i…" at bounding box center [407, 341] width 644 height 9
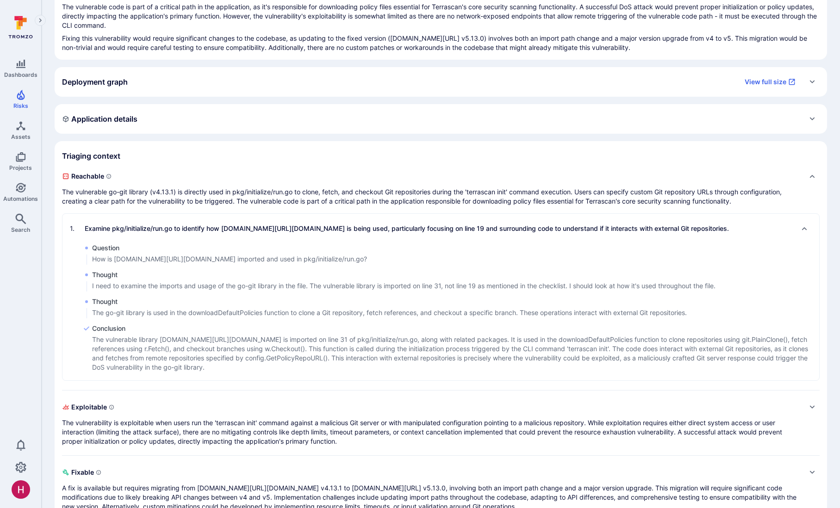
scroll to position [188, 0]
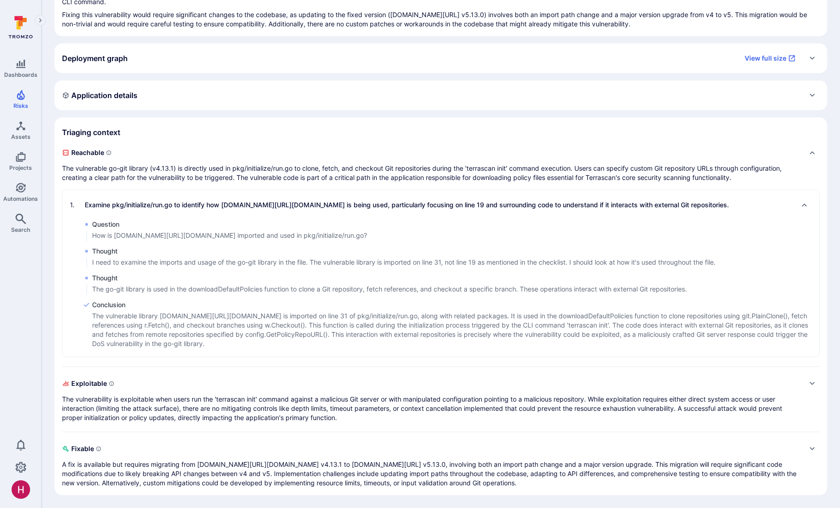
click at [224, 204] on p "Examine pkg/initialize/run.go to identify how [DOMAIN_NAME][URL][DOMAIN_NAME] i…" at bounding box center [407, 204] width 644 height 9
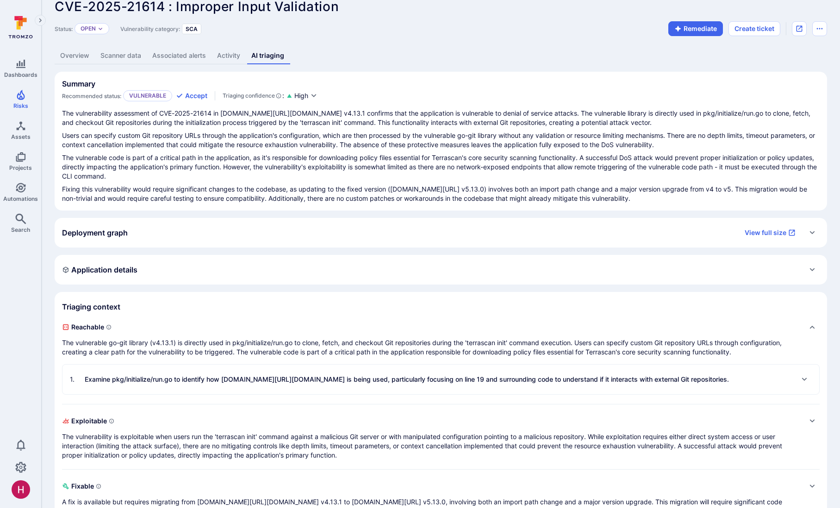
scroll to position [0, 0]
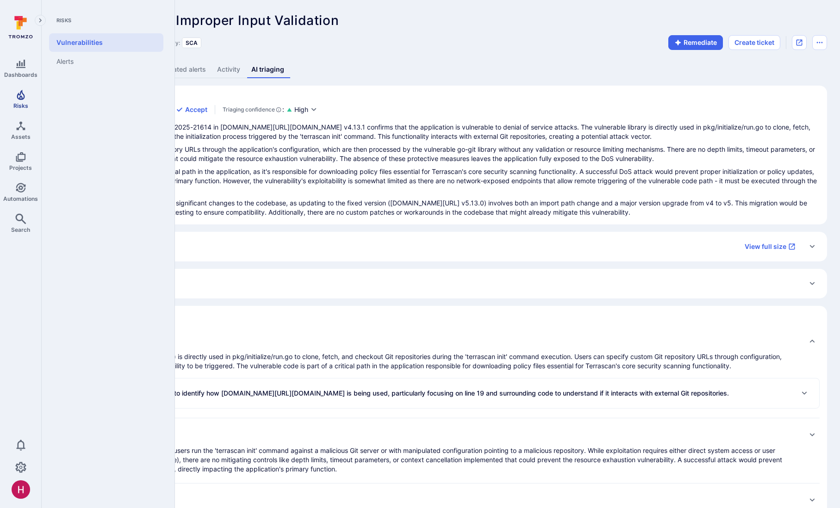
click at [28, 100] on link "Risks" at bounding box center [20, 99] width 41 height 27
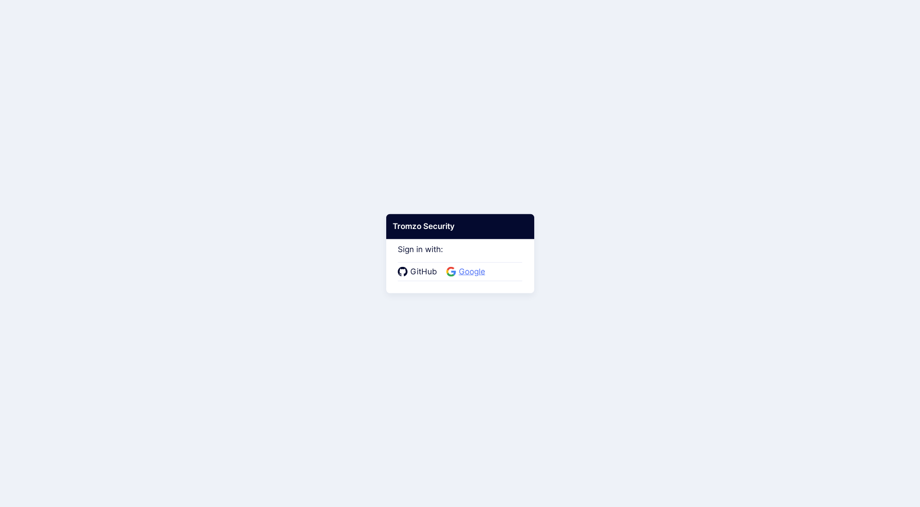
click at [478, 273] on span "Google" at bounding box center [472, 272] width 32 height 12
